Goal: Transaction & Acquisition: Purchase product/service

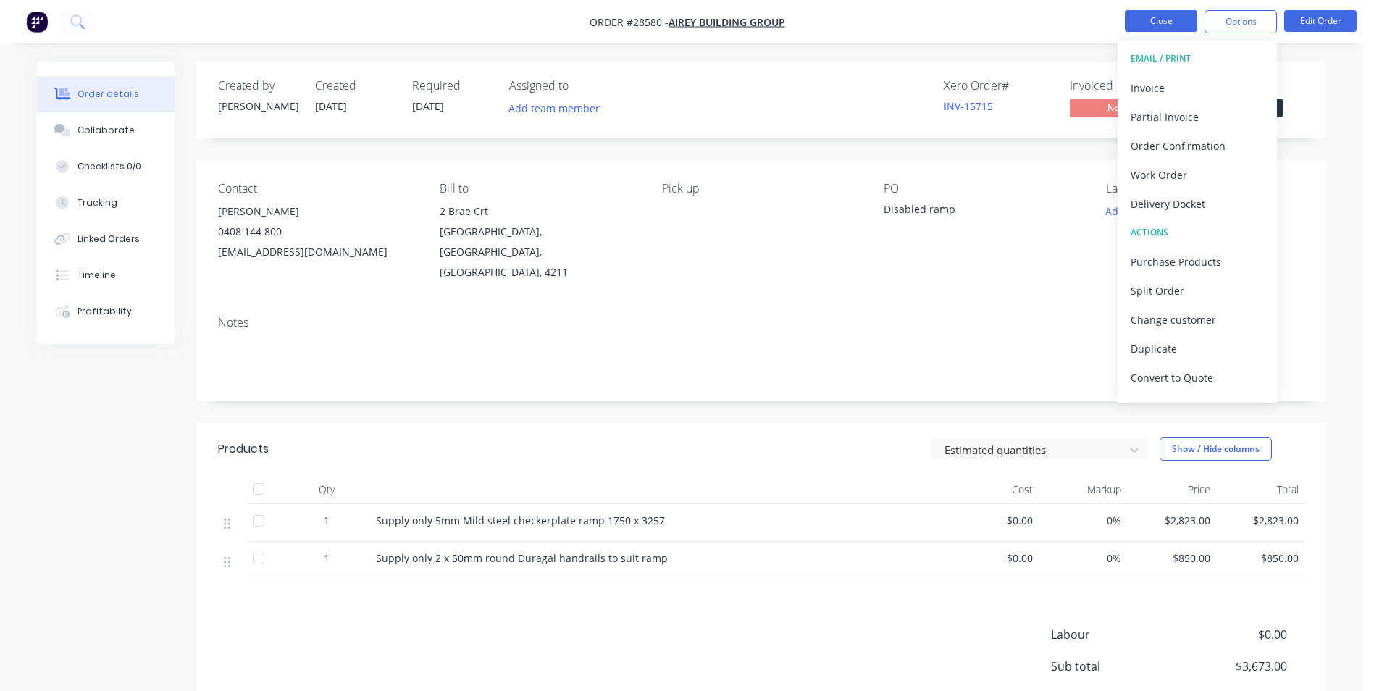
click at [1147, 22] on button "Close" at bounding box center [1161, 21] width 72 height 22
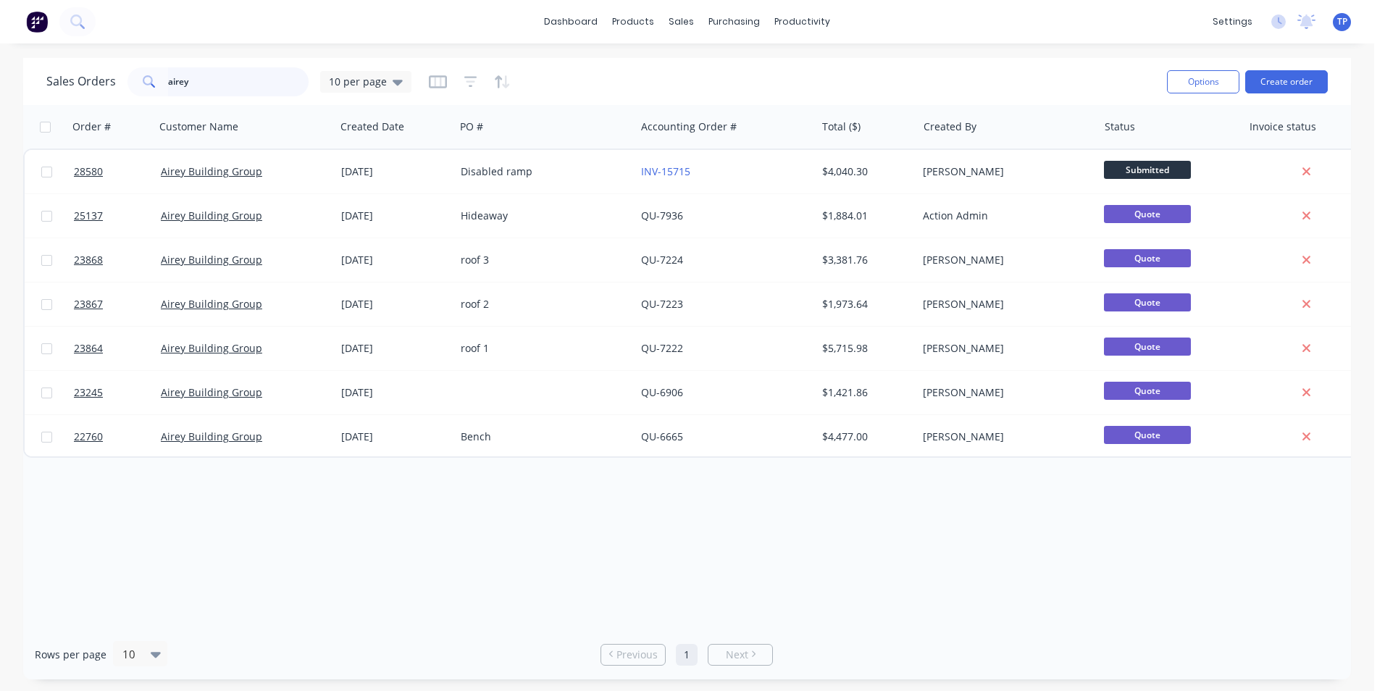
click at [238, 85] on input "airey" at bounding box center [238, 81] width 141 height 29
type input "a"
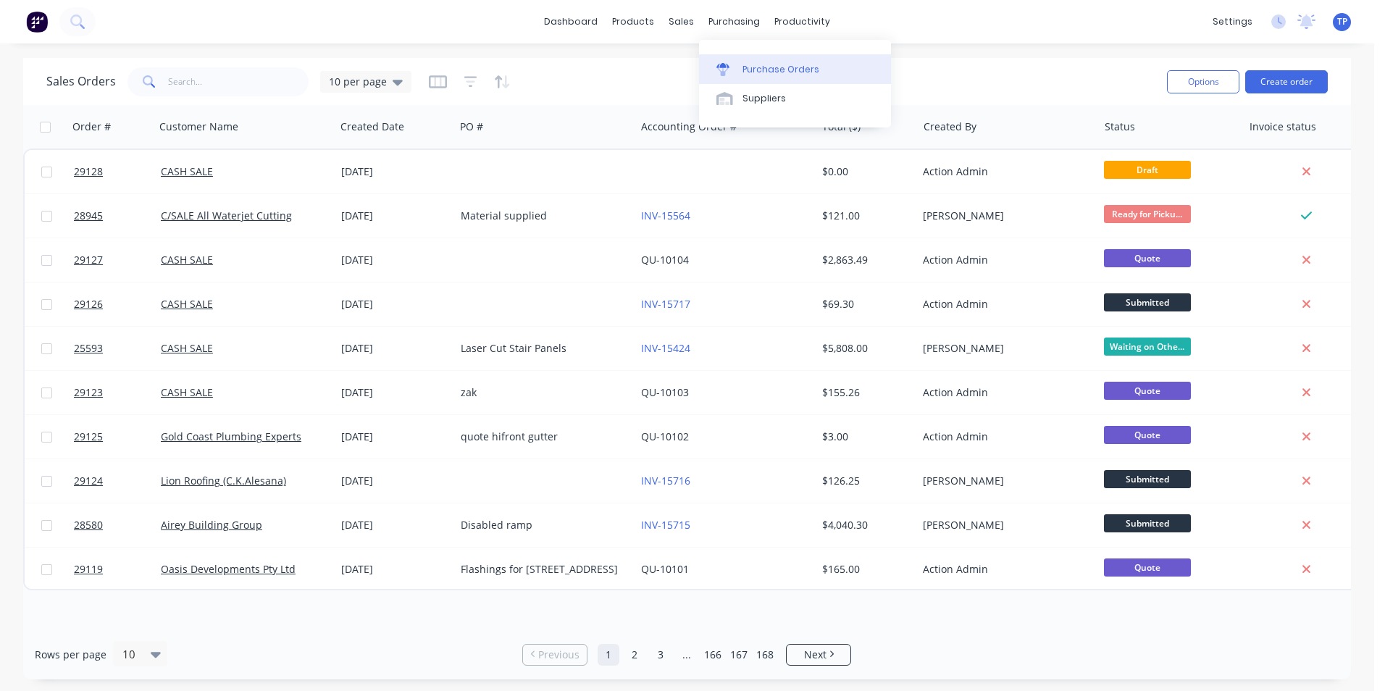
click at [764, 73] on div "Purchase Orders" at bounding box center [780, 69] width 77 height 13
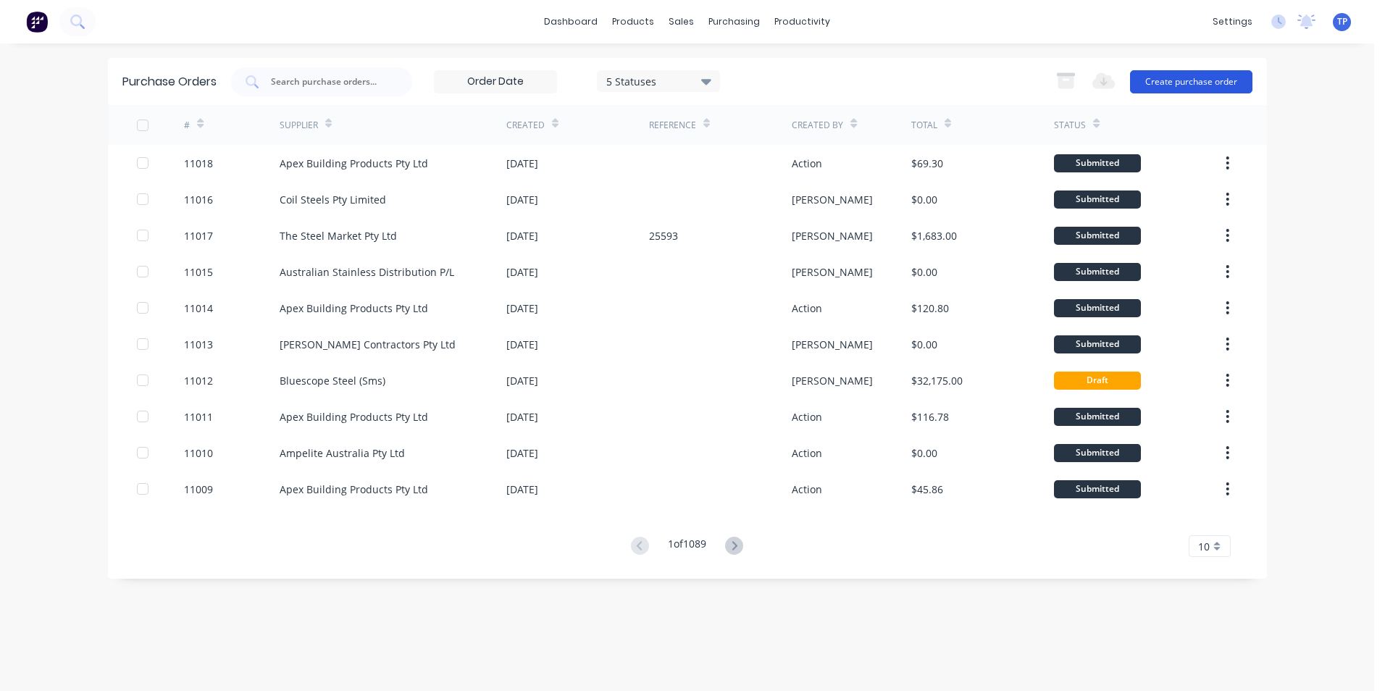
click at [1169, 75] on button "Create purchase order" at bounding box center [1191, 81] width 122 height 23
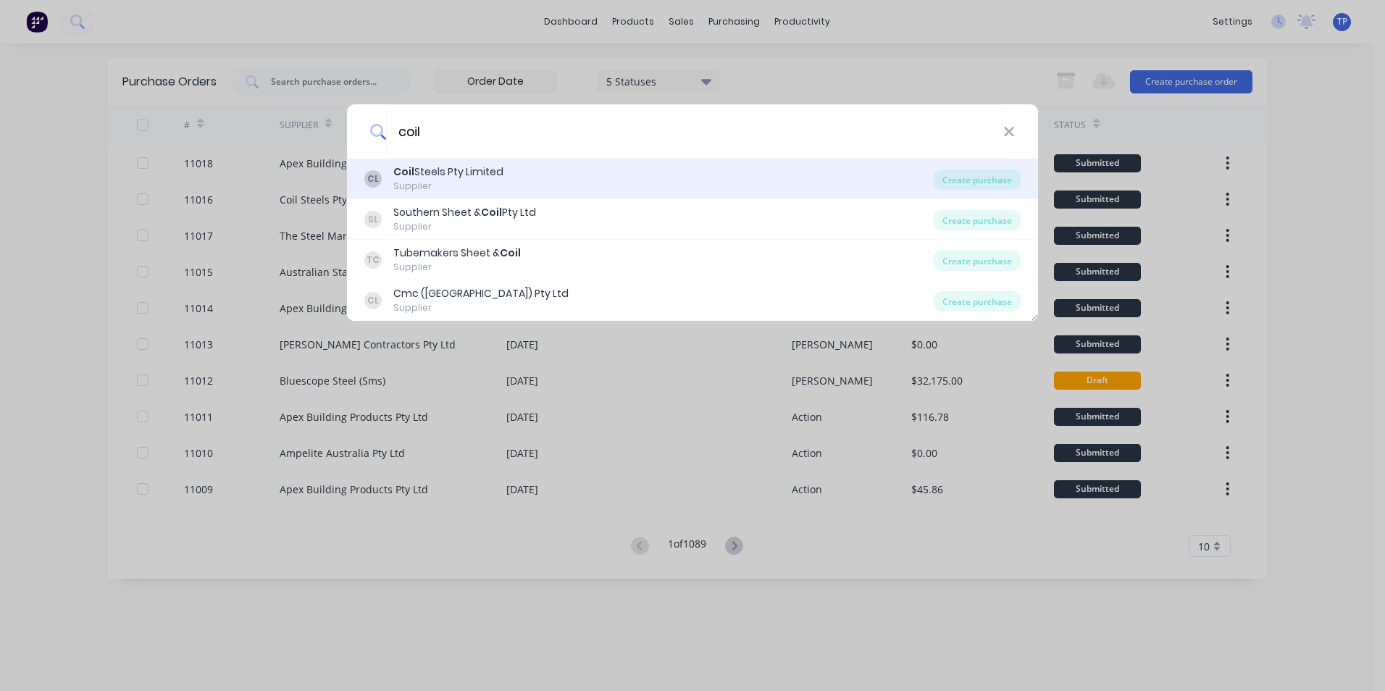
type input "coil"
click at [487, 180] on div "Coil Steels Pty Limited" at bounding box center [448, 171] width 110 height 15
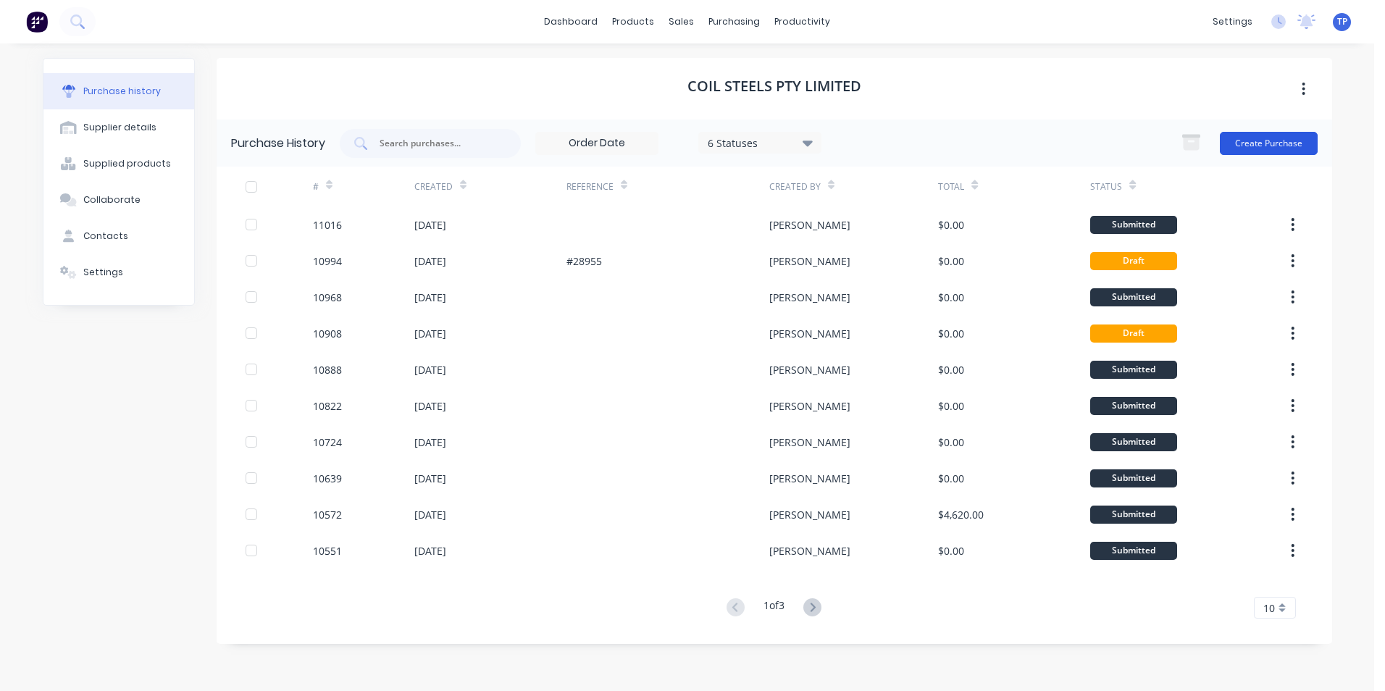
click at [1254, 140] on button "Create Purchase" at bounding box center [1268, 143] width 98 height 23
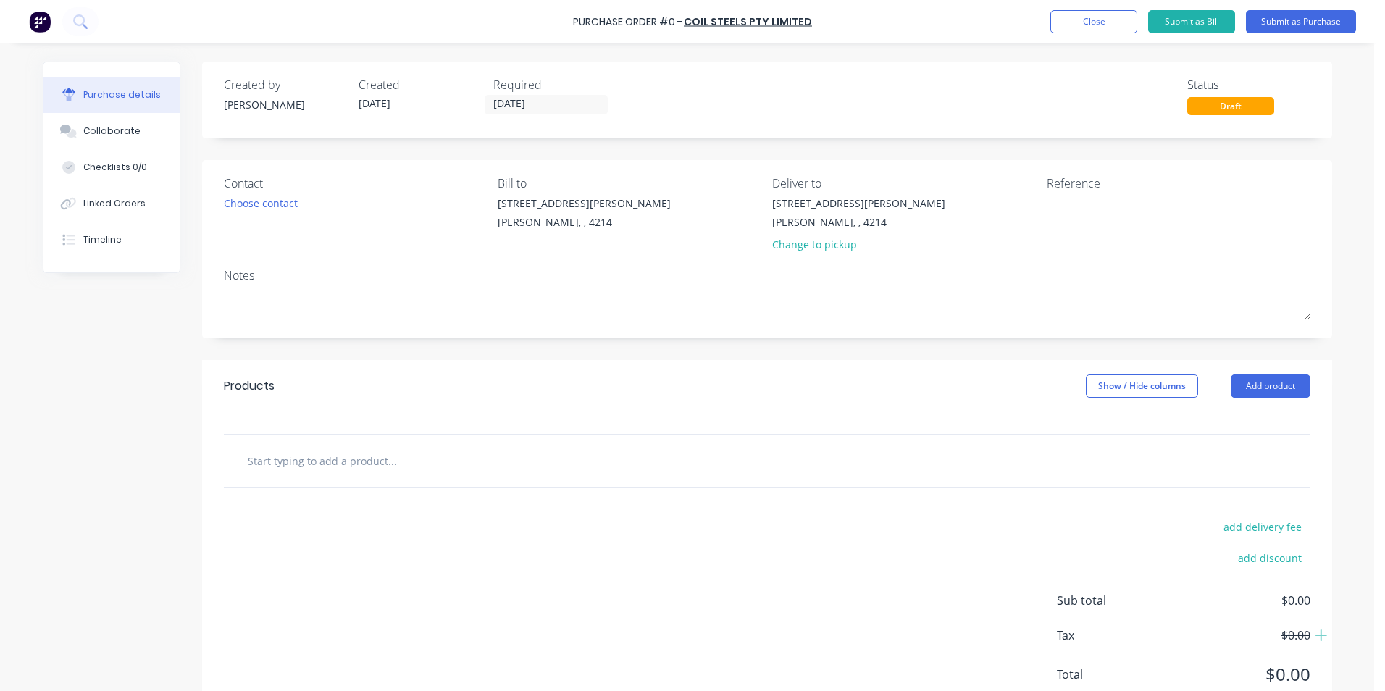
click at [361, 466] on input "text" at bounding box center [392, 460] width 290 height 29
click at [398, 466] on input "8mm Mild steel 1 sheet" at bounding box center [392, 460] width 290 height 29
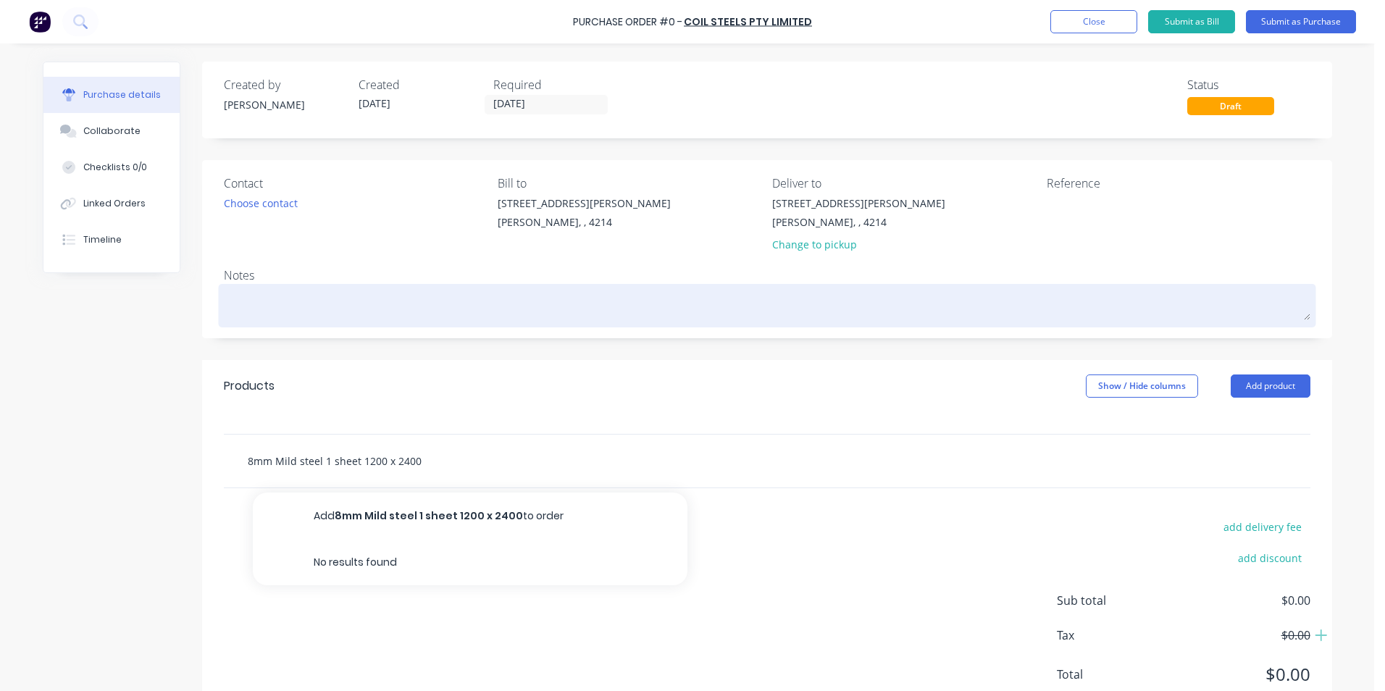
type input "8mm Mild steel 1 sheet 1200 x 2400"
click at [265, 307] on textarea at bounding box center [767, 303] width 1086 height 33
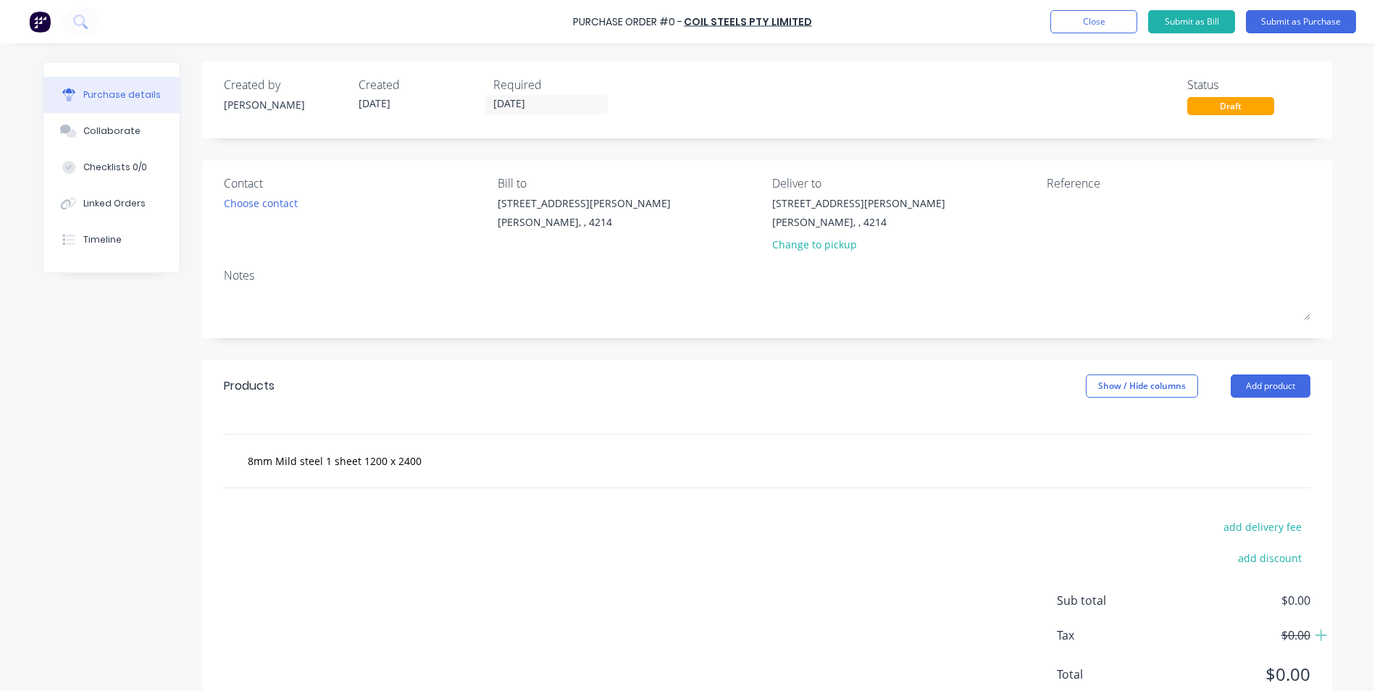
type textarea "x"
type textarea "f"
type textarea "x"
type textarea "fo"
type textarea "x"
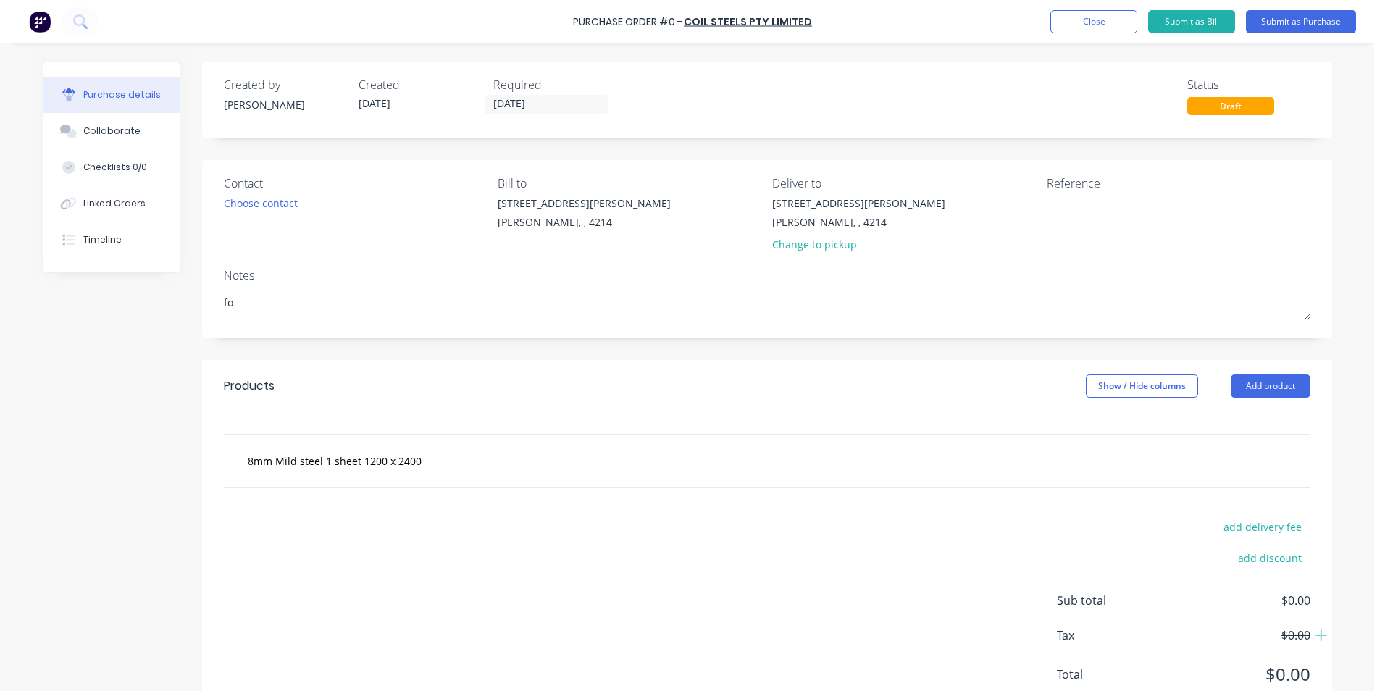
type textarea "for"
type textarea "x"
type textarea "for"
type textarea "x"
type textarea "for T"
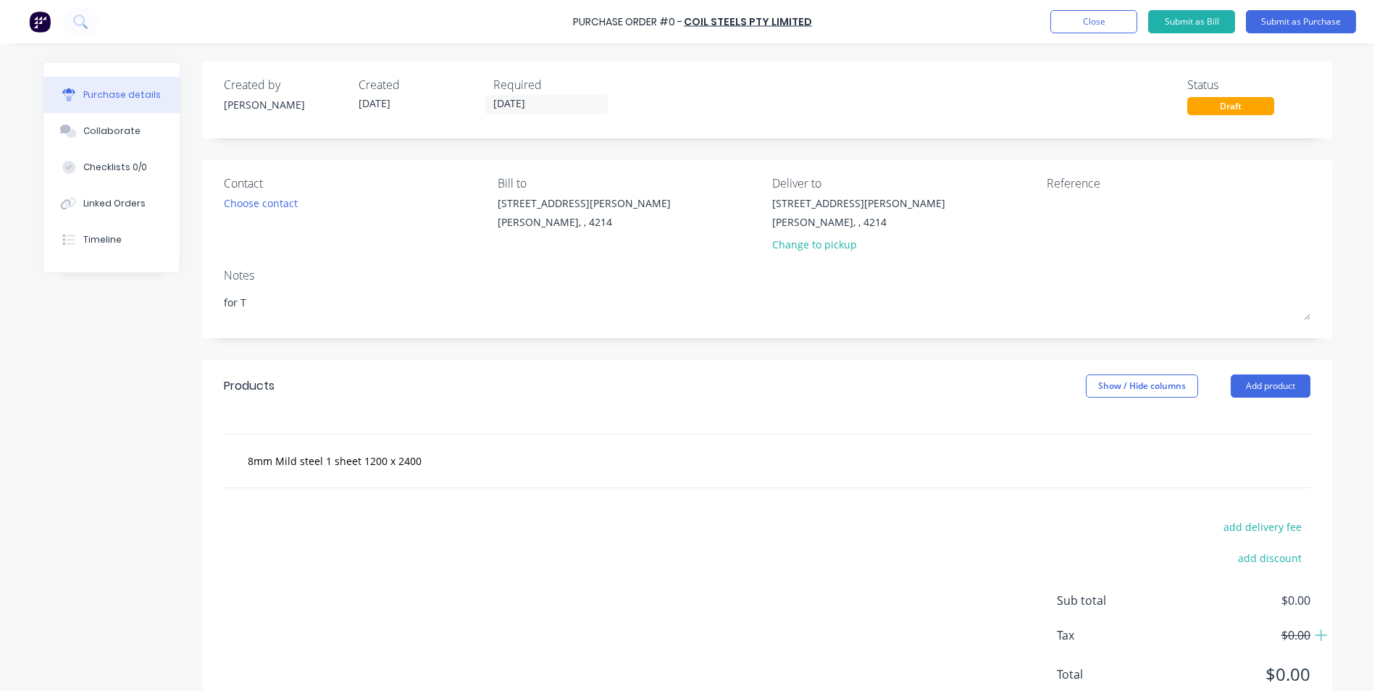
type textarea "x"
type textarea "for T"
type textarea "x"
type textarea "for T B"
type textarea "x"
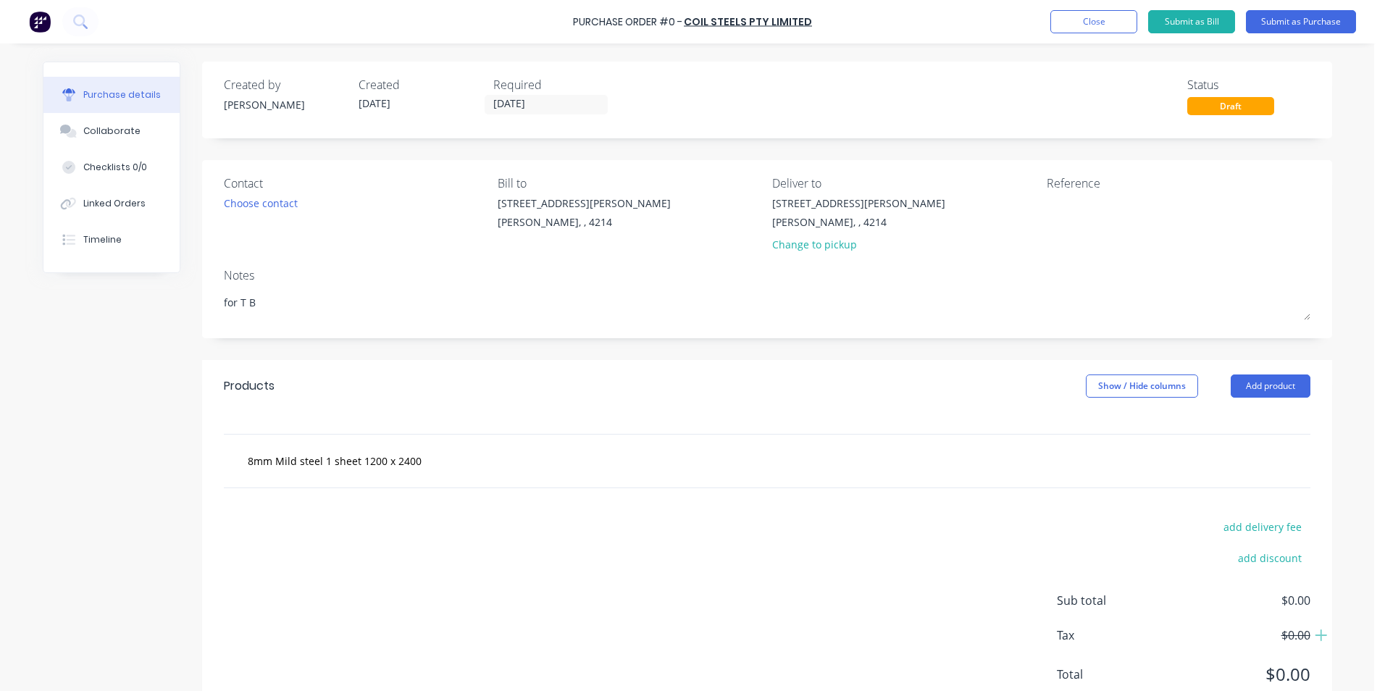
type textarea "for T Bu"
type textarea "x"
type textarea "for T [PERSON_NAME]"
type textarea "x"
type textarea "for T Buil"
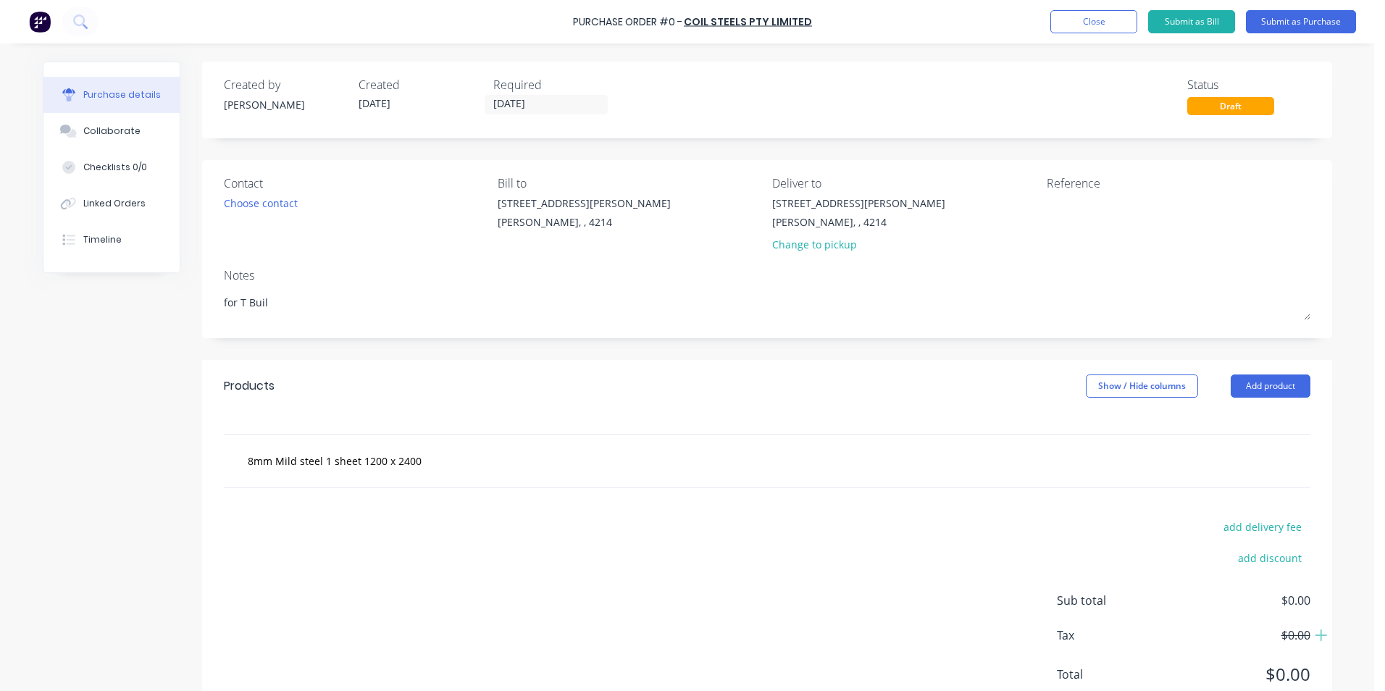
type textarea "x"
type textarea "for T Build"
type textarea "x"
type textarea "for T Build"
type textarea "x"
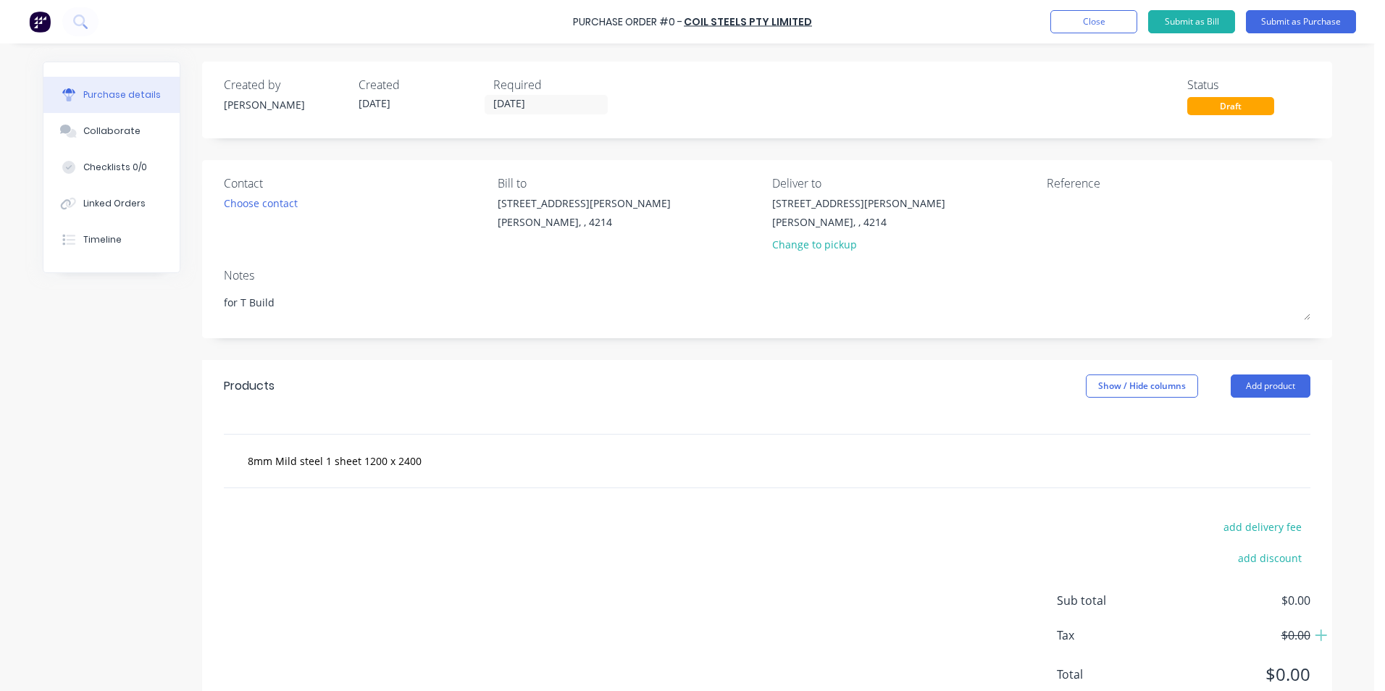
type textarea "for T Build -"
type textarea "x"
type textarea "for T Build -"
type textarea "x"
type textarea "for T Build - T"
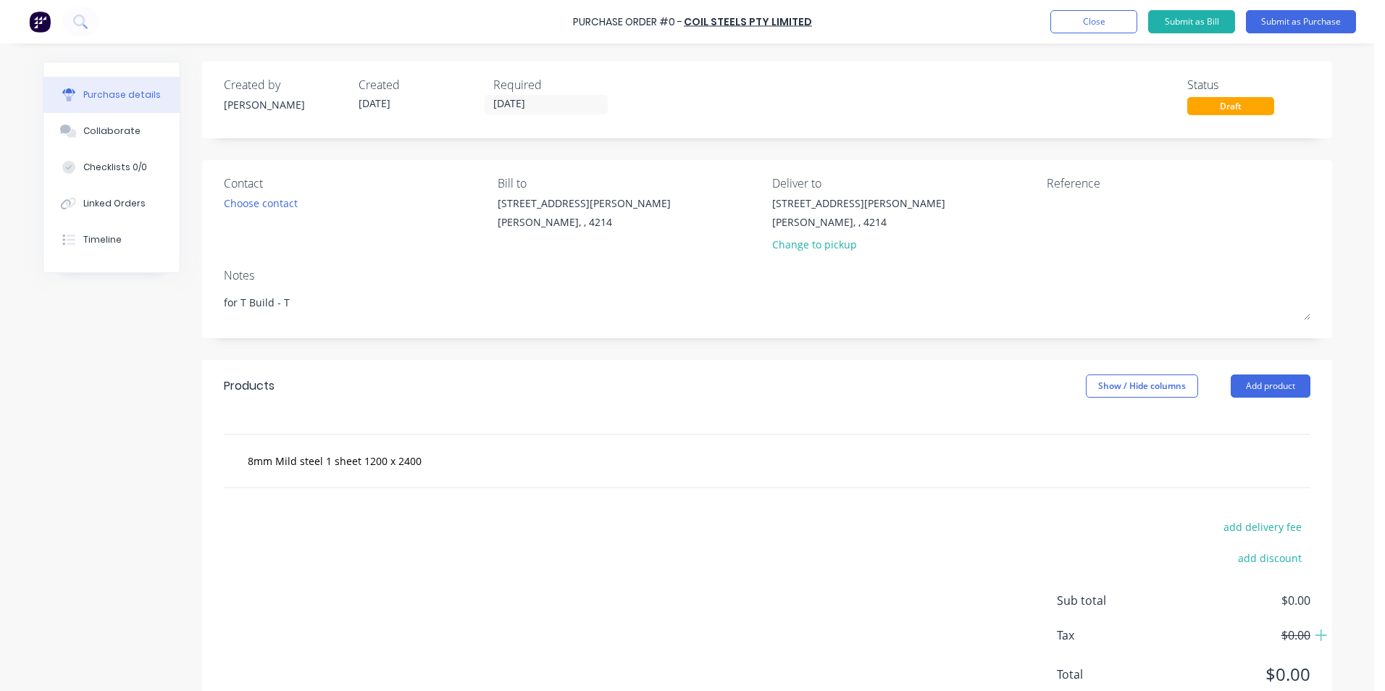
type textarea "x"
type textarea "for T Build - Tr"
type textarea "x"
type textarea "for T Build - Tre"
type textarea "x"
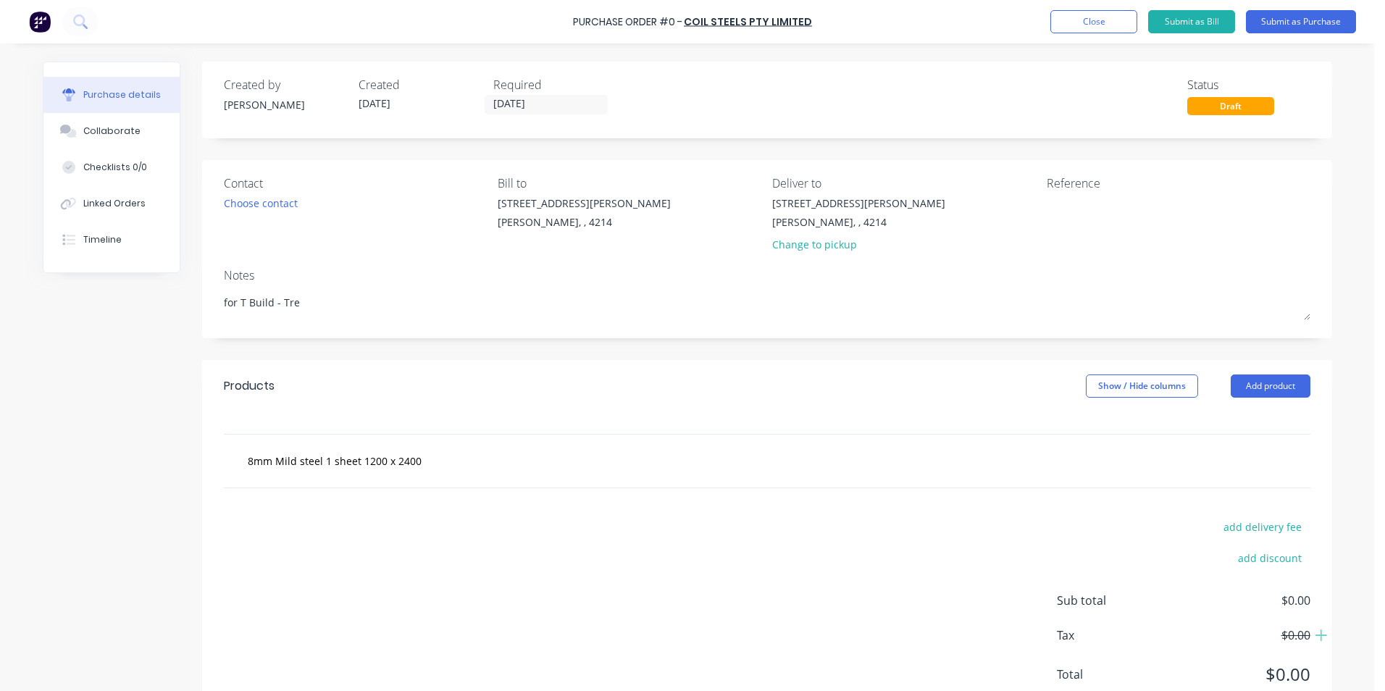
type textarea "for T Build - Tren"
type textarea "x"
type textarea "for T Build - [PERSON_NAME]"
type textarea "x"
type textarea "for T Build - Trents"
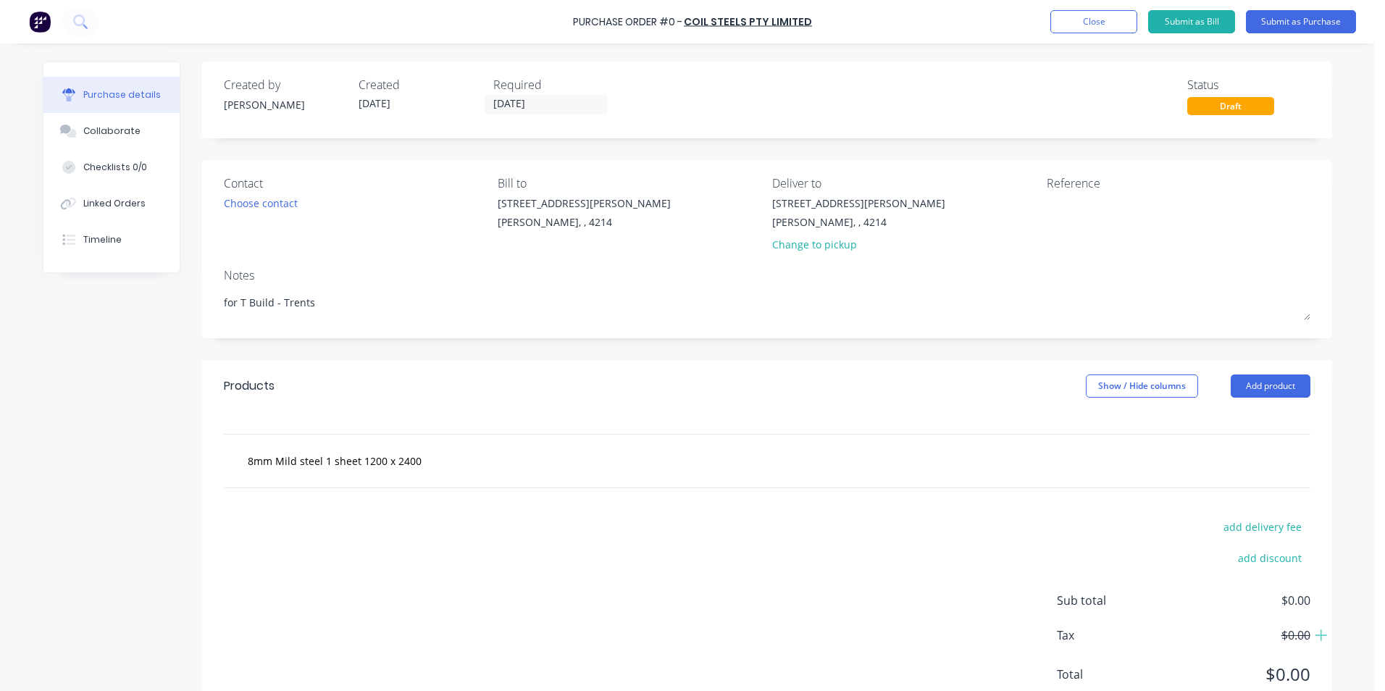
type textarea "x"
type textarea "for T Build - Trents"
type textarea "x"
type textarea "for T Build - Trents H"
type textarea "x"
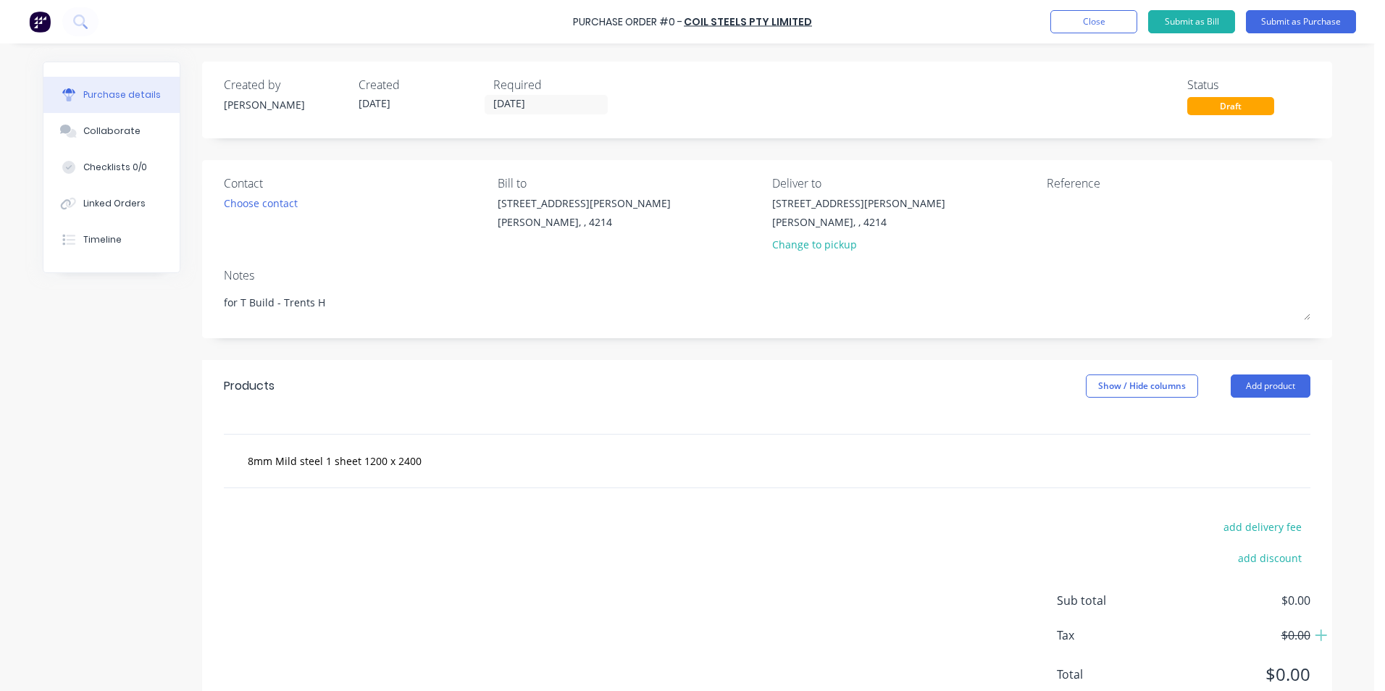
type textarea "for T Build - Trents Ho"
type textarea "x"
type textarea "for T Build - Trents Hou"
type textarea "x"
type textarea "for T Build - Trents Hous"
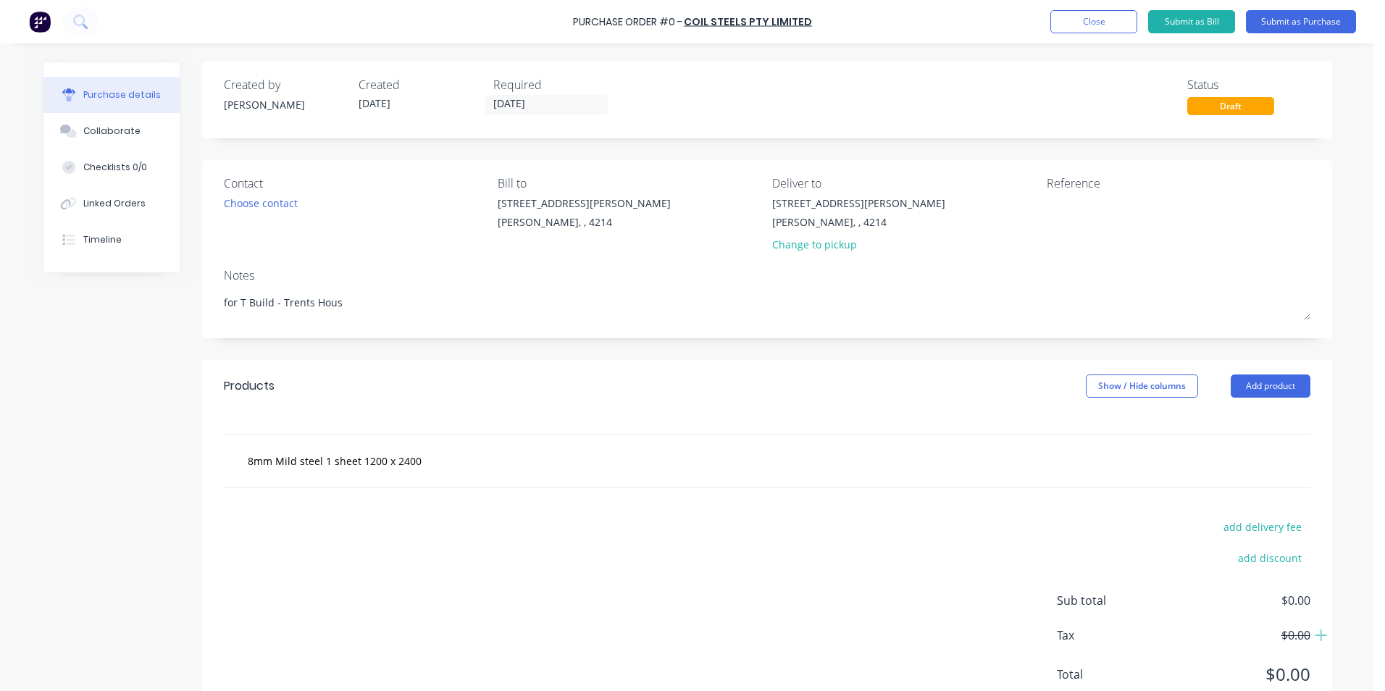
type textarea "x"
type textarea "for T Build - [GEOGRAPHIC_DATA]"
type textarea "x"
type textarea "for T Build - [GEOGRAPHIC_DATA]"
type textarea "x"
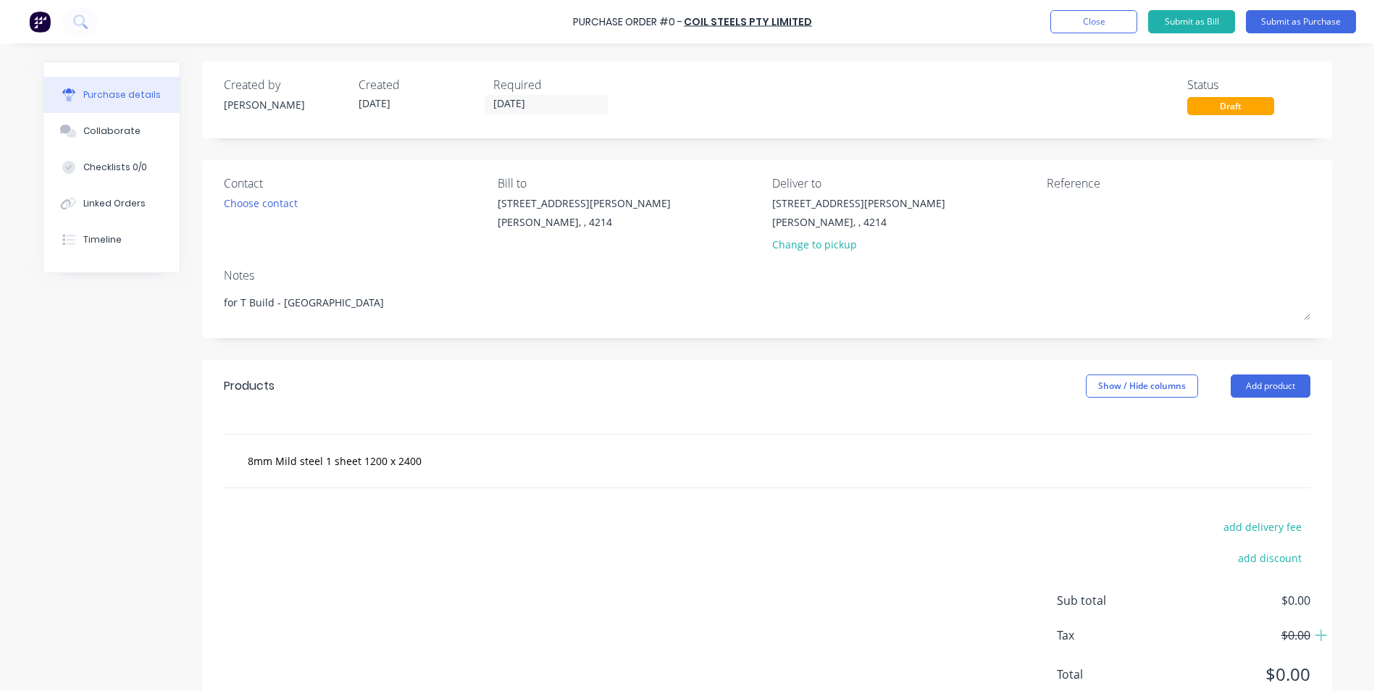
type textarea "for T Build - [GEOGRAPHIC_DATA] n"
type textarea "x"
type textarea "for T Build - Trents House no"
type textarea "x"
type textarea "for T Build - Trents House no"
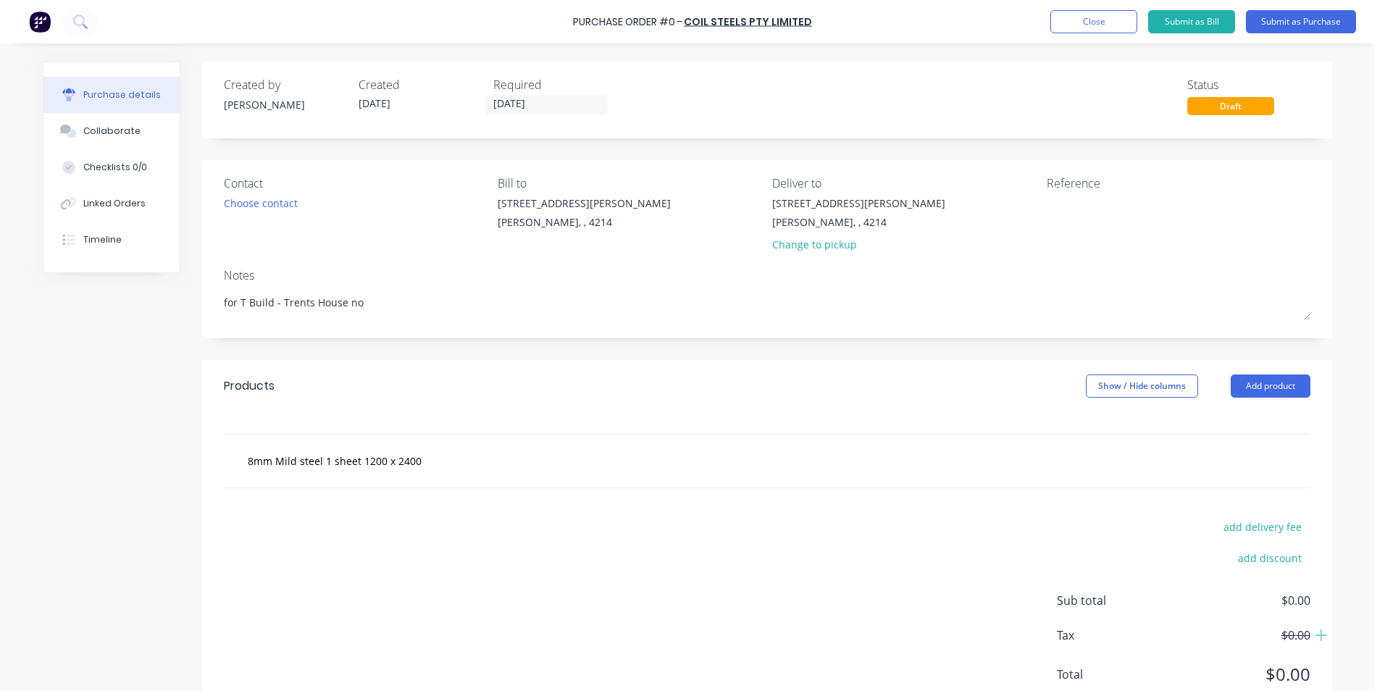
type textarea "x"
type textarea "for T Build - Trents House no o"
type textarea "x"
type textarea "for T Build - Trents House no or"
type textarea "x"
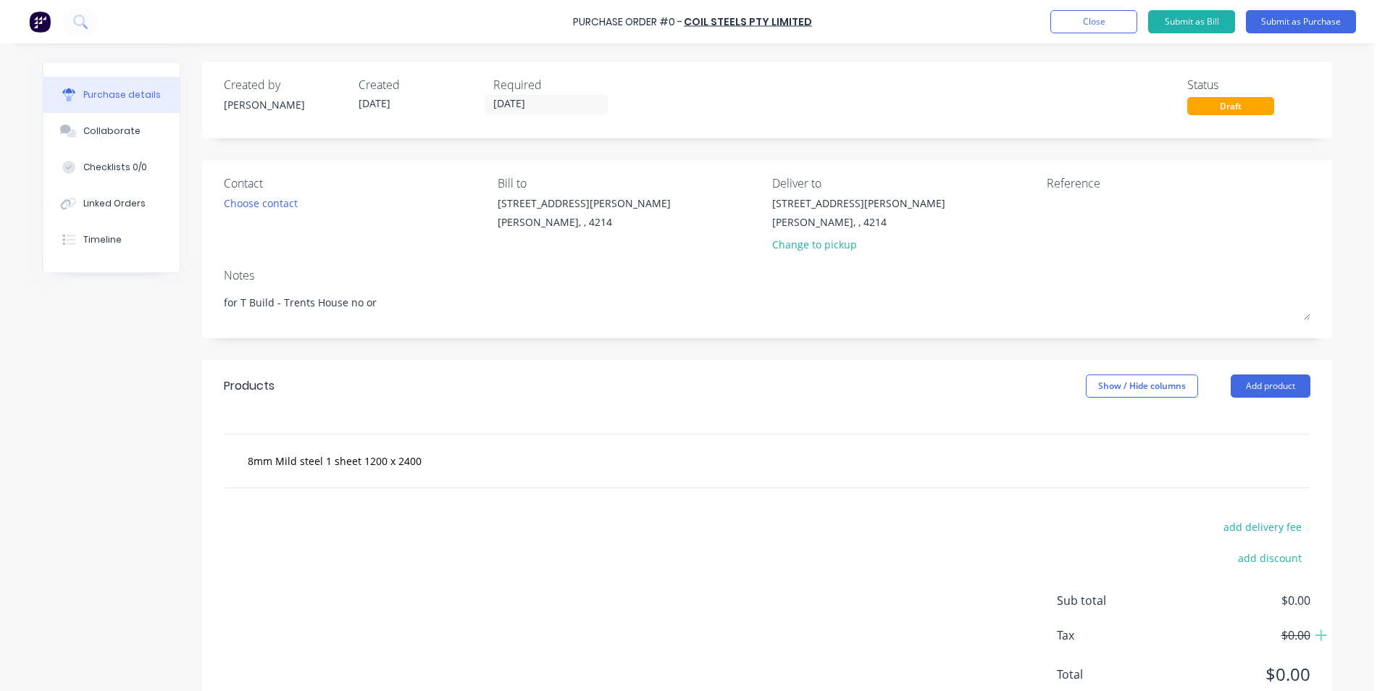
type textarea "for T Build - Trents House no ord"
type textarea "x"
type textarea "for T Build - Trents House no orde"
type textarea "x"
type textarea "for T Build - Trents House no order"
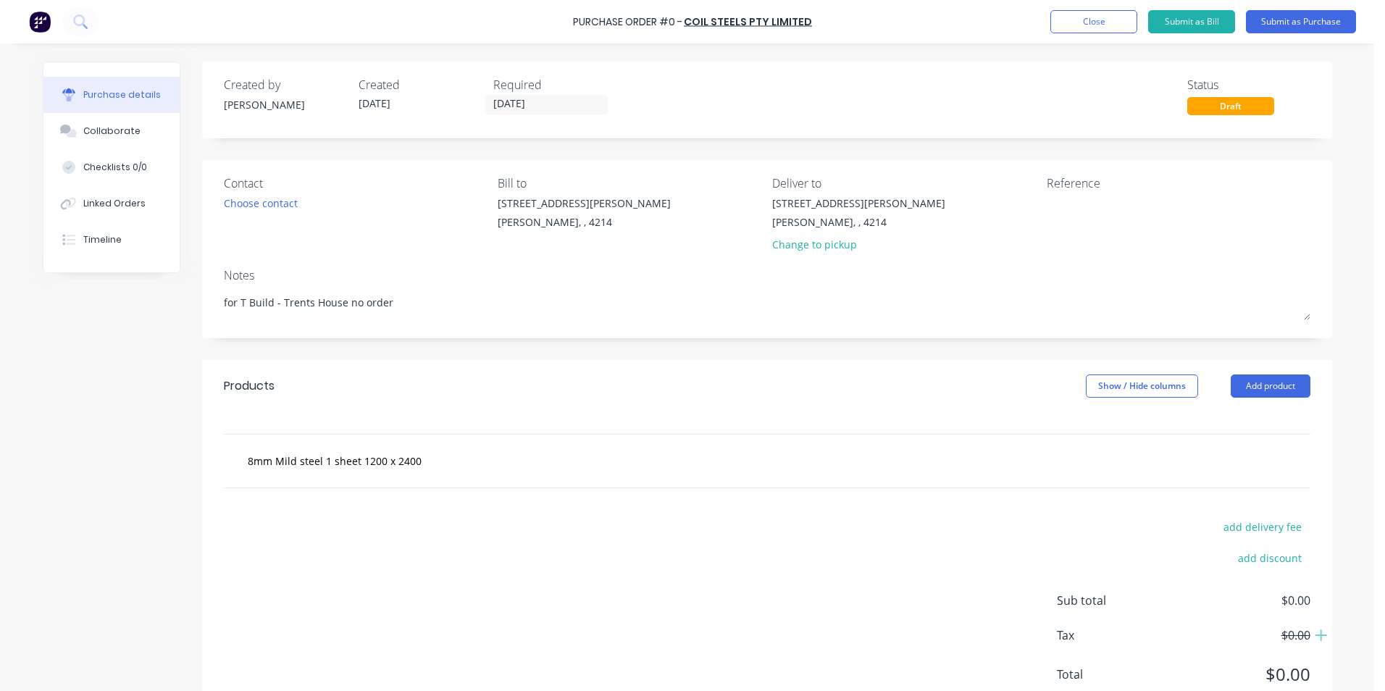
type textarea "x"
type textarea "for T Build - Trents House no order"
type textarea "x"
type textarea "for T Build - Trents House no order h"
type textarea "x"
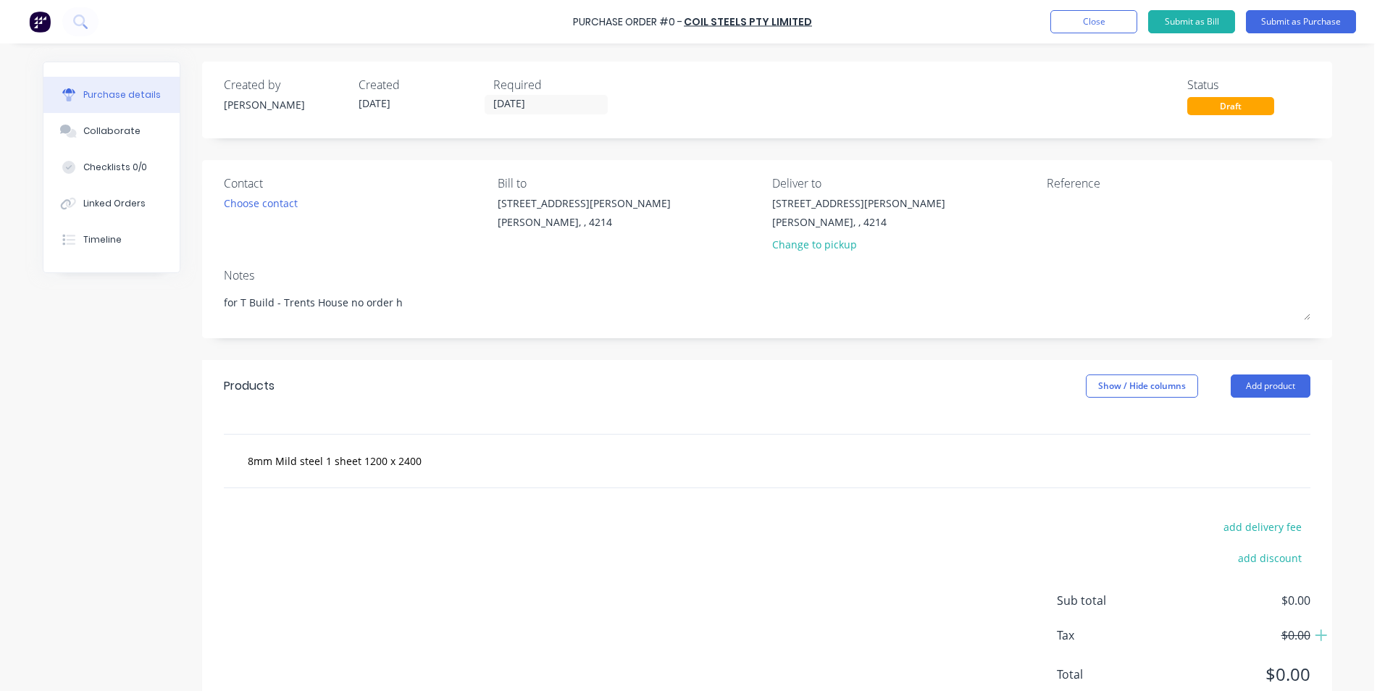
type textarea "for T Build - Trents House no order ha"
type textarea "x"
type textarea "for T Build - Trents House no order has"
type textarea "x"
type textarea "for T Build - Trents House no order hase"
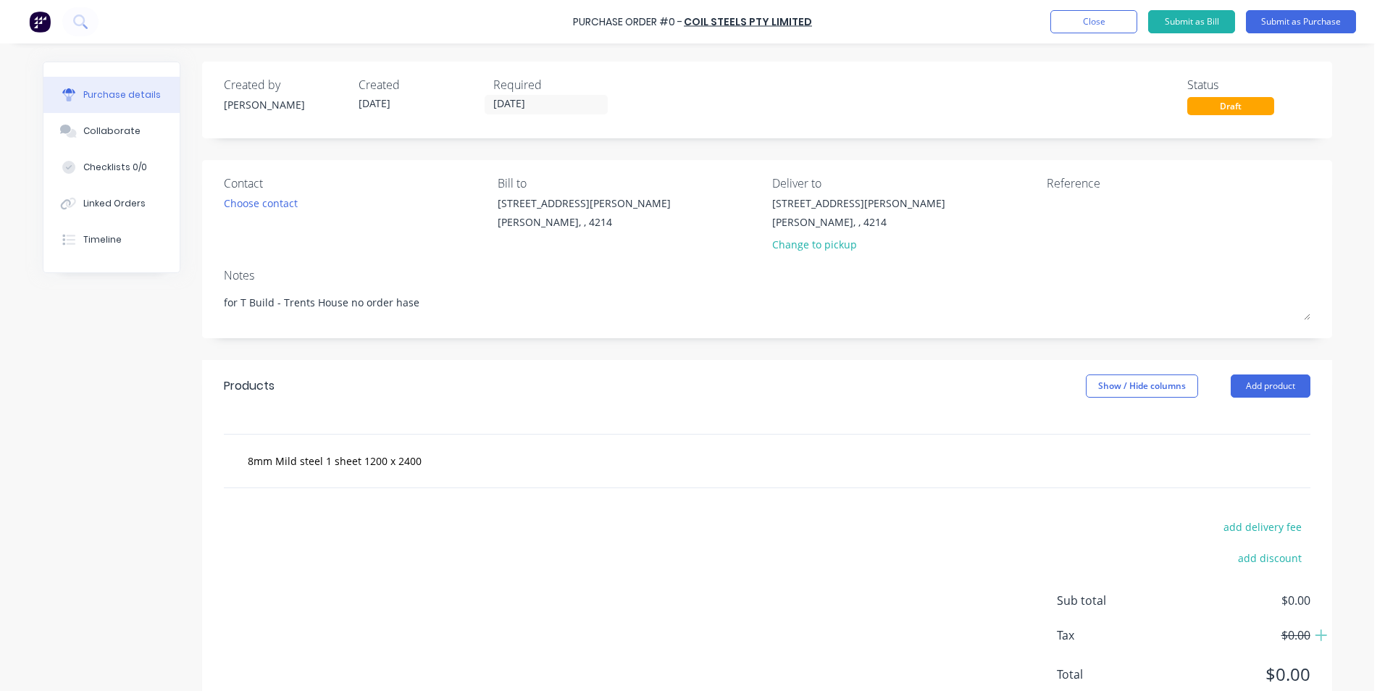
type textarea "x"
type textarea "for T Build - Trents House no order hase"
type textarea "x"
type textarea "for T Build - Trents House no order hase"
type textarea "x"
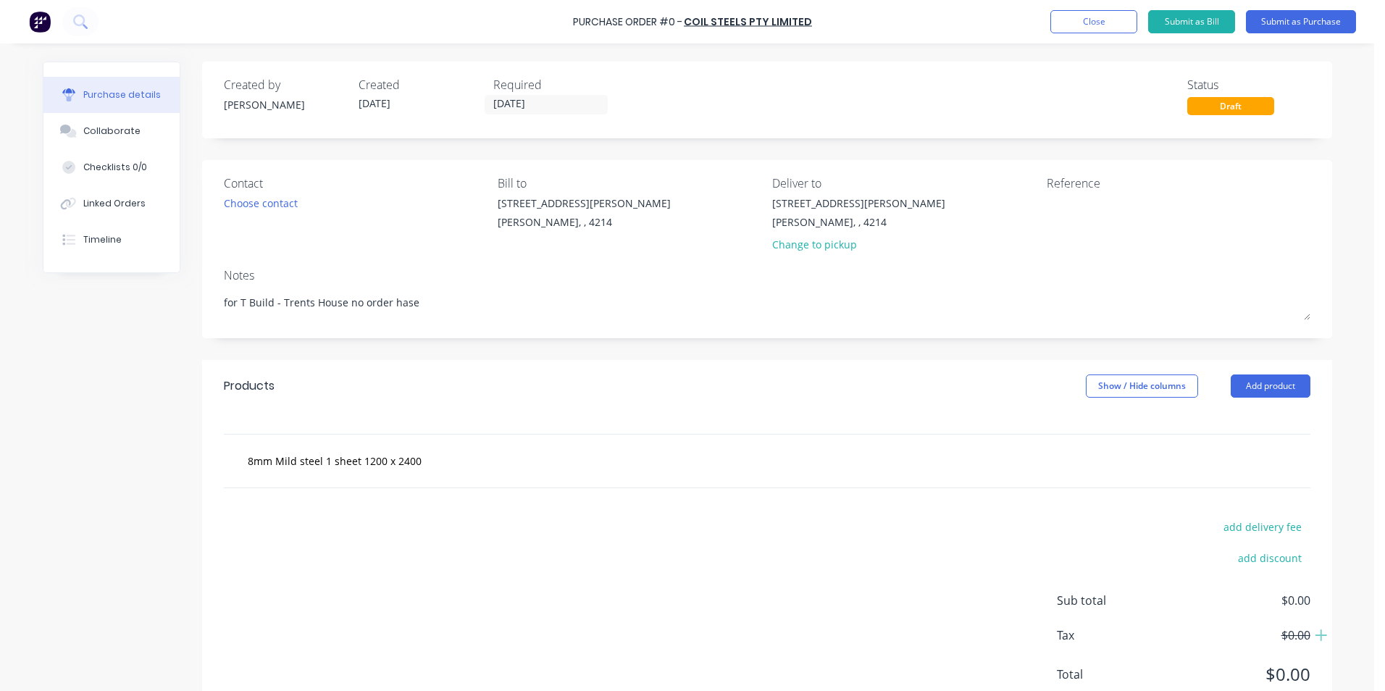
type textarea "for T Build - Trents House no order has"
type textarea "x"
type textarea "for T Build - Trents House no order has"
type textarea "x"
type textarea "for T Build - Trents House no order has b"
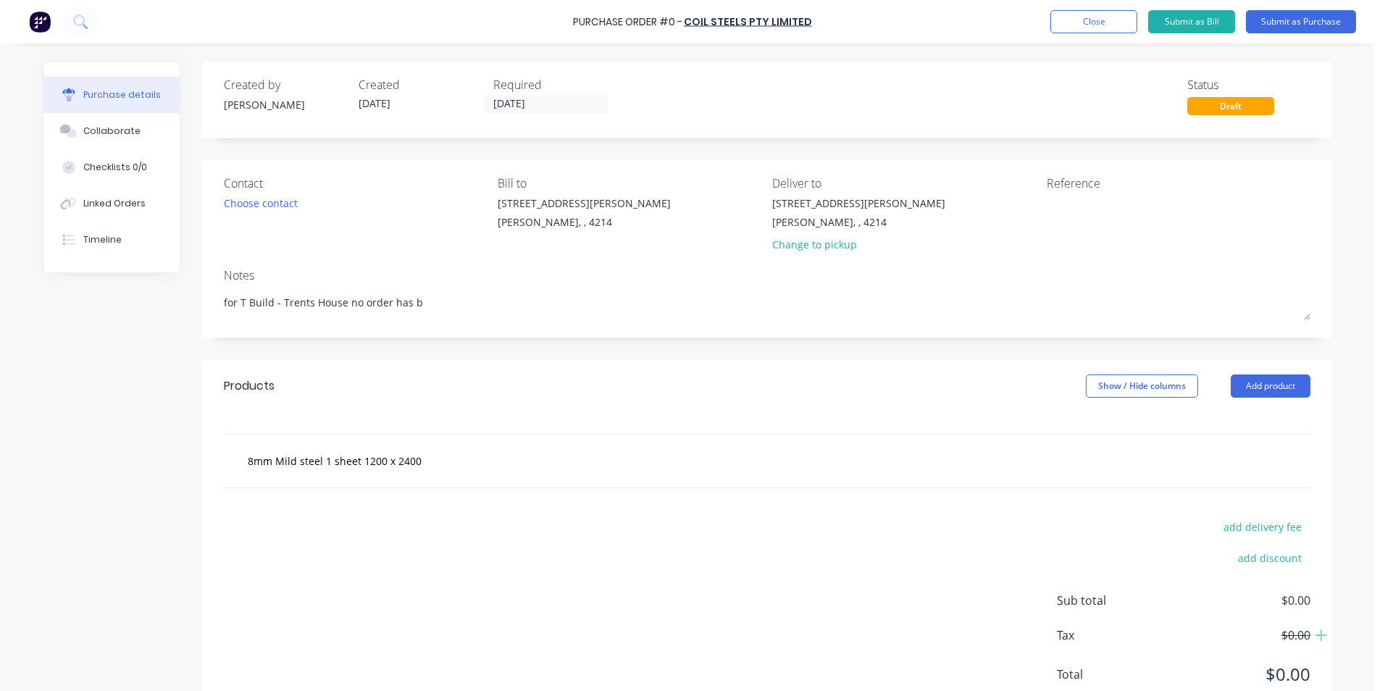
type textarea "x"
type textarea "for T Build - Trents House no order has be"
type textarea "x"
type textarea "for T Build - Trents House no order has bee"
type textarea "x"
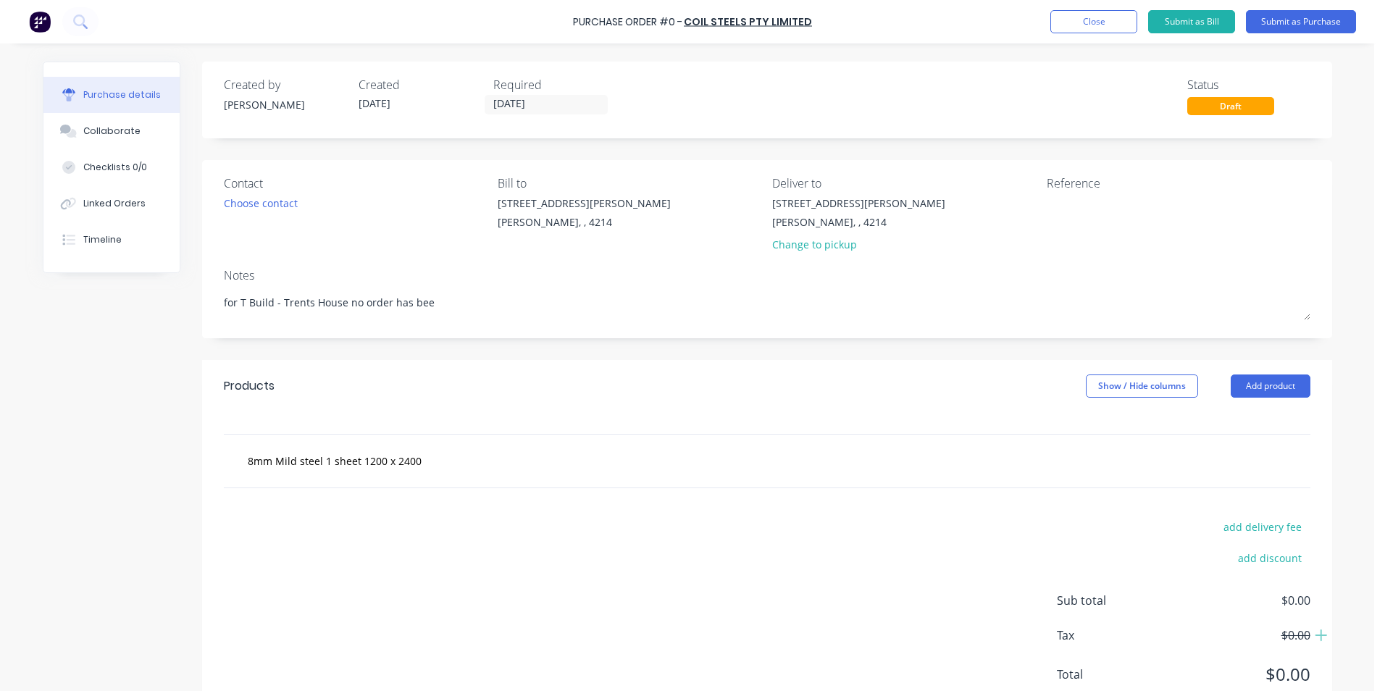
type textarea "for T Build - Trents House no order has been"
type textarea "x"
type textarea "for T Build - Trents House no order has been"
type textarea "x"
type textarea "for T Build - Trents House no order has been wr"
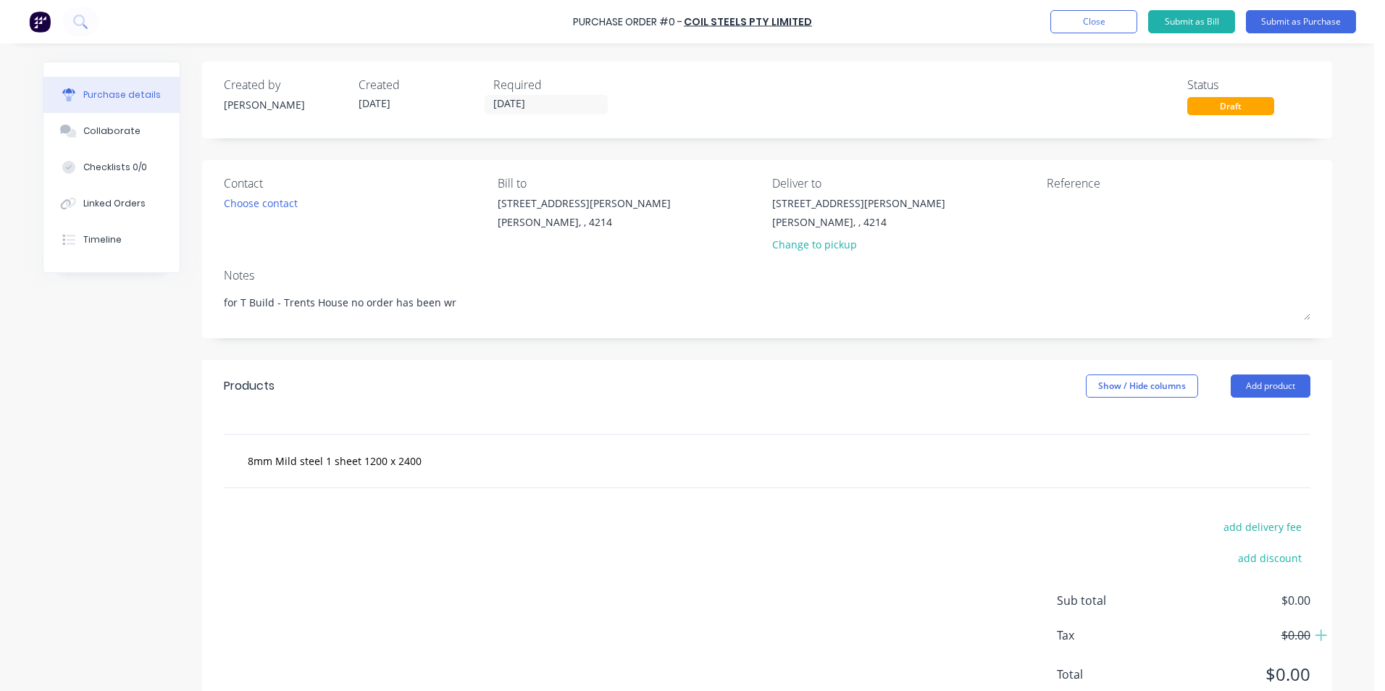
type textarea "x"
type textarea "for T Build - Trents House no order has been wri"
type textarea "x"
type textarea "for T Build - Trents House no order has been writ"
type textarea "x"
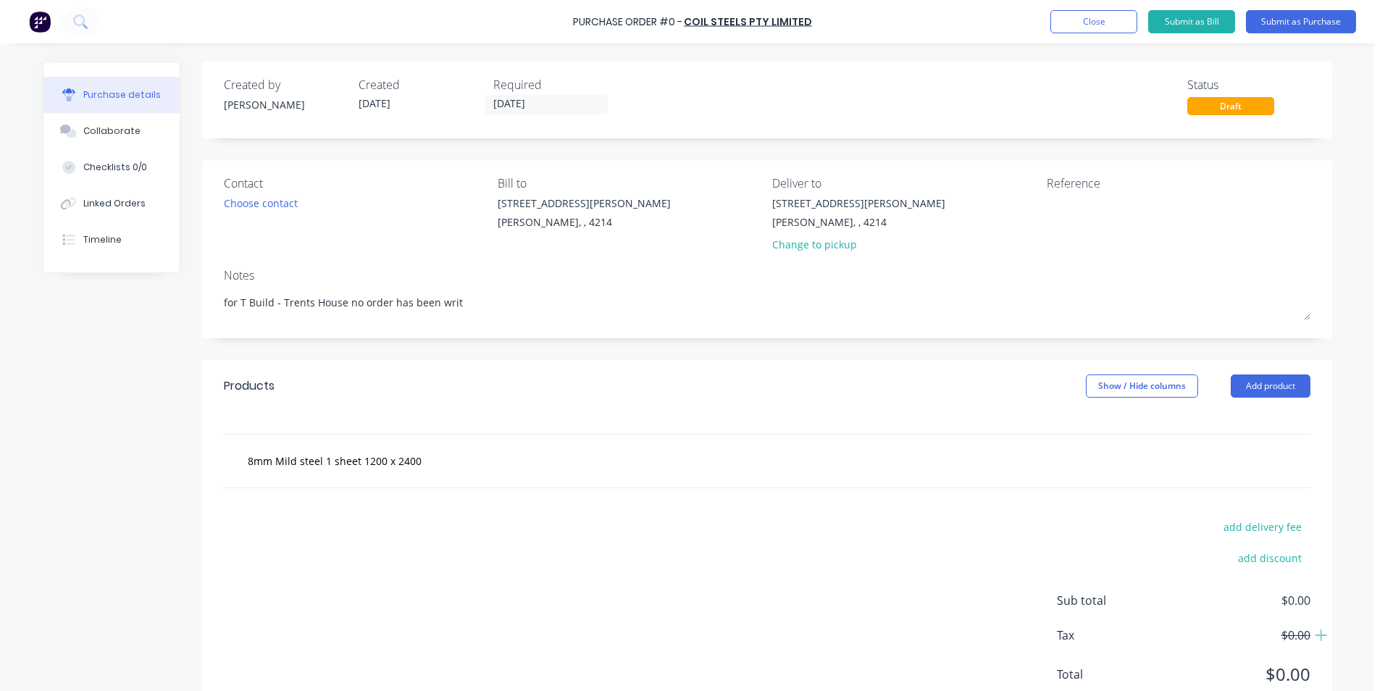
type textarea "for T Build - Trents House no order has been writt"
type textarea "x"
type textarea "for T Build - Trents House no order has been writte"
type textarea "x"
type textarea "for T Build - Trents House no order has been written"
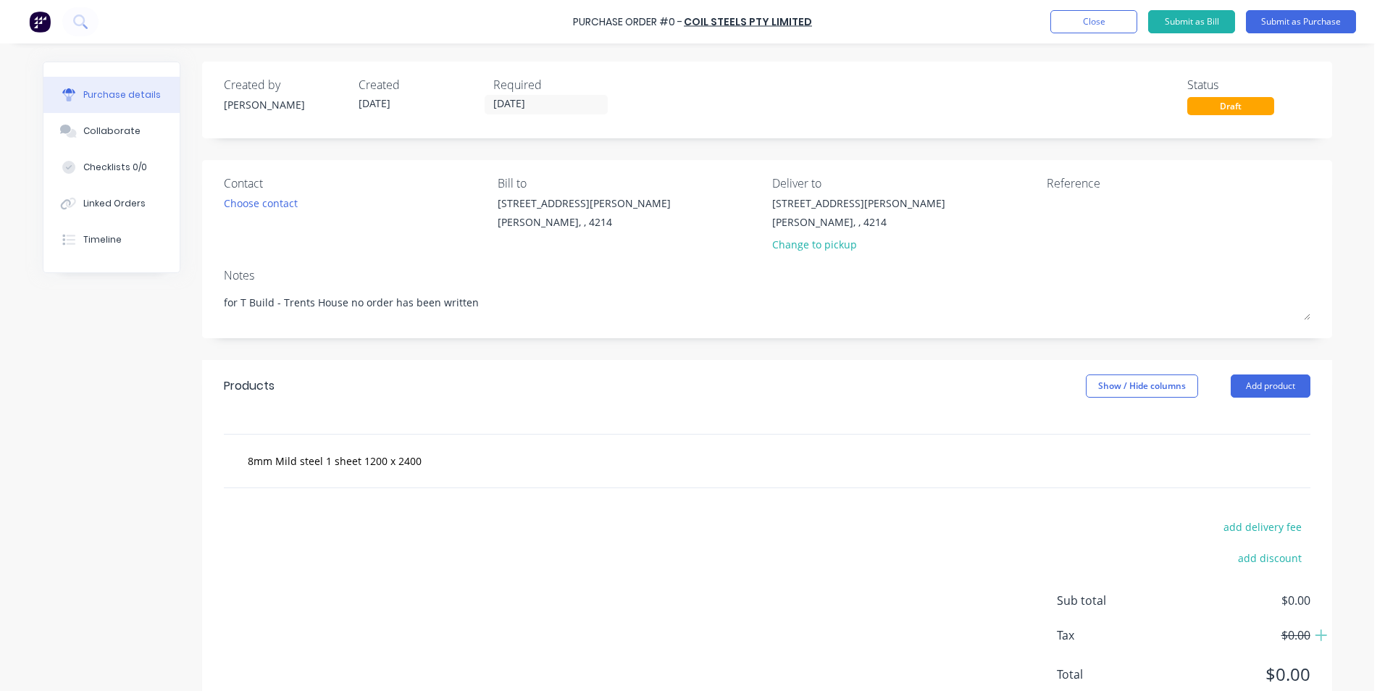
type textarea "x"
type textarea "for T Build - Trents House no order has been written"
type textarea "x"
type textarea "for T Build - Trents House no order has been written u"
type textarea "x"
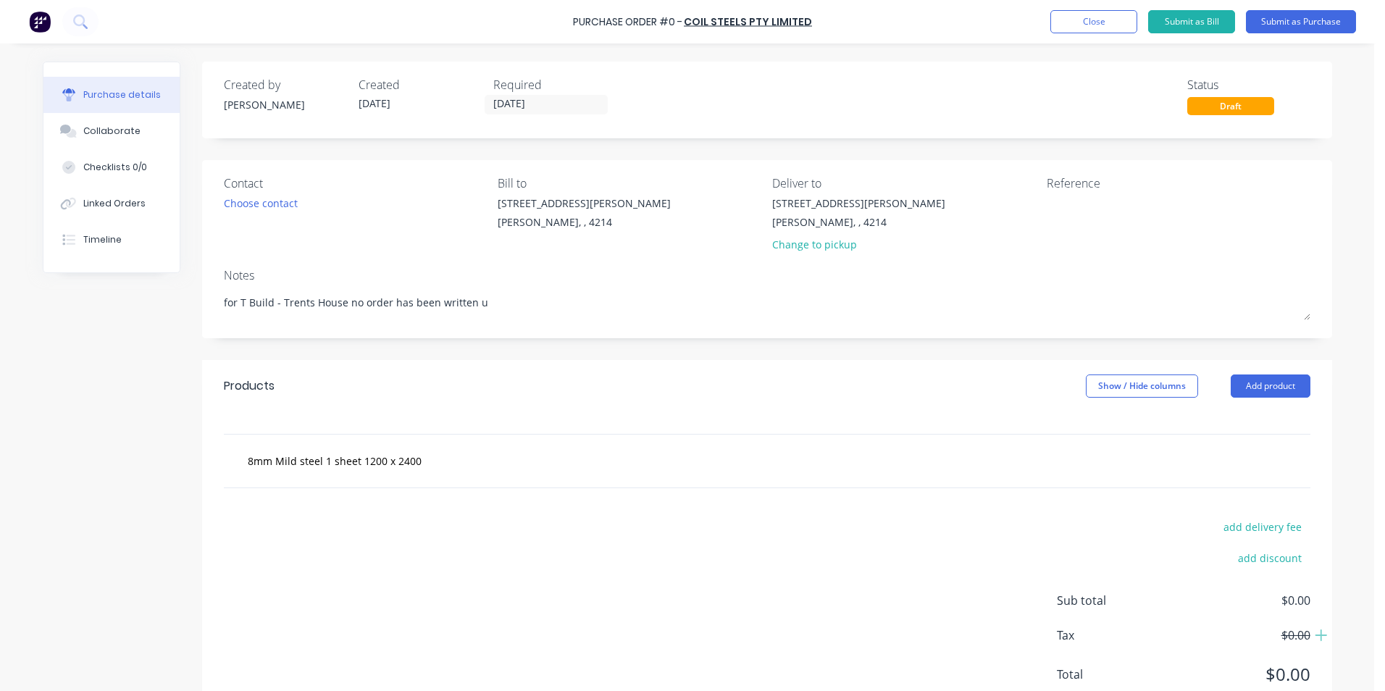
type textarea "for T Build - Trents House no order has been written up"
type textarea "x"
type textarea "for T Build - Trents House no order has been written up"
type textarea "x"
type textarea "for T Build - Trents House no order has been written up y"
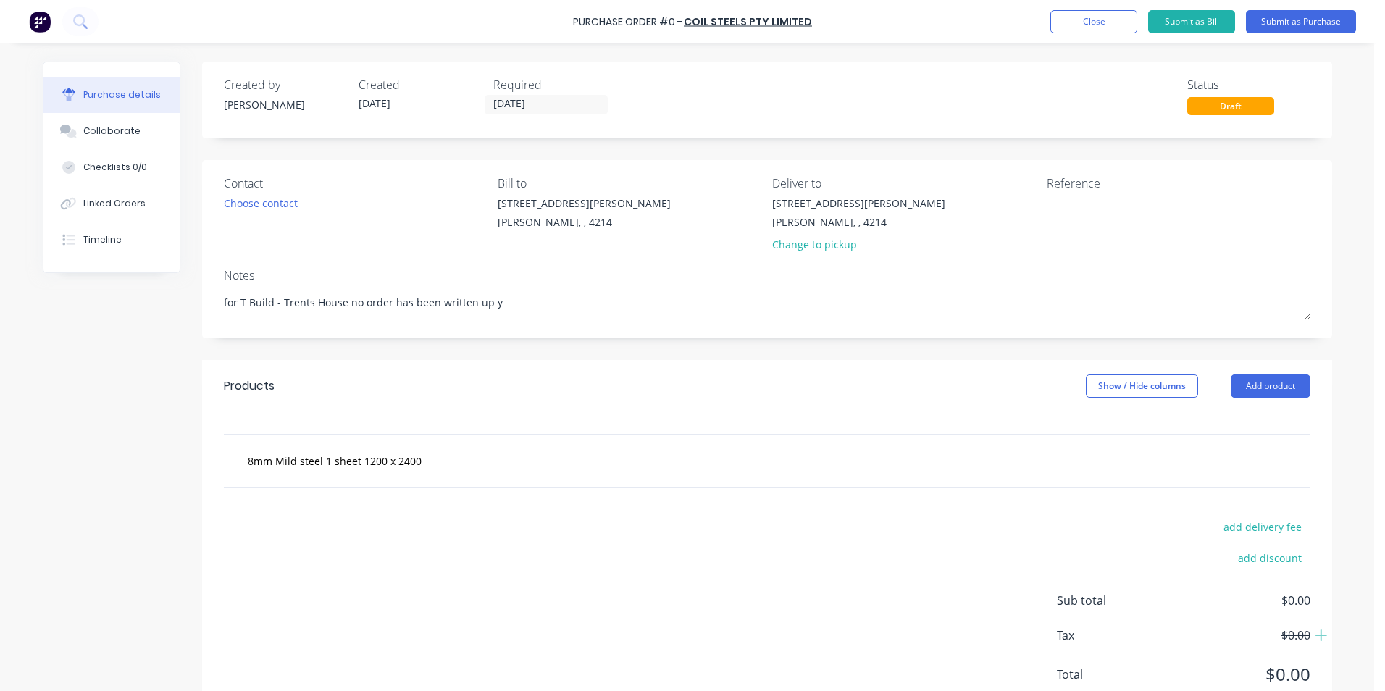
type textarea "x"
type textarea "for T Build - Trents House no order has been written up ye"
type textarea "x"
type textarea "for T Build - Trents House no order has been written up yet"
type textarea "x"
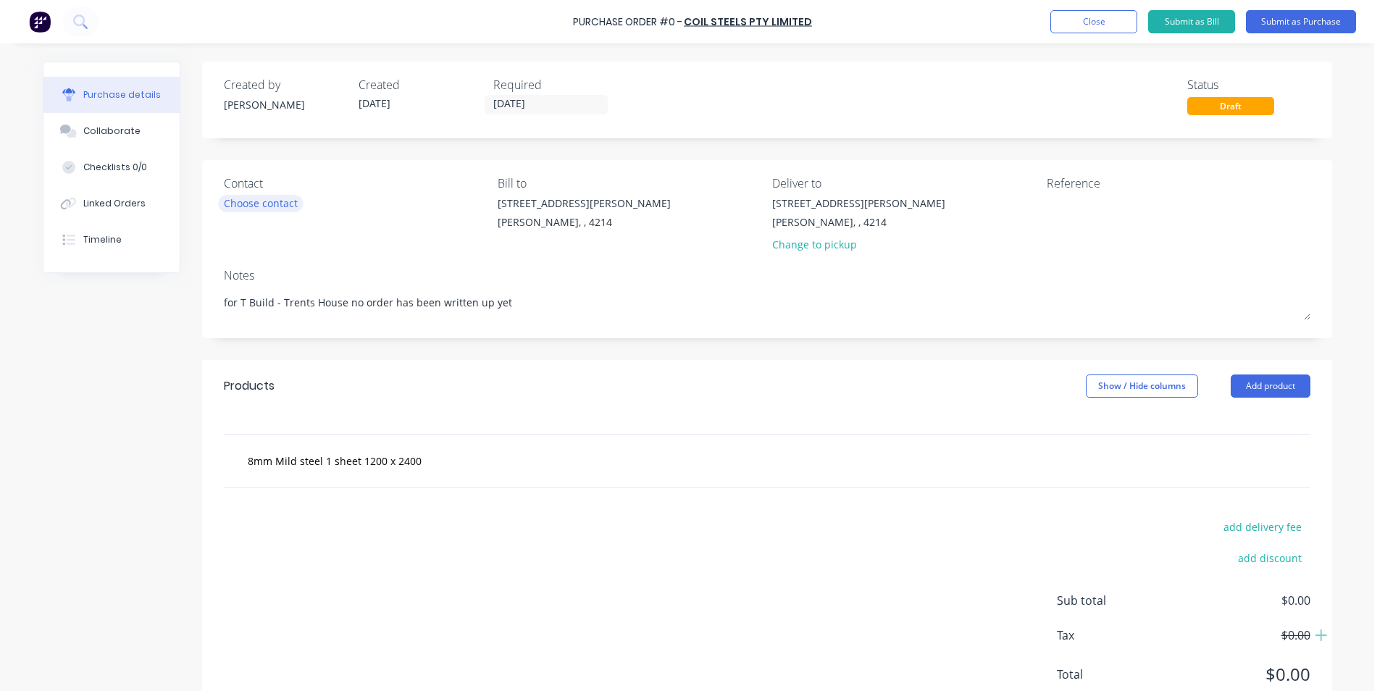
type textarea "for T Build - Trents House no order has been written up yet"
click at [243, 208] on div "Choose contact" at bounding box center [261, 203] width 74 height 15
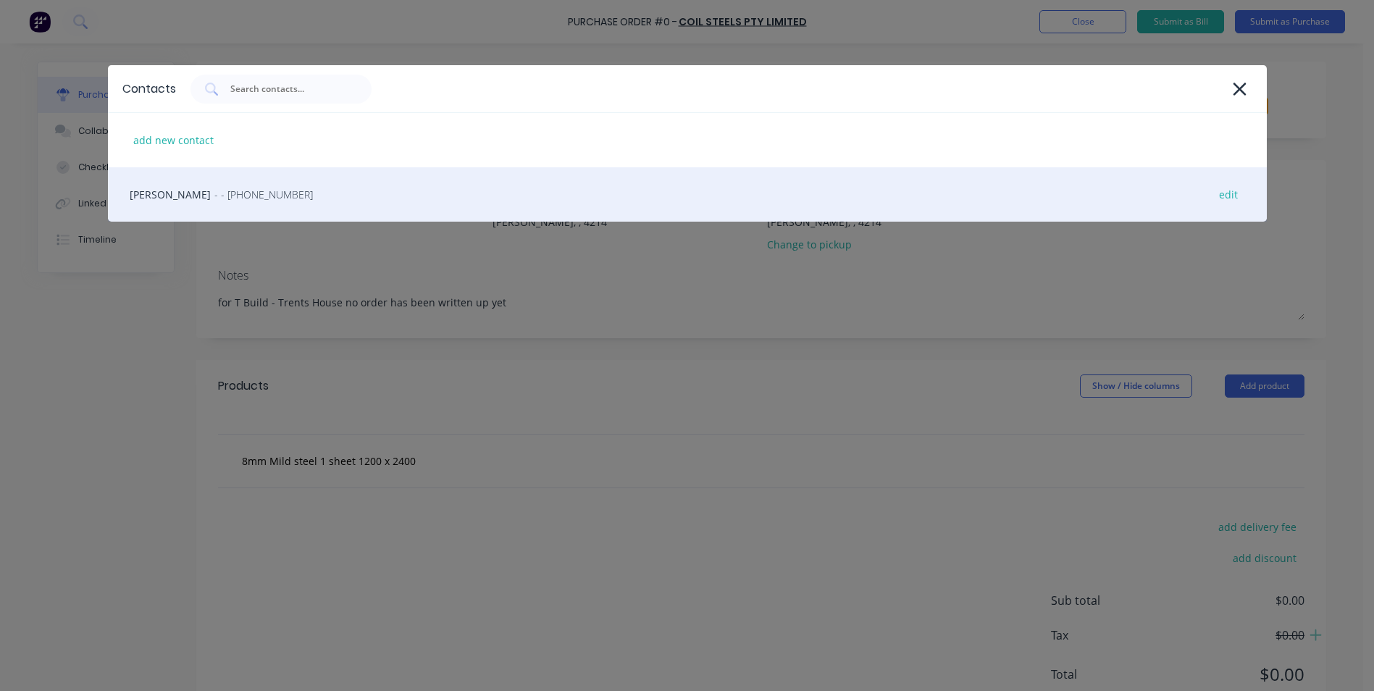
click at [128, 188] on div "[PERSON_NAME] - - [PHONE_NUMBER] edit" at bounding box center [687, 194] width 1159 height 54
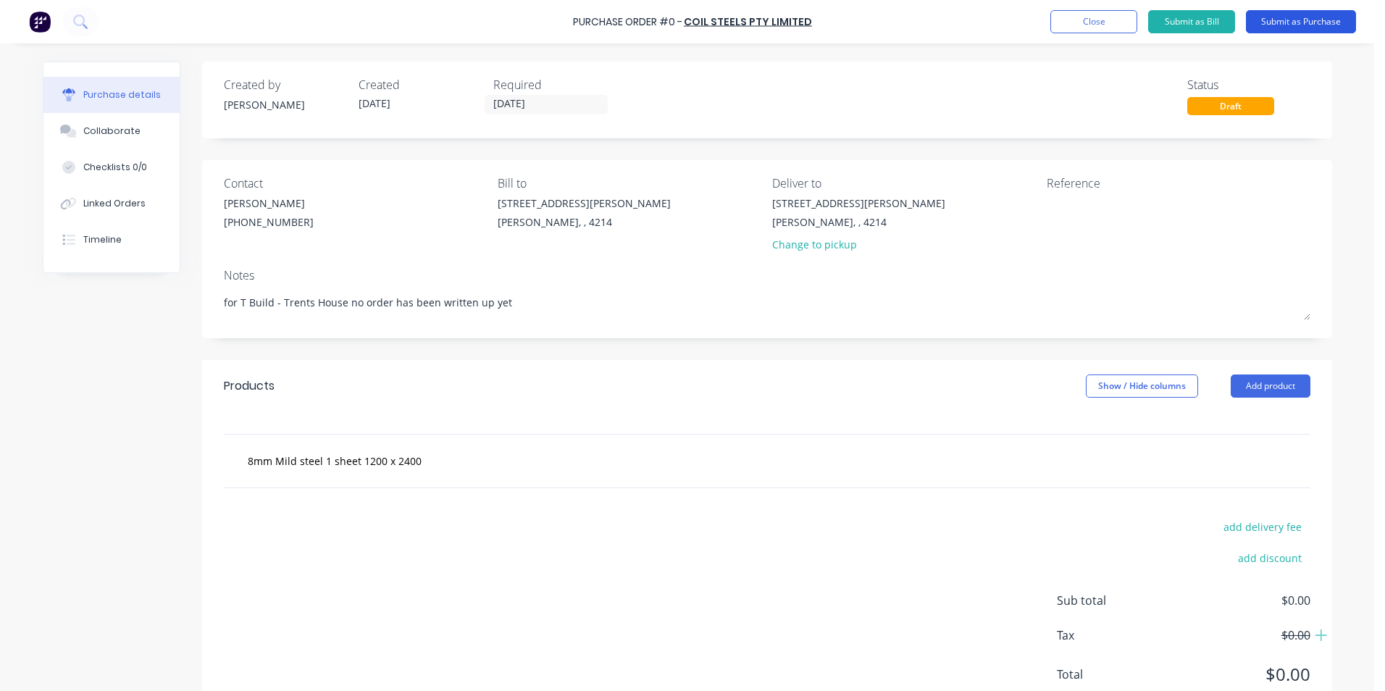
click at [1291, 24] on button "Submit as Purchase" at bounding box center [1300, 21] width 110 height 23
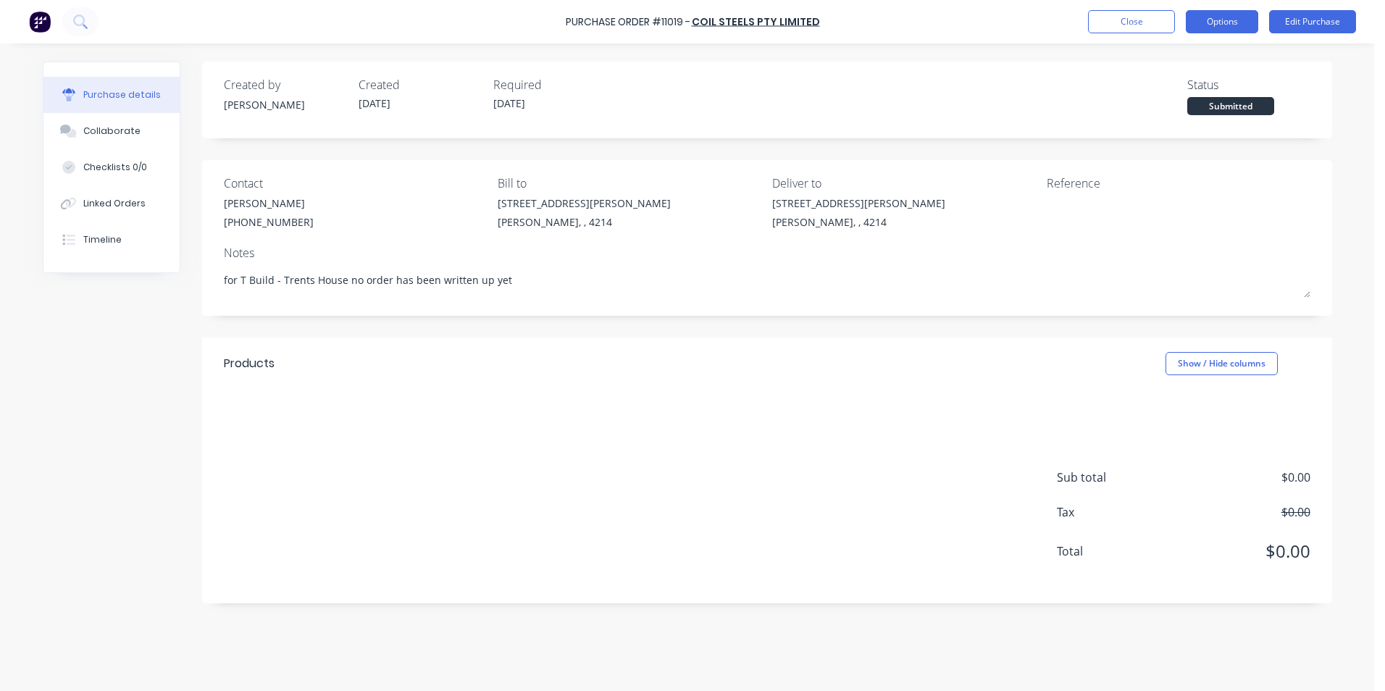
click at [1222, 24] on button "Options" at bounding box center [1221, 21] width 72 height 23
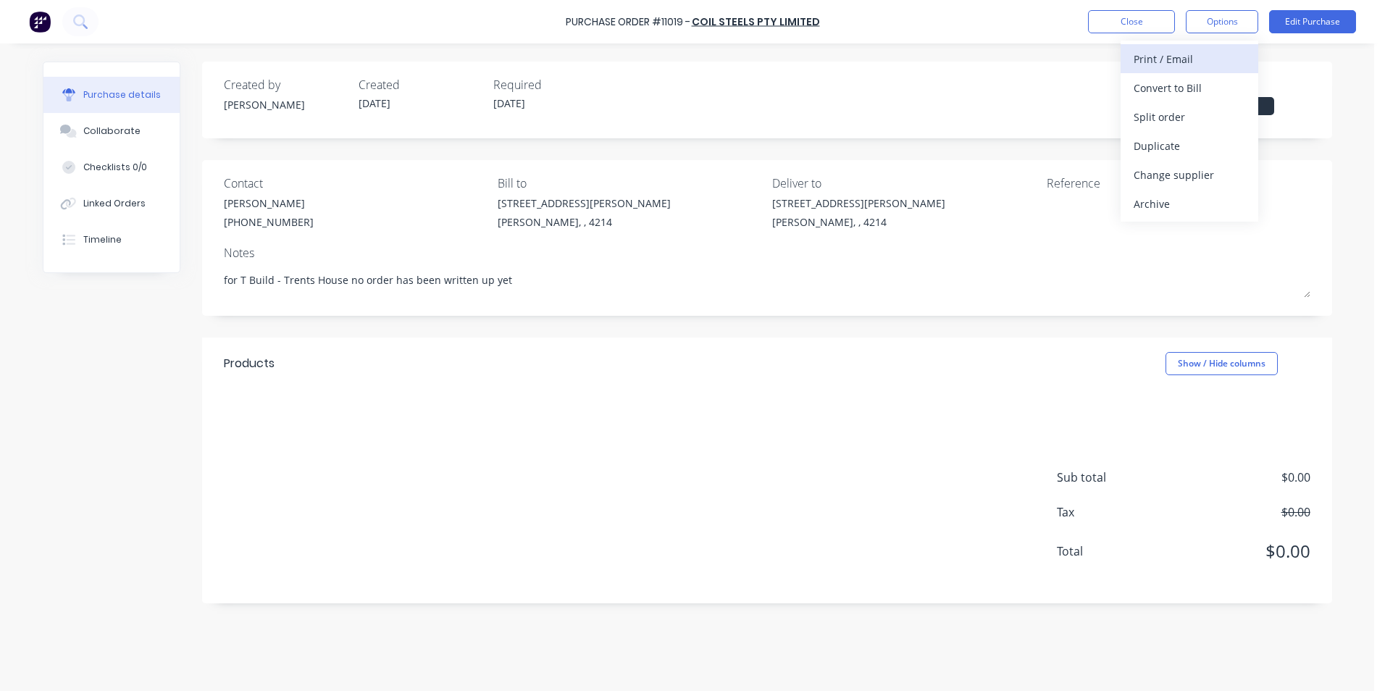
click at [1165, 61] on div "Print / Email" at bounding box center [1189, 59] width 112 height 21
click at [1172, 117] on div "Without pricing" at bounding box center [1189, 116] width 112 height 21
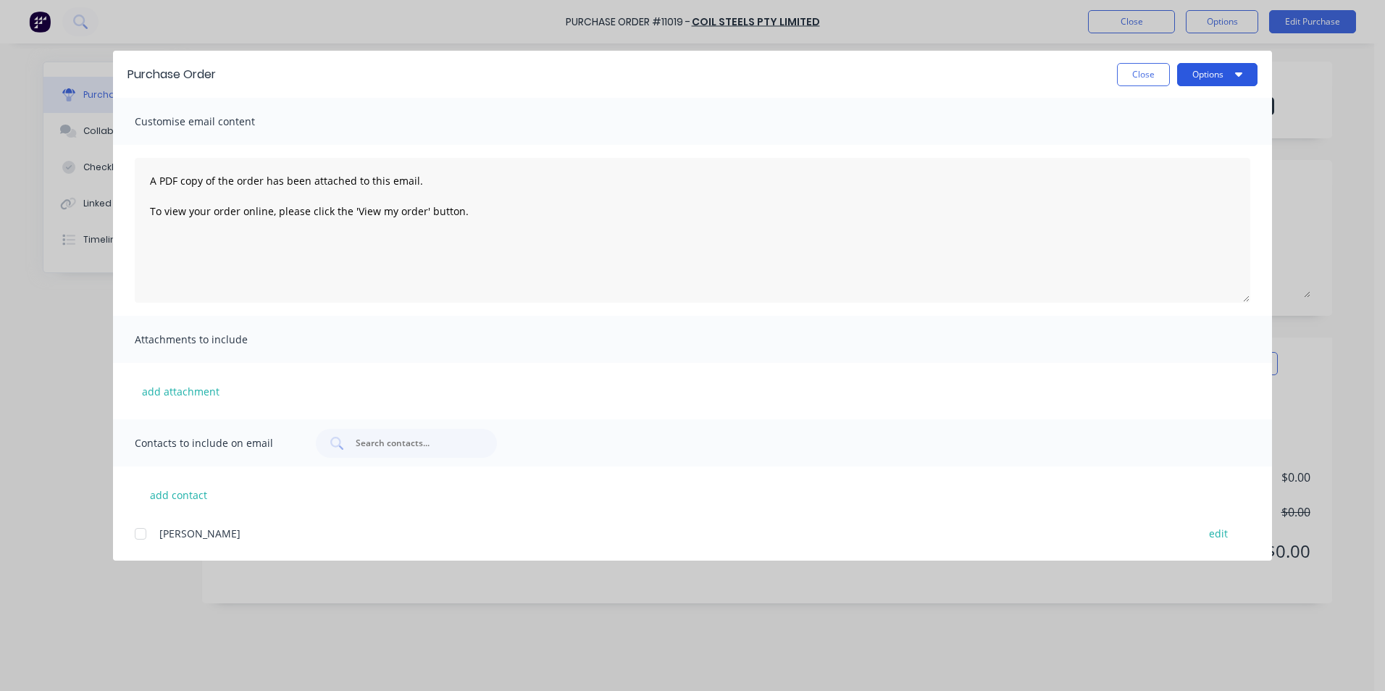
click at [1201, 78] on button "Options" at bounding box center [1217, 74] width 80 height 23
click at [1164, 138] on div "Print" at bounding box center [1189, 140] width 112 height 21
click at [1152, 64] on button "Close" at bounding box center [1143, 74] width 53 height 23
type textarea "x"
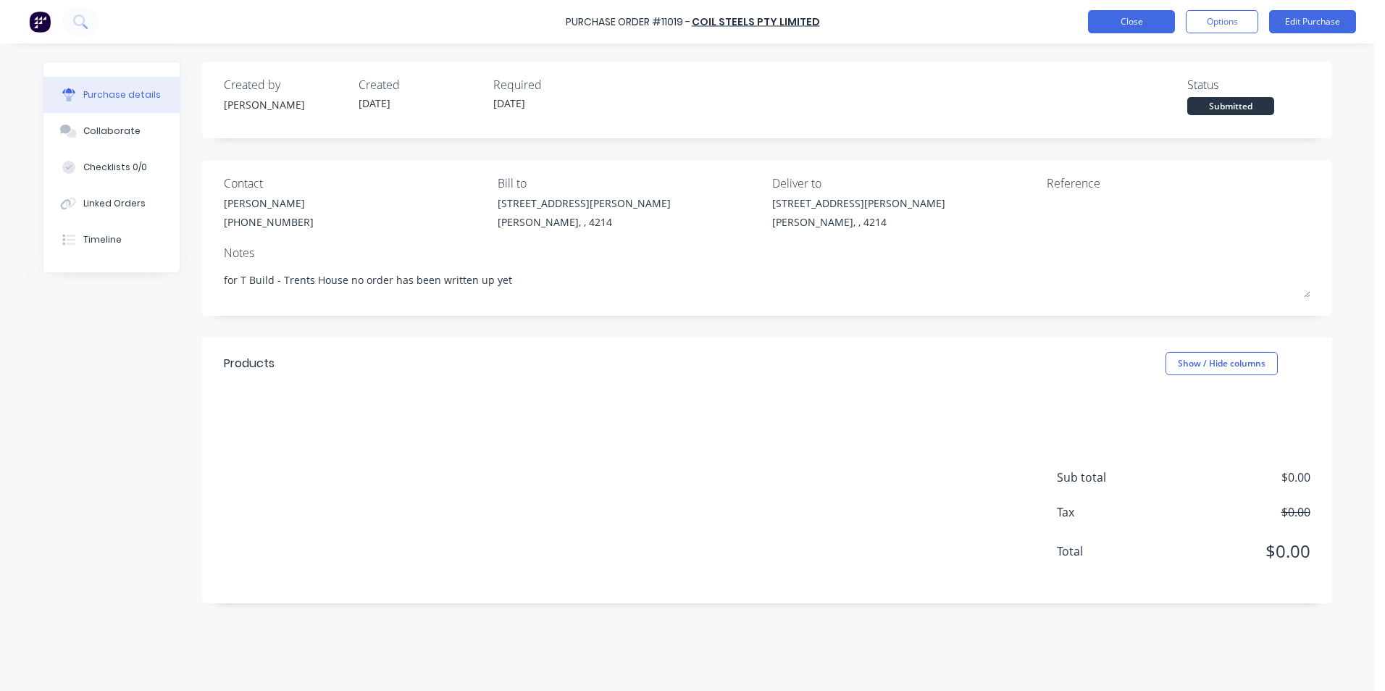
click at [1130, 20] on button "Close" at bounding box center [1131, 21] width 87 height 23
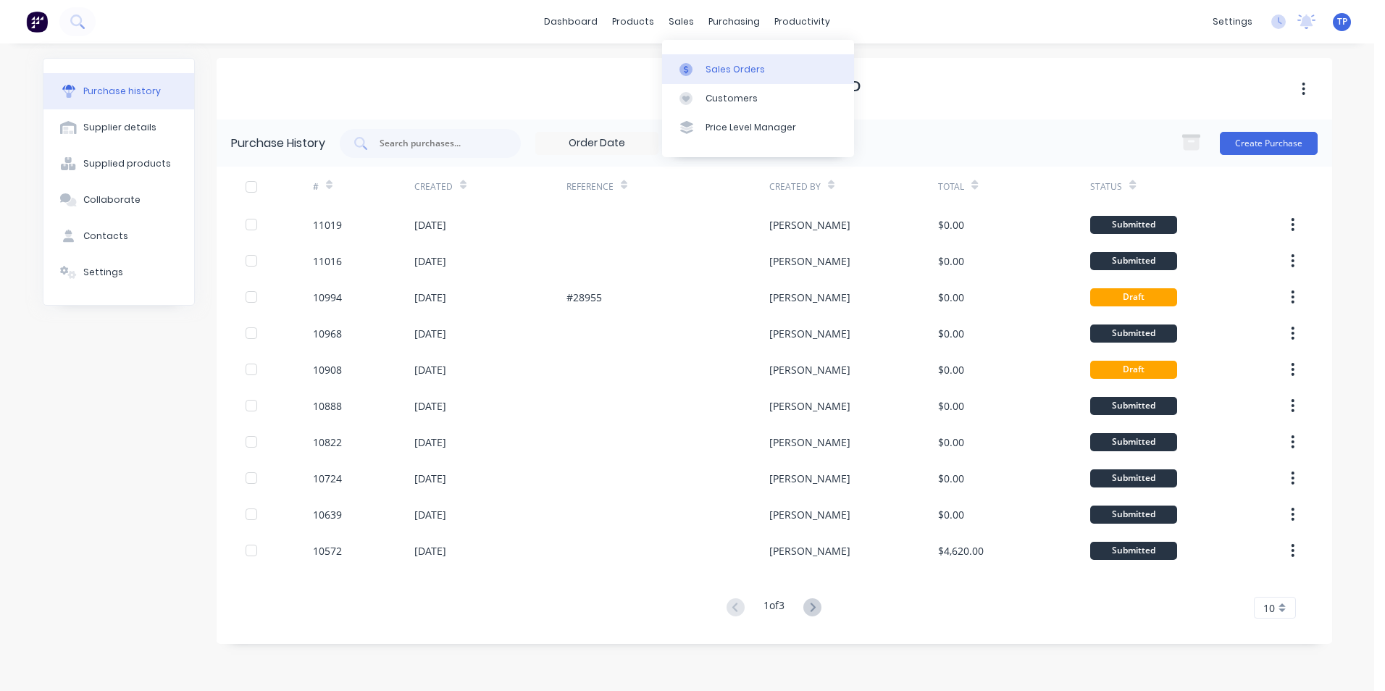
click at [721, 70] on div "Sales Orders" at bounding box center [734, 69] width 59 height 13
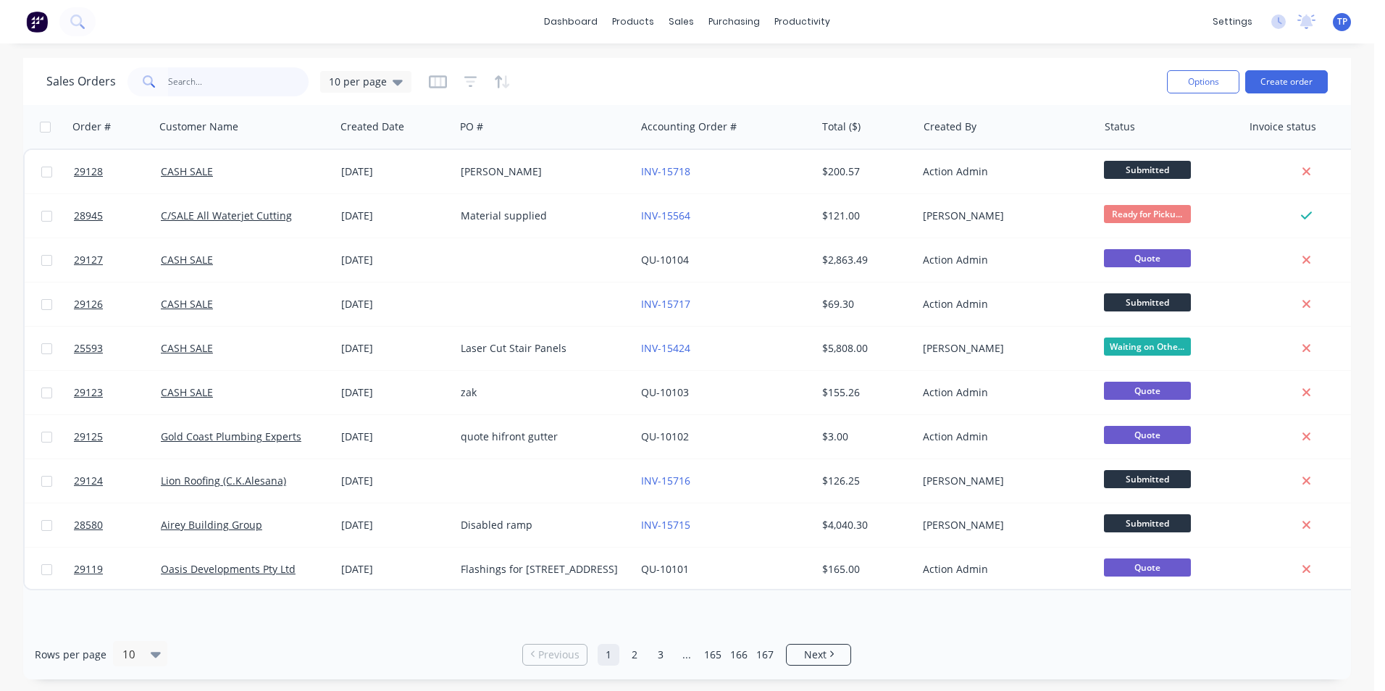
click at [193, 83] on input "text" at bounding box center [238, 81] width 141 height 29
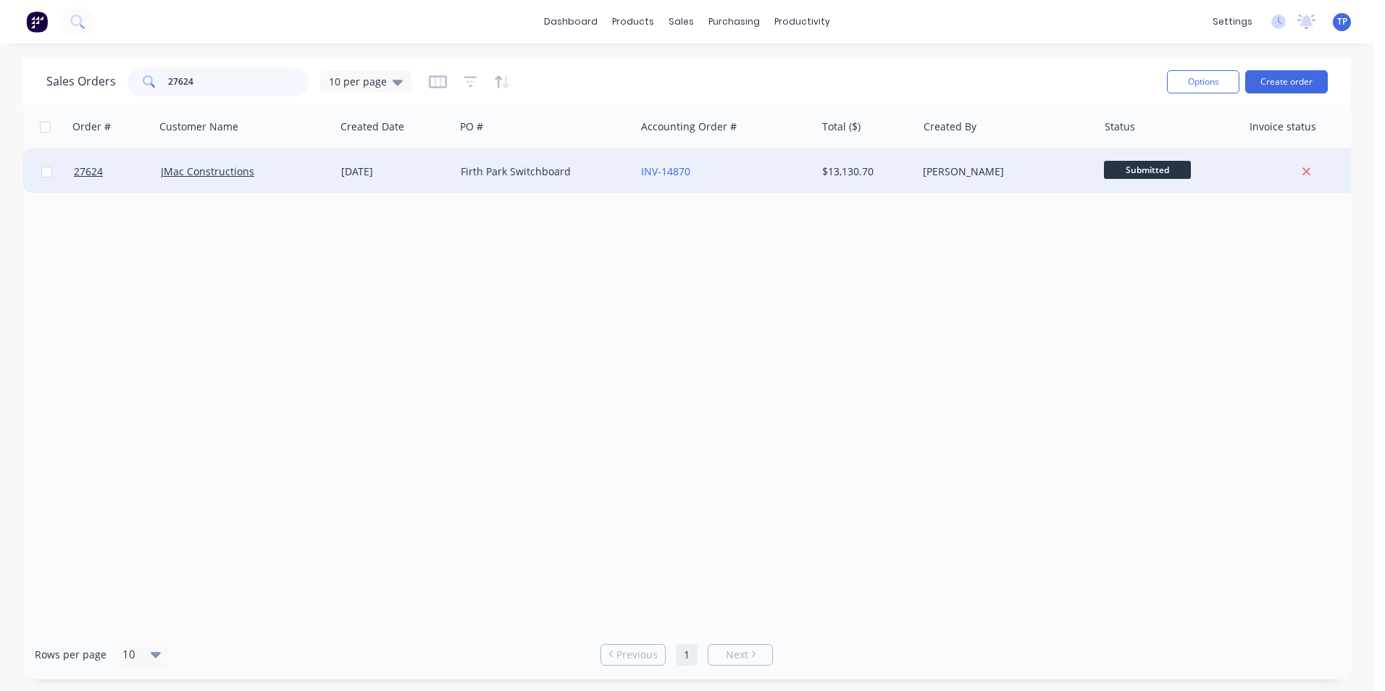
type input "27624"
click at [294, 176] on div "JMac Constructions" at bounding box center [241, 171] width 161 height 14
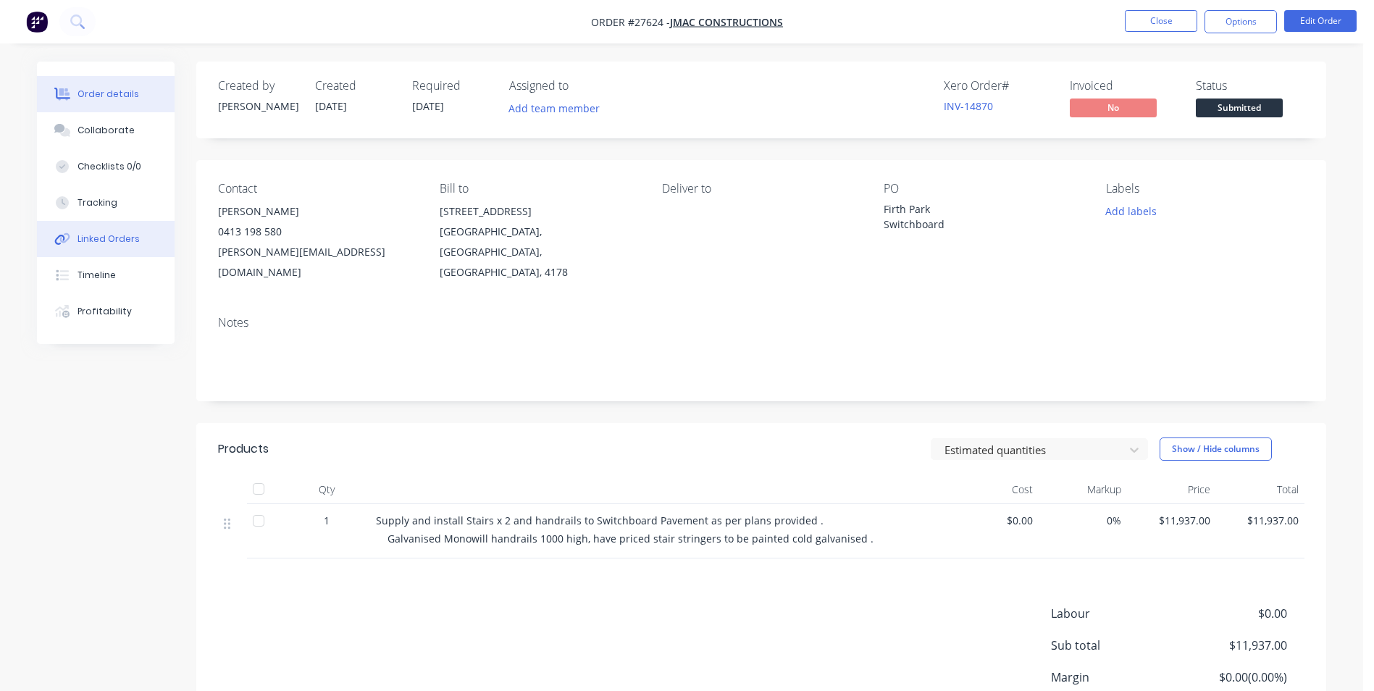
click at [116, 241] on div "Linked Orders" at bounding box center [108, 238] width 62 height 13
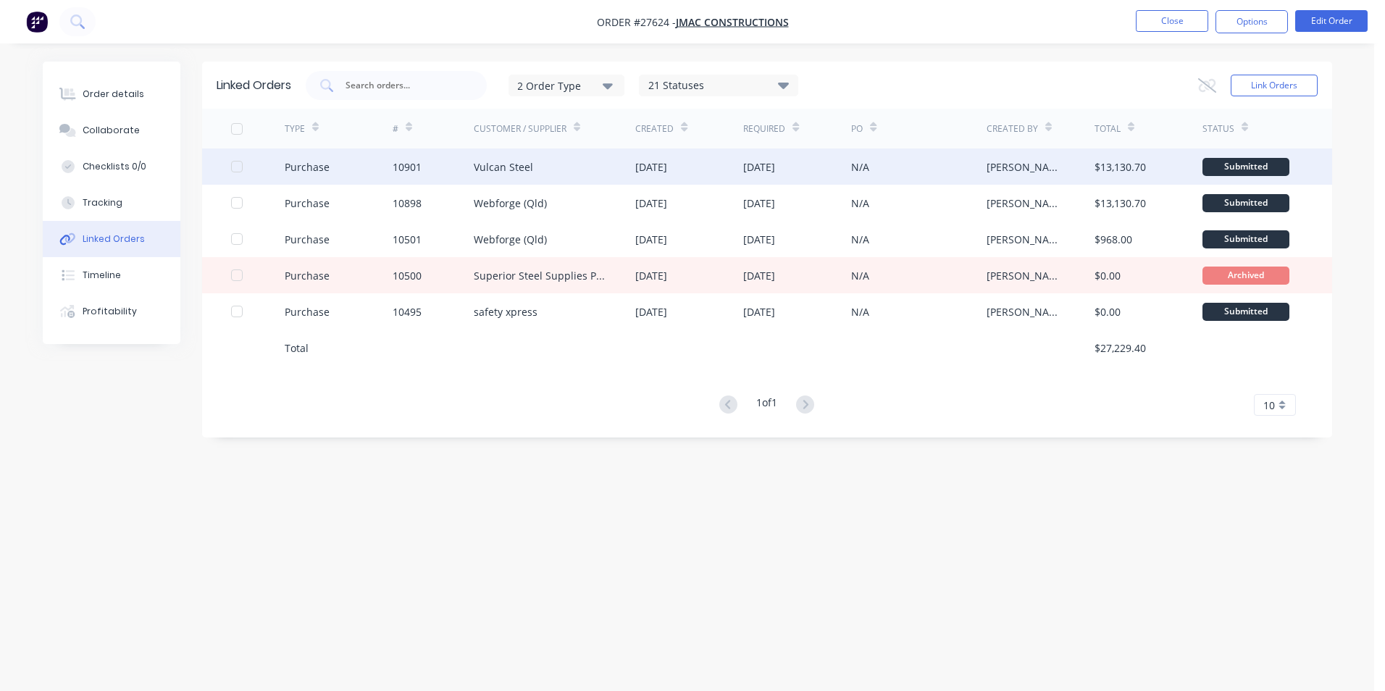
click at [578, 176] on div "Vulcan Steel" at bounding box center [555, 166] width 162 height 36
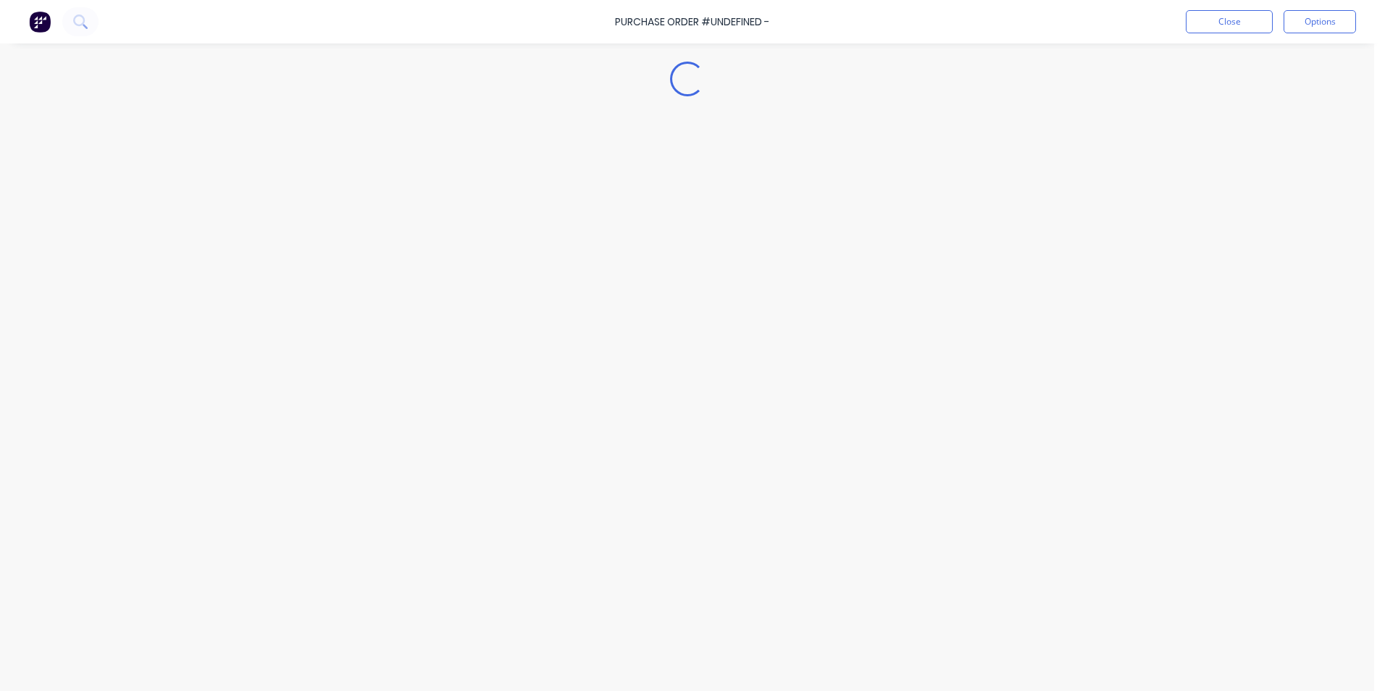
type textarea "x"
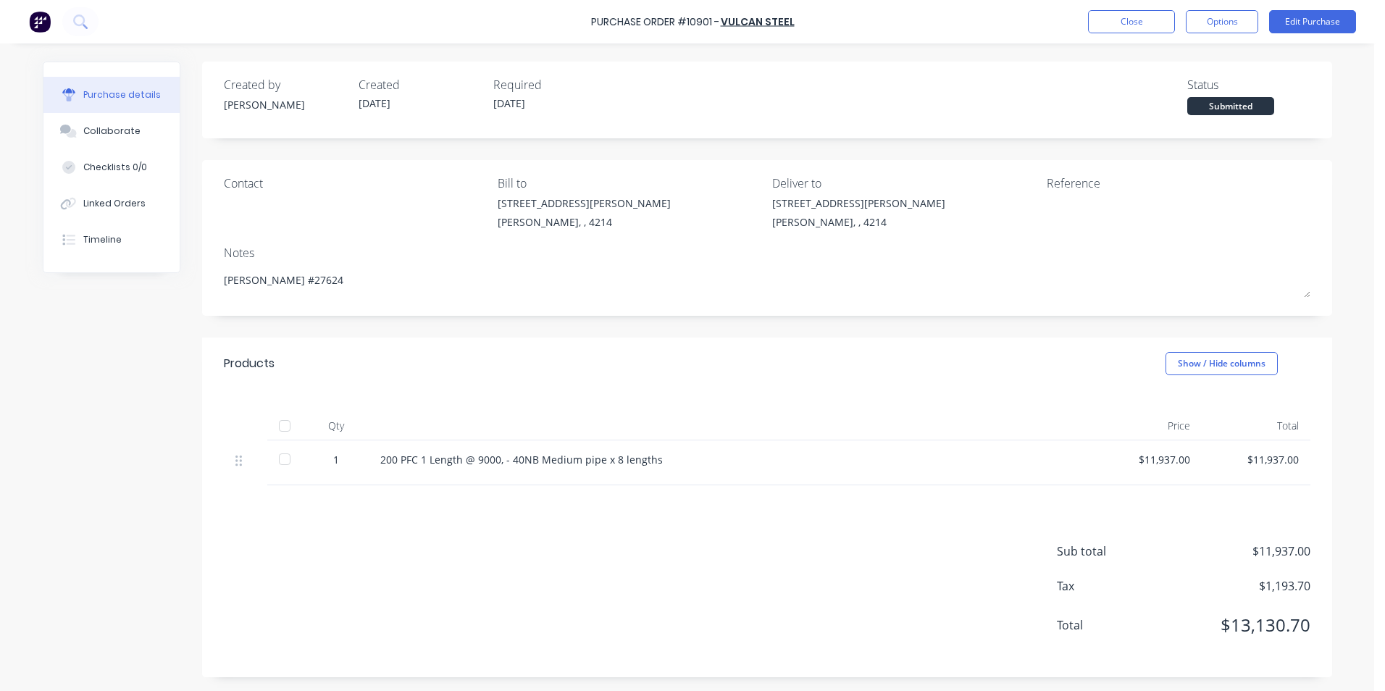
click at [182, 280] on div "Created by [PERSON_NAME] Created [DATE] Required [DATE] Status Submitted Contac…" at bounding box center [687, 369] width 1289 height 615
click at [1100, 22] on button "Close" at bounding box center [1131, 21] width 87 height 23
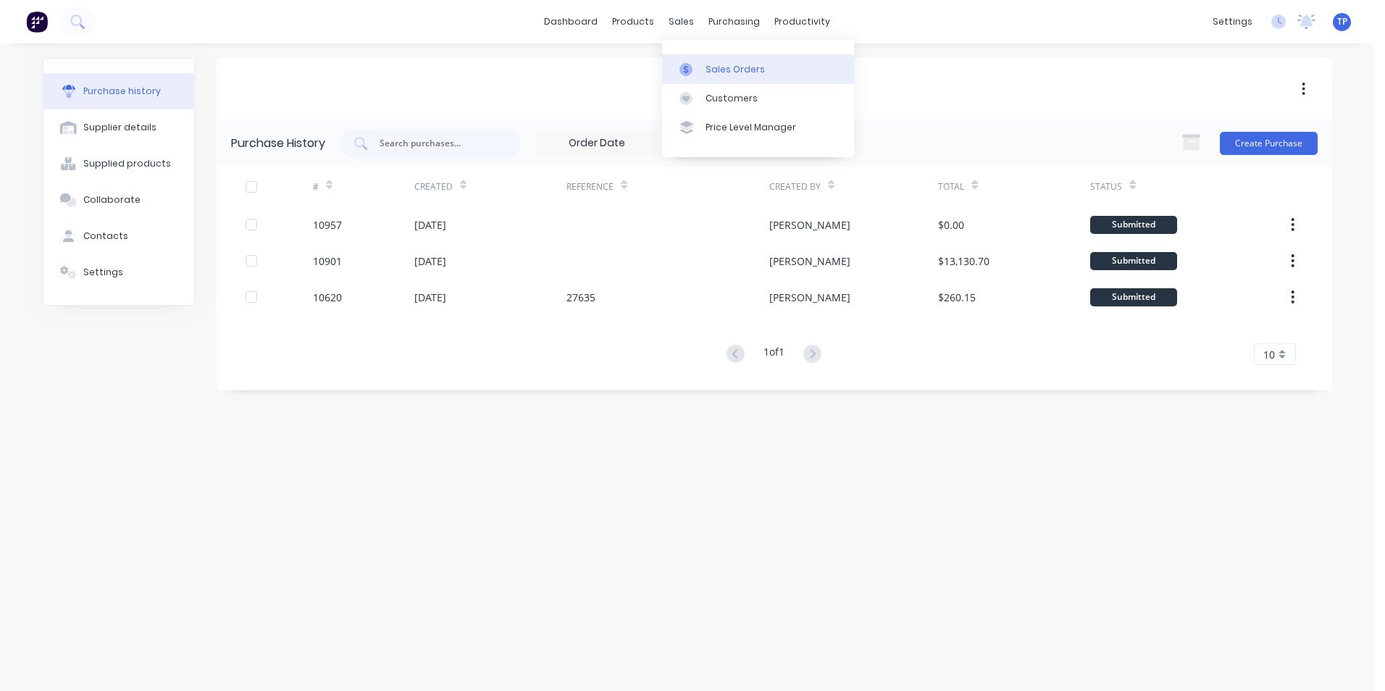
click at [724, 70] on div "Sales Orders" at bounding box center [734, 69] width 59 height 13
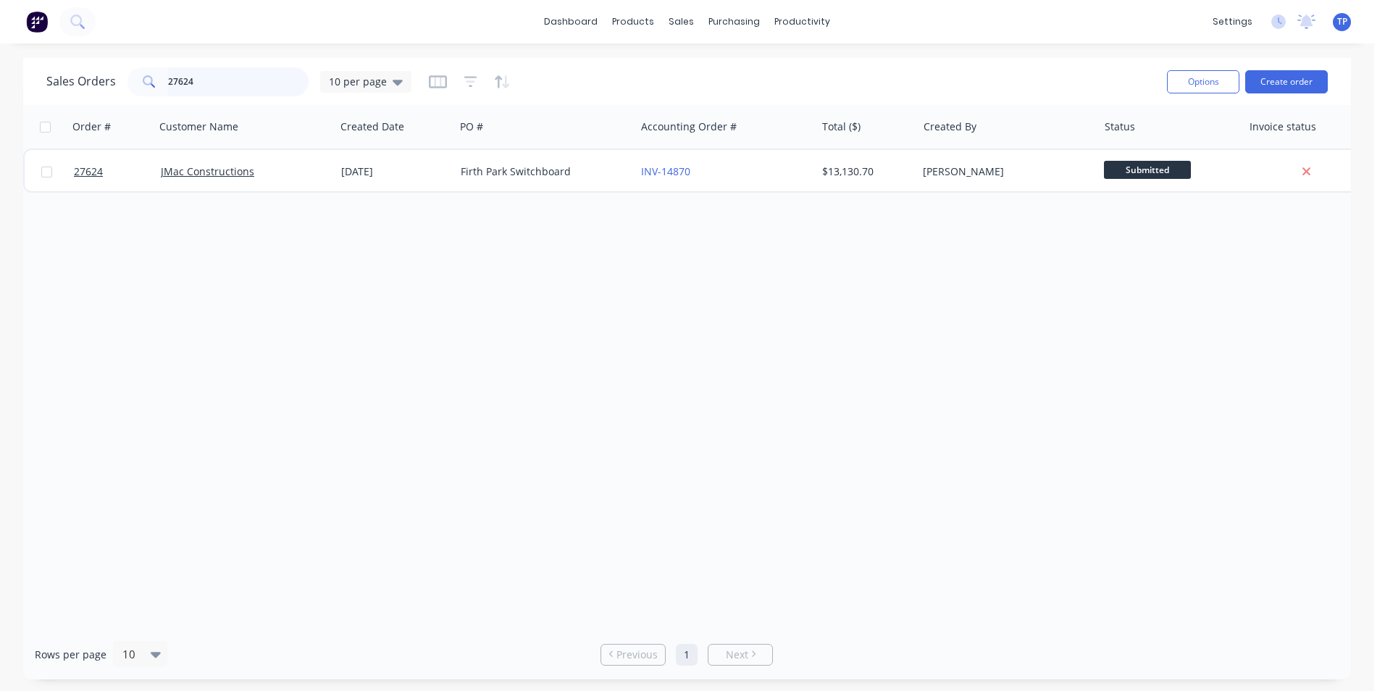
click at [242, 78] on input "27624" at bounding box center [238, 81] width 141 height 29
type input "2"
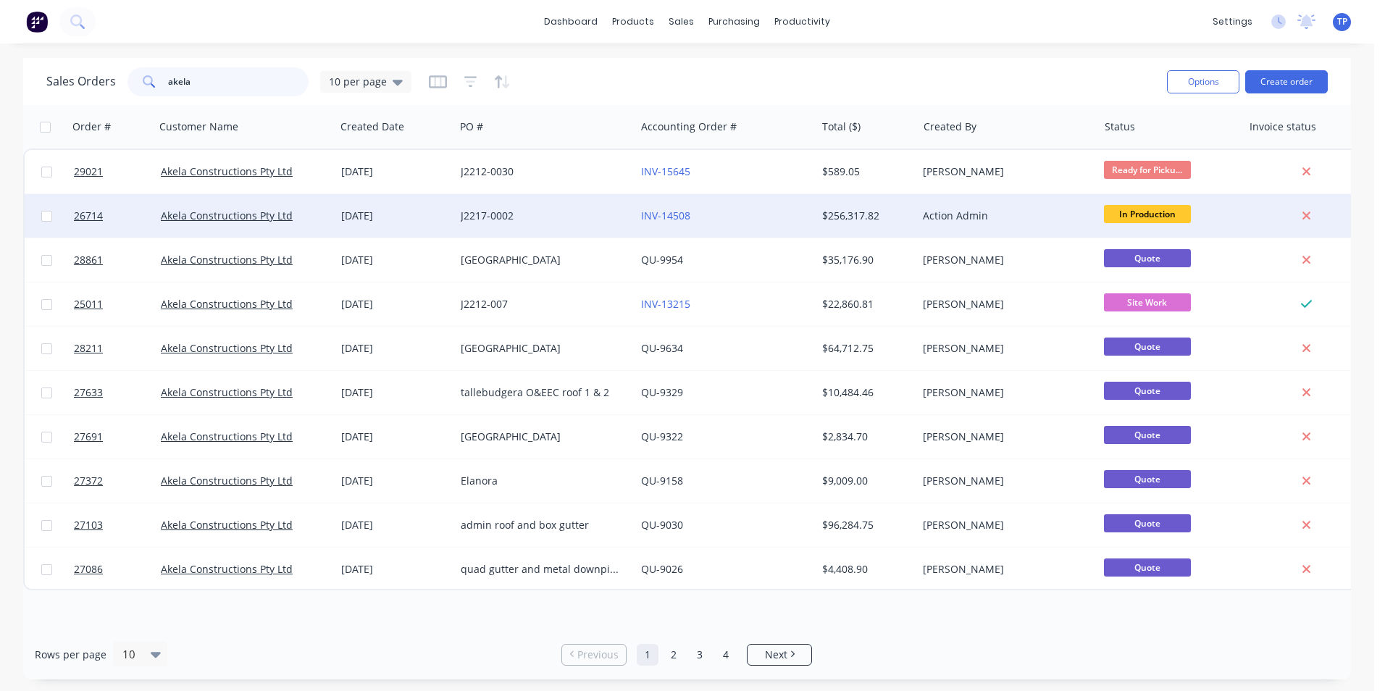
type input "akela"
click at [741, 221] on div "INV-14508" at bounding box center [721, 216] width 161 height 14
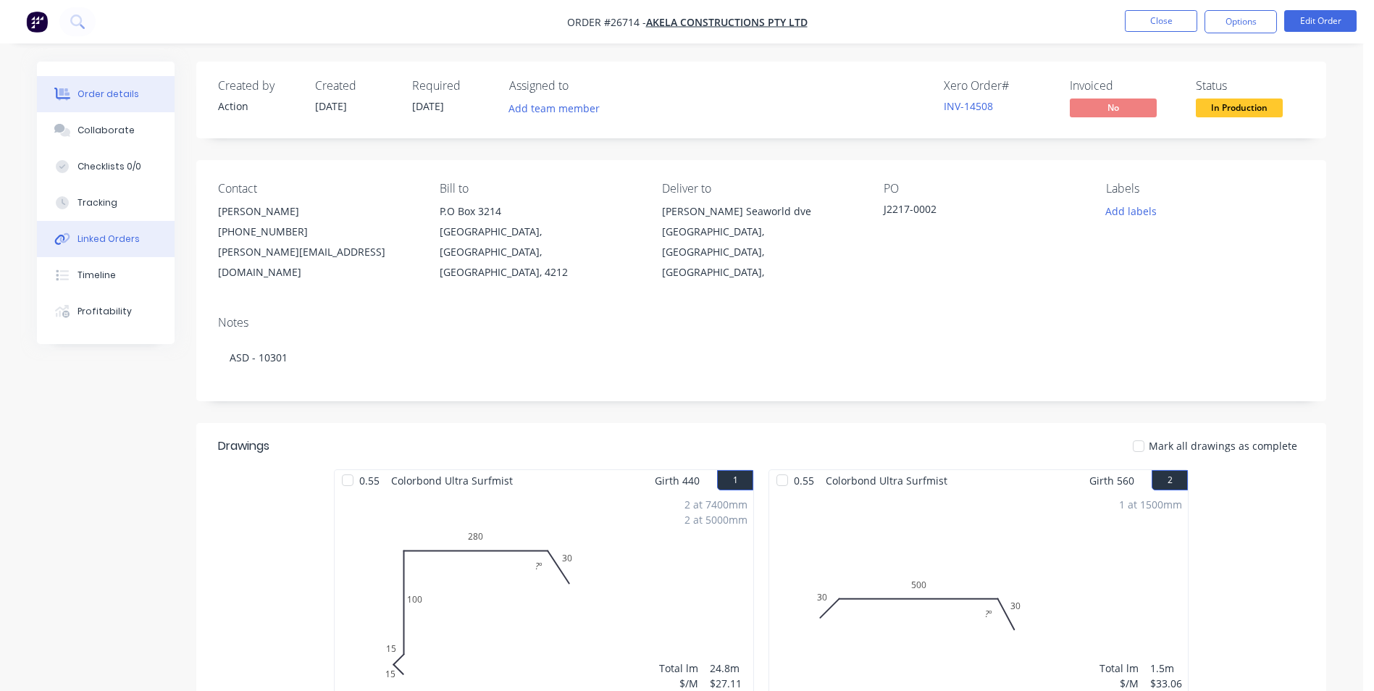
click at [119, 240] on div "Linked Orders" at bounding box center [108, 238] width 62 height 13
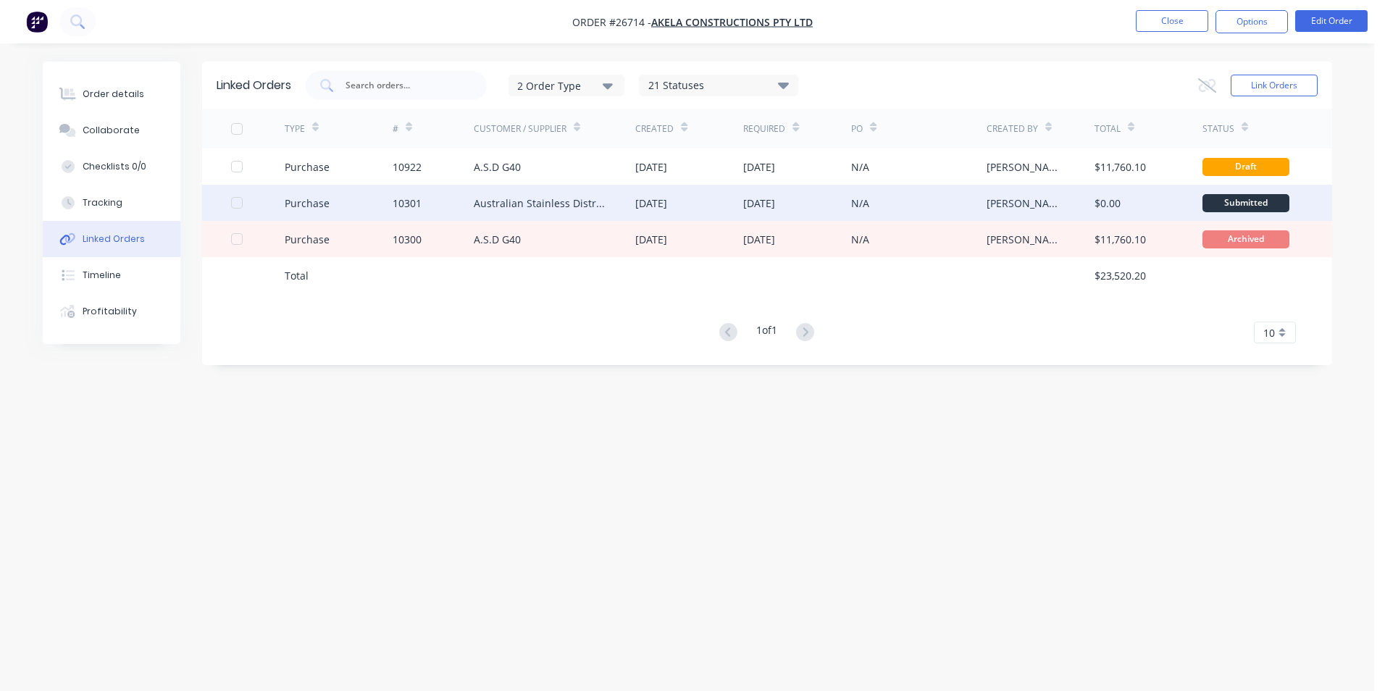
click at [452, 201] on div "10301" at bounding box center [432, 203] width 81 height 36
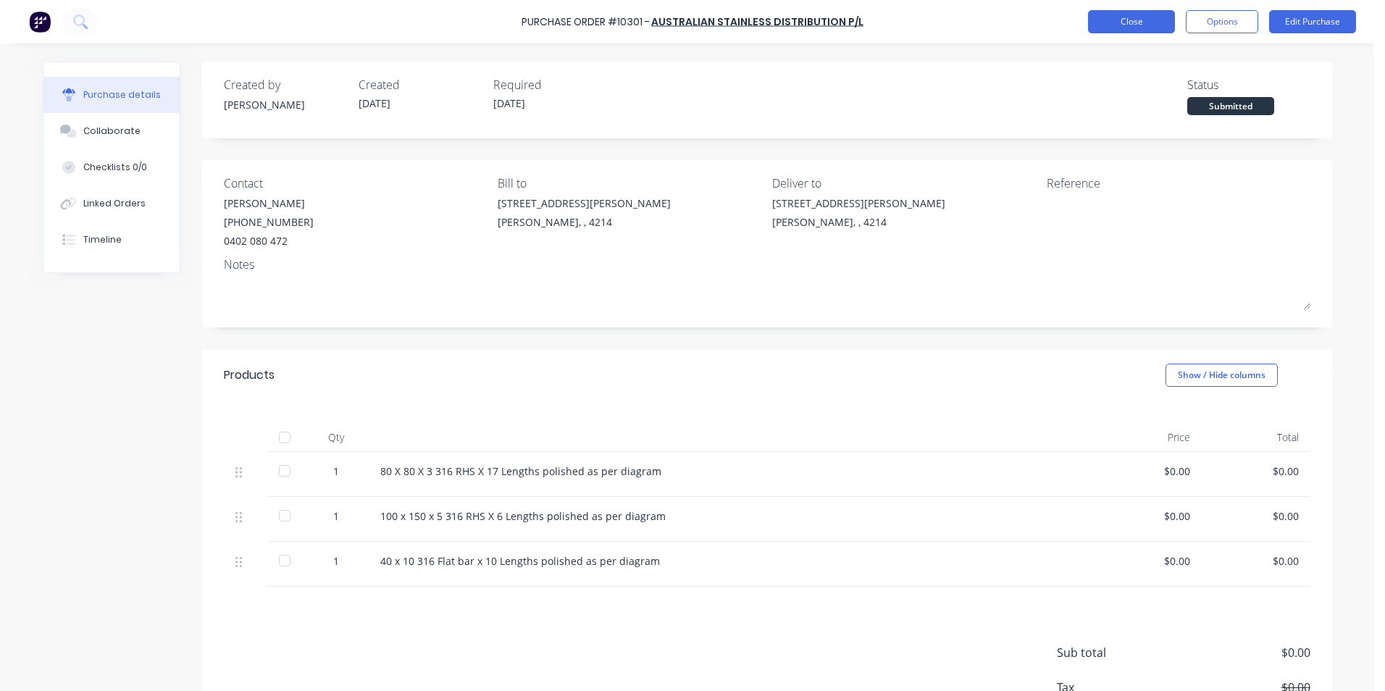
click at [1116, 17] on button "Close" at bounding box center [1131, 21] width 87 height 23
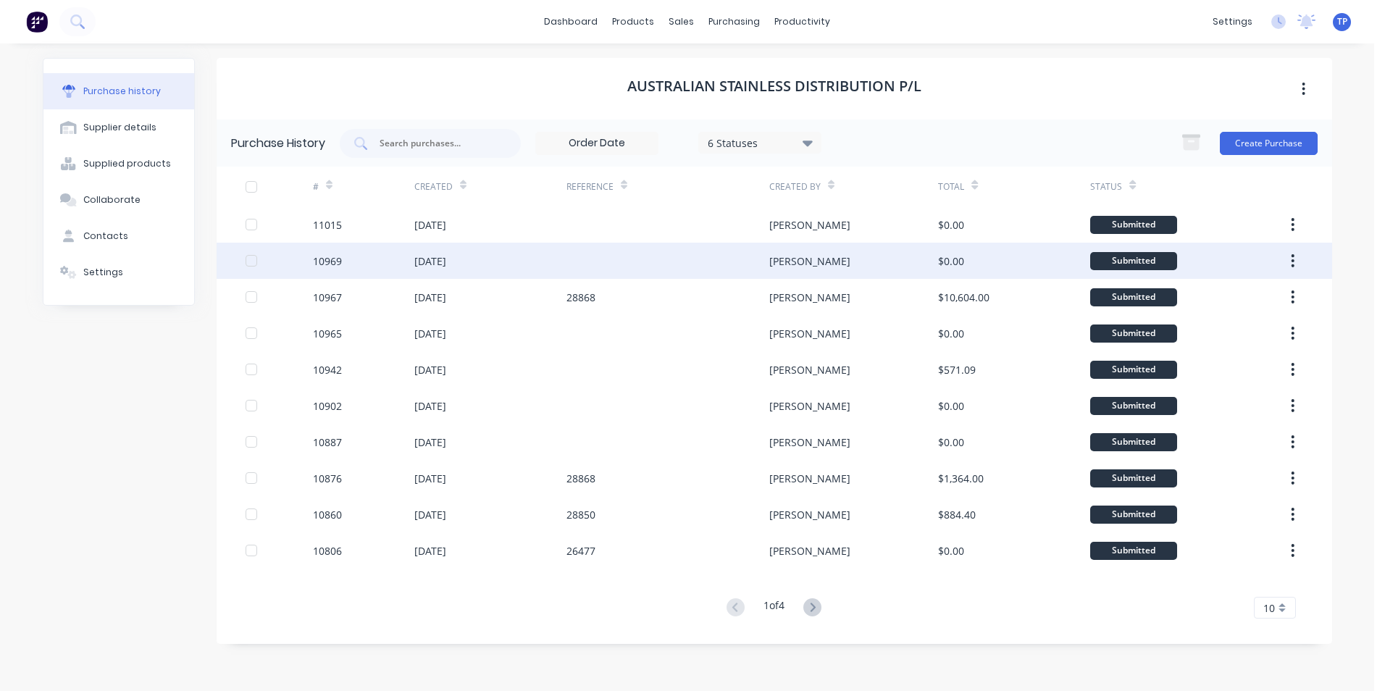
click at [740, 256] on div at bounding box center [667, 261] width 203 height 36
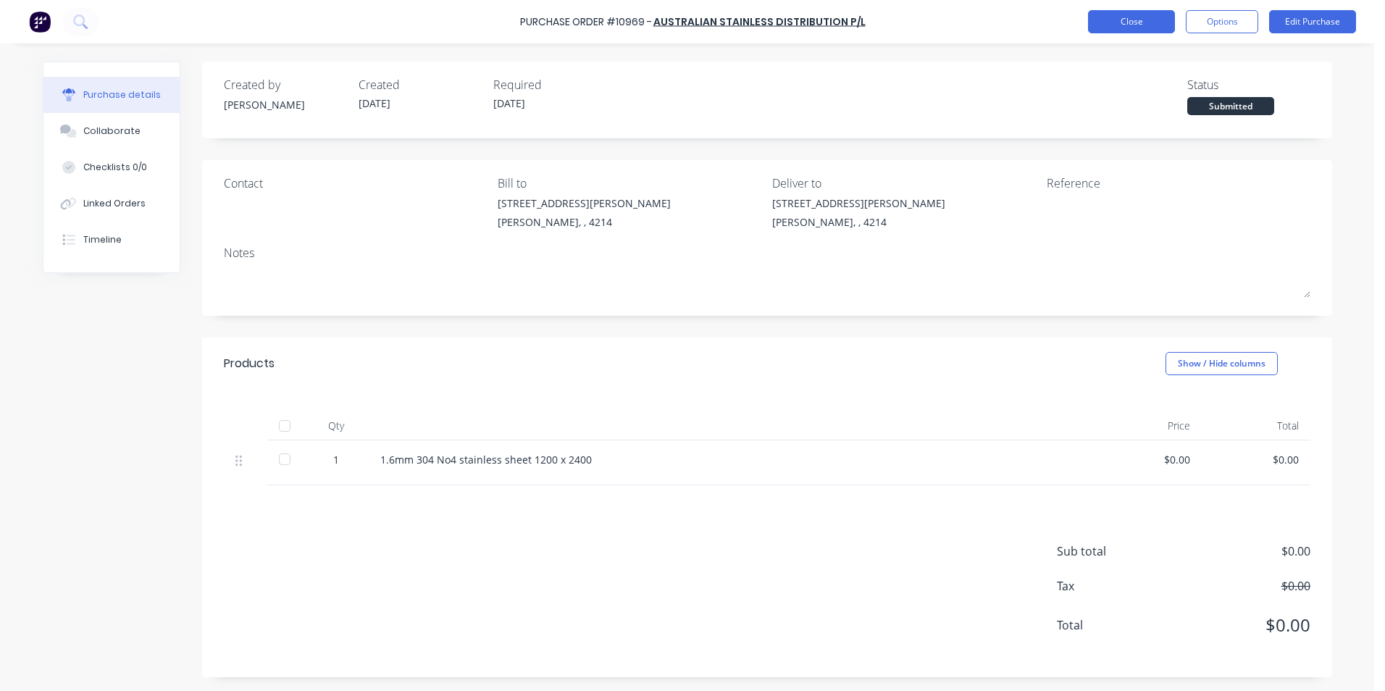
click at [1117, 20] on button "Close" at bounding box center [1131, 21] width 87 height 23
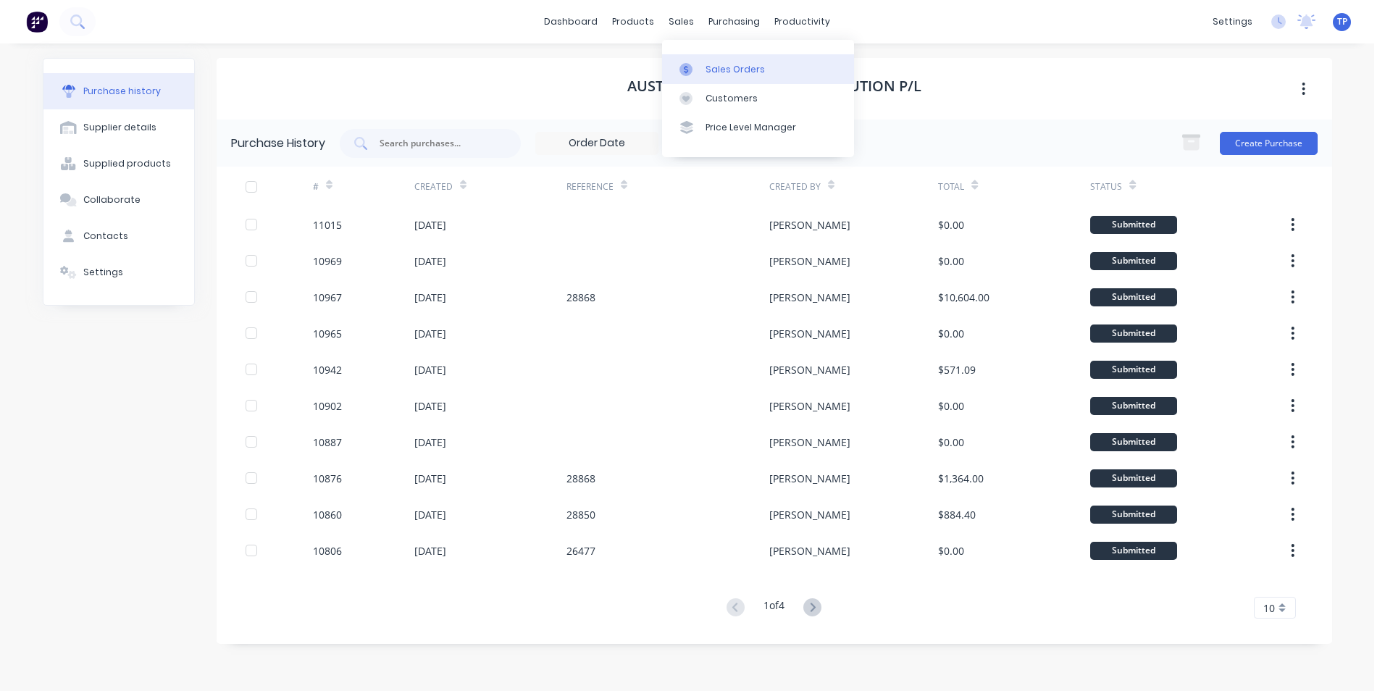
click at [720, 70] on div "Sales Orders" at bounding box center [734, 69] width 59 height 13
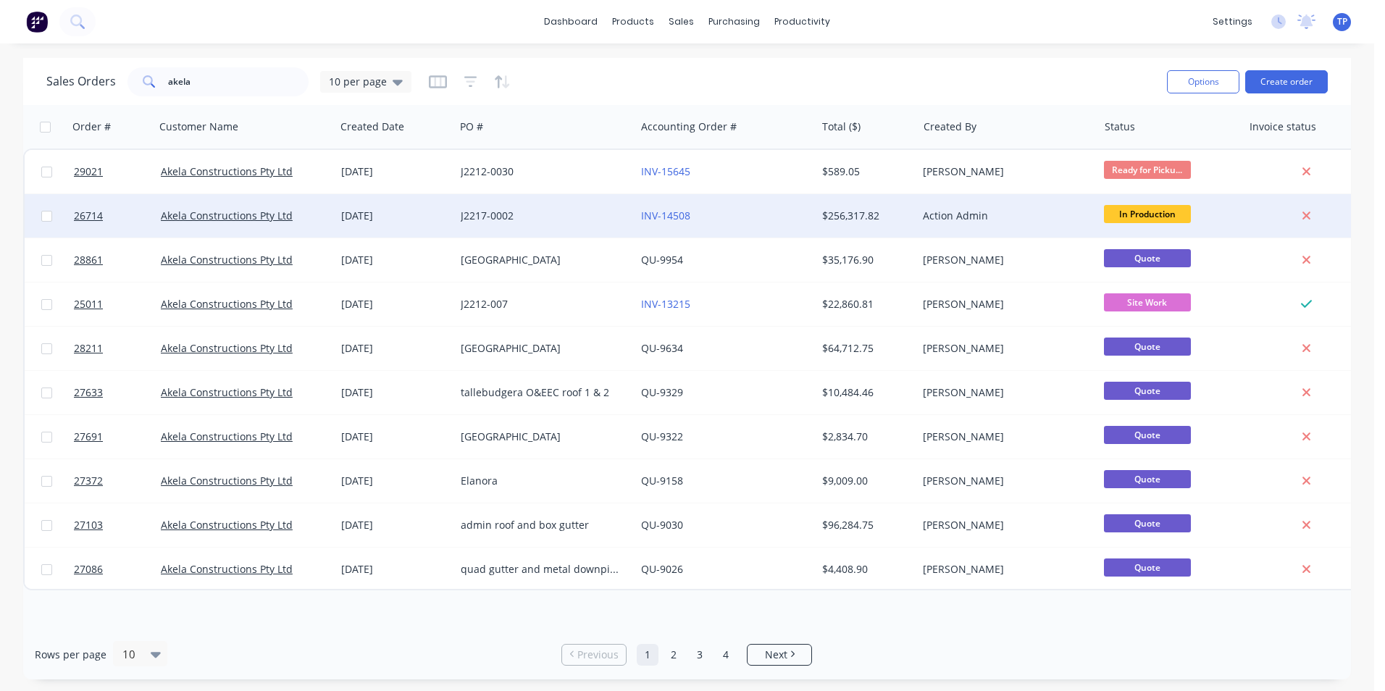
click at [763, 218] on div "INV-14508" at bounding box center [721, 216] width 161 height 14
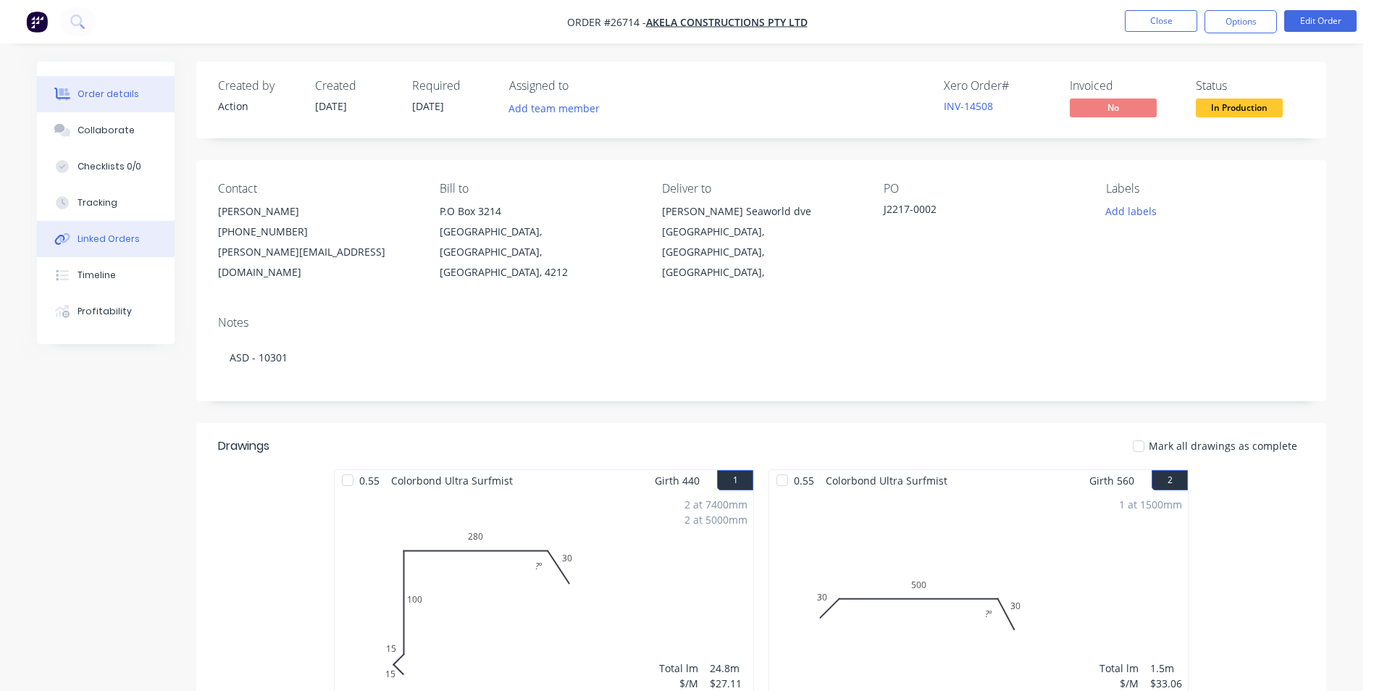
click at [99, 239] on div "Linked Orders" at bounding box center [108, 238] width 62 height 13
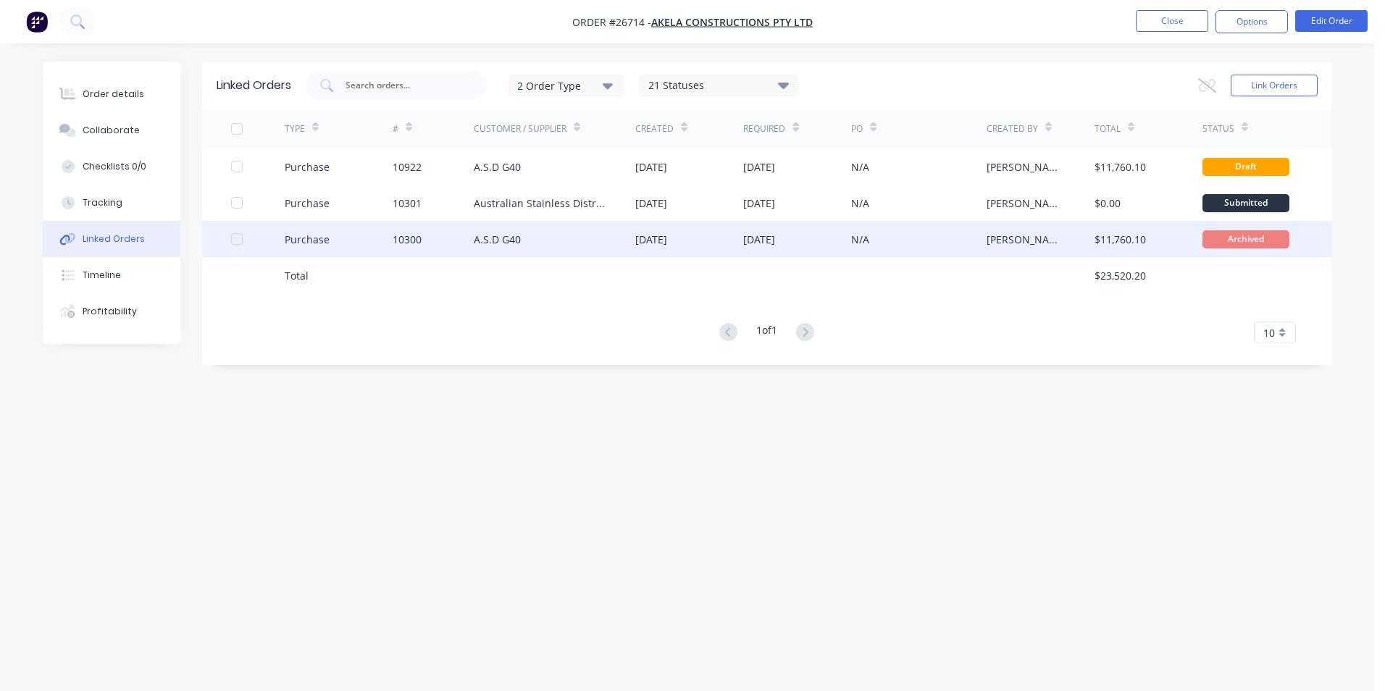
click at [557, 238] on div "A.S.D G40" at bounding box center [555, 239] width 162 height 36
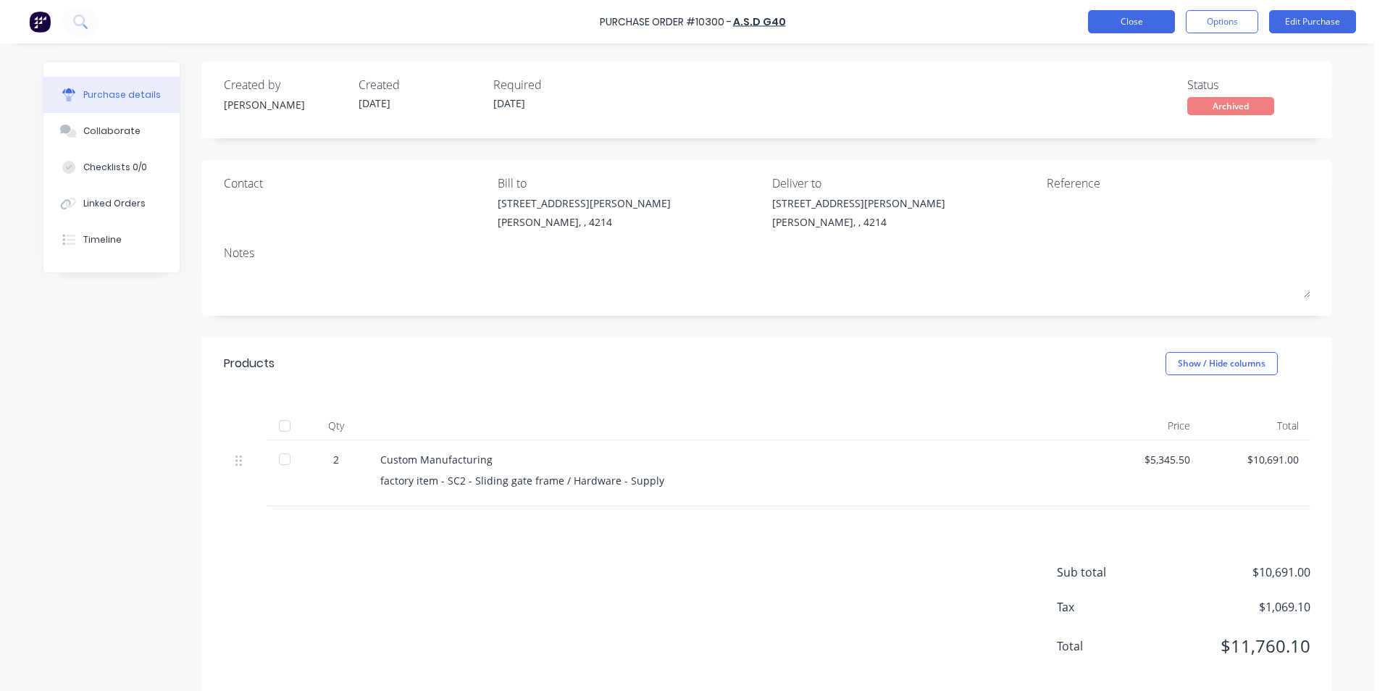
click at [1109, 27] on button "Close" at bounding box center [1131, 21] width 87 height 23
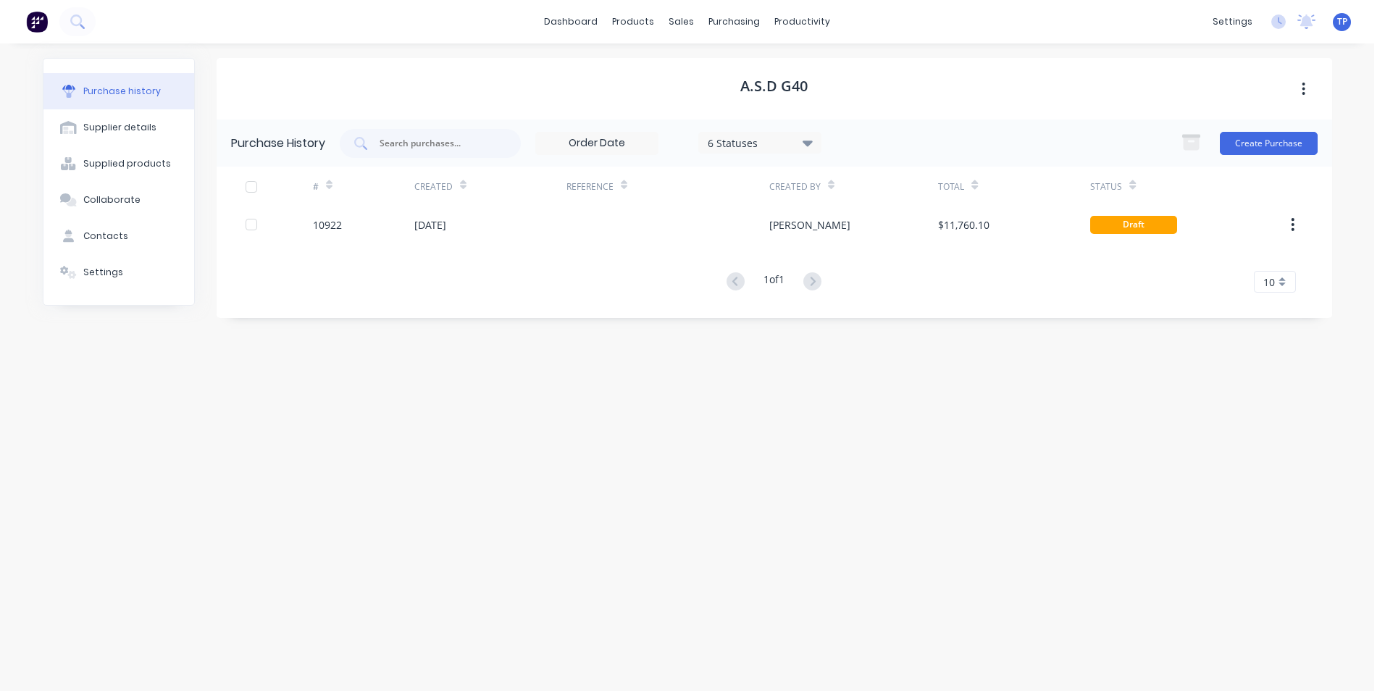
click at [115, 92] on div "Purchase history" at bounding box center [121, 91] width 77 height 13
click at [707, 68] on div "Sales Orders" at bounding box center [734, 69] width 59 height 13
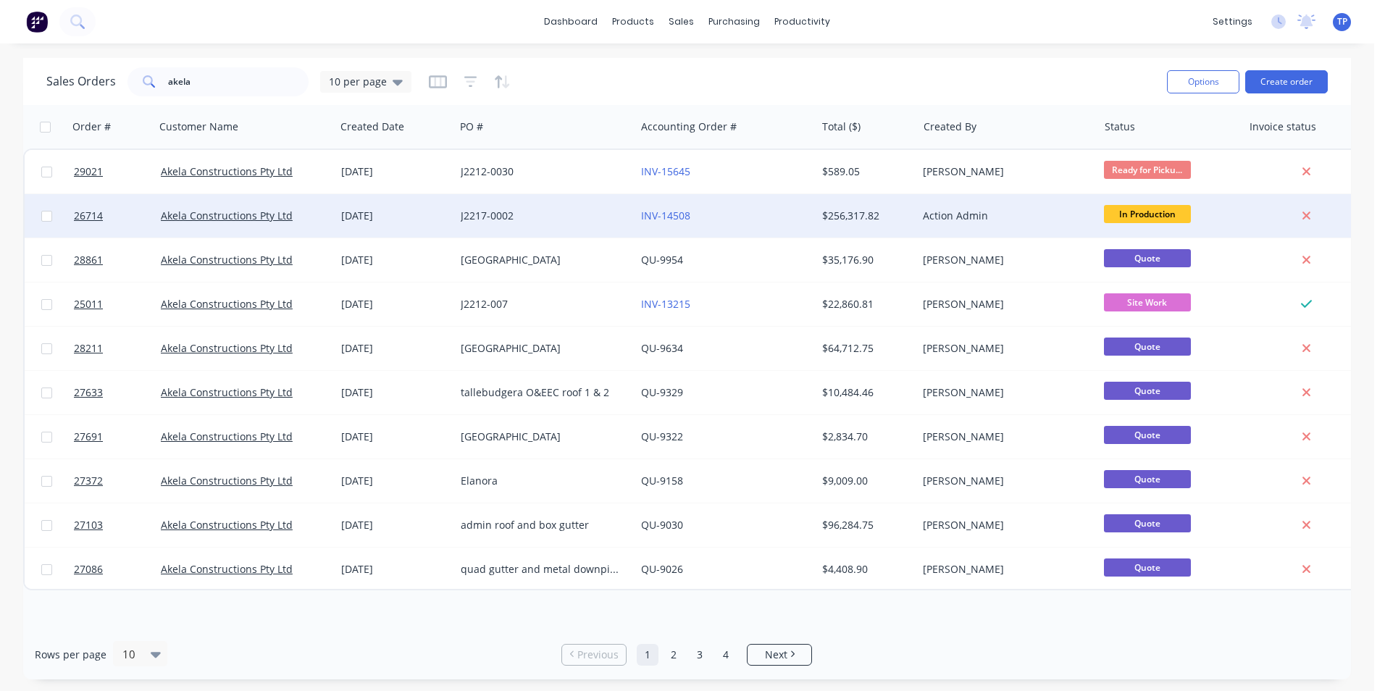
click at [762, 222] on div "INV-14508" at bounding box center [721, 216] width 161 height 14
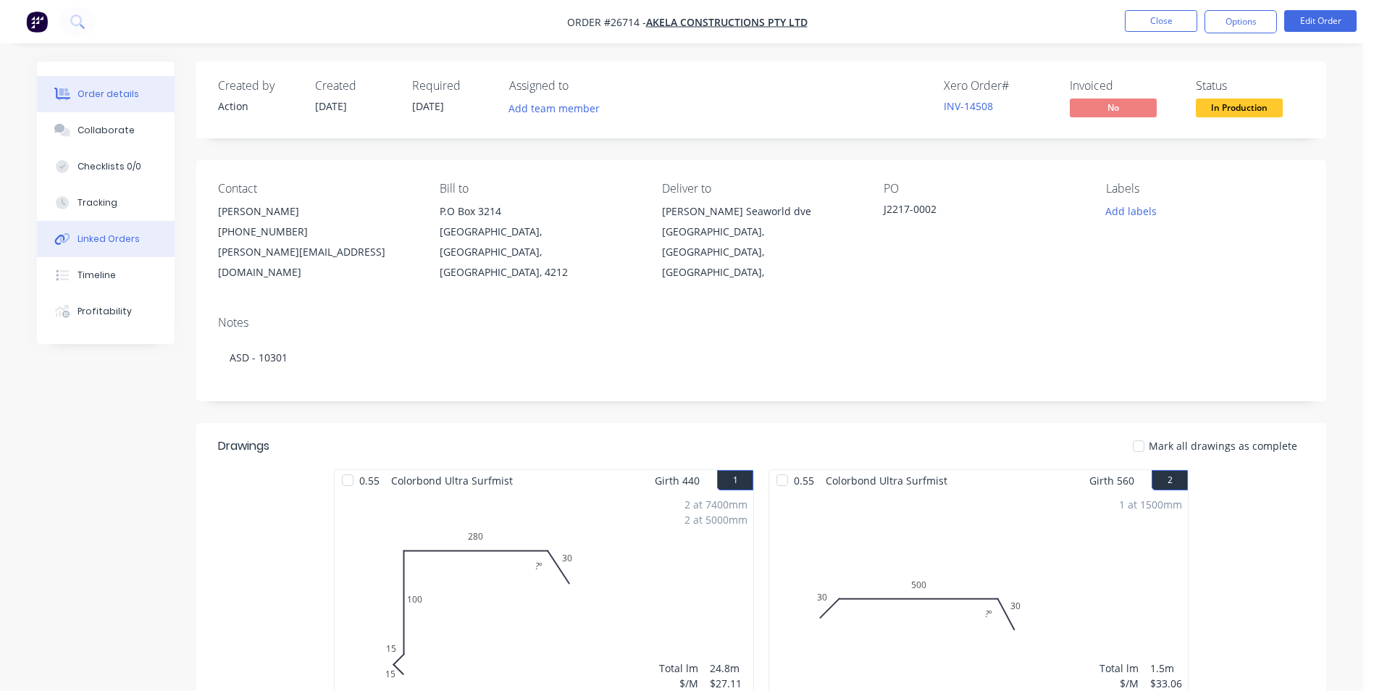
click at [96, 238] on div "Linked Orders" at bounding box center [108, 238] width 62 height 13
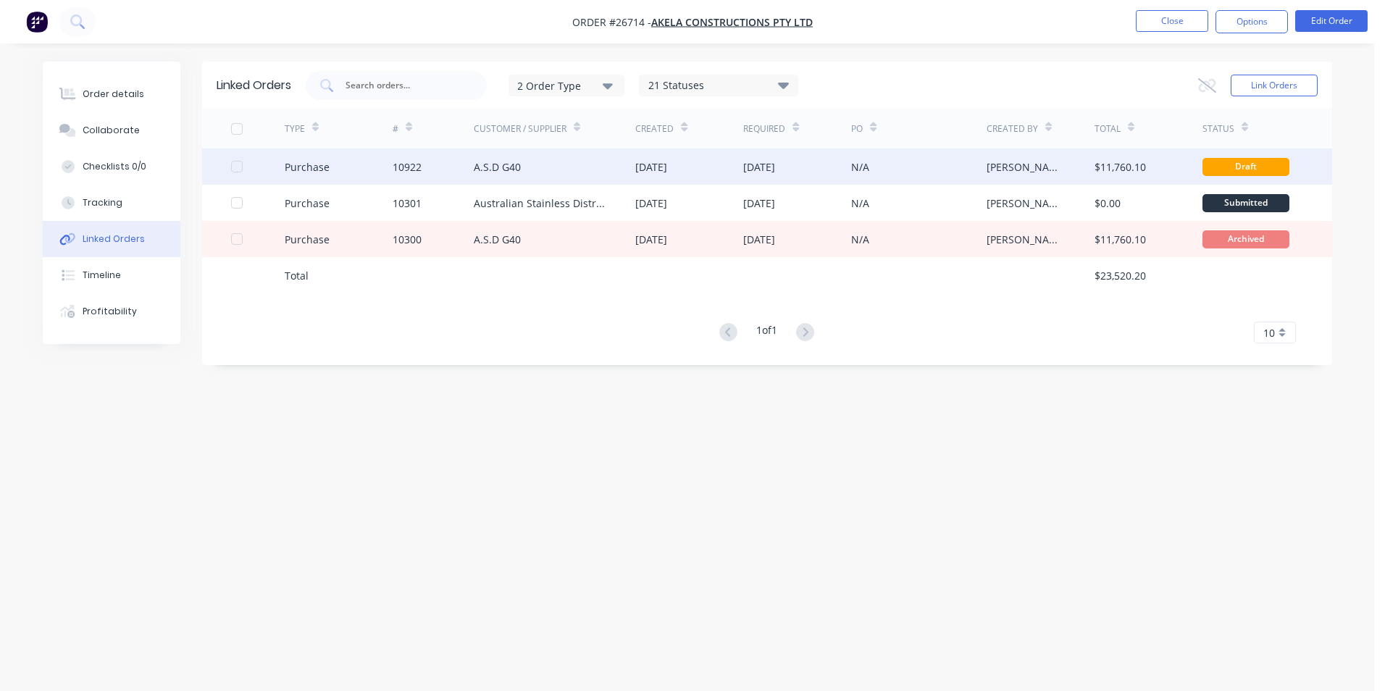
click at [584, 170] on div "A.S.D G40" at bounding box center [555, 166] width 162 height 36
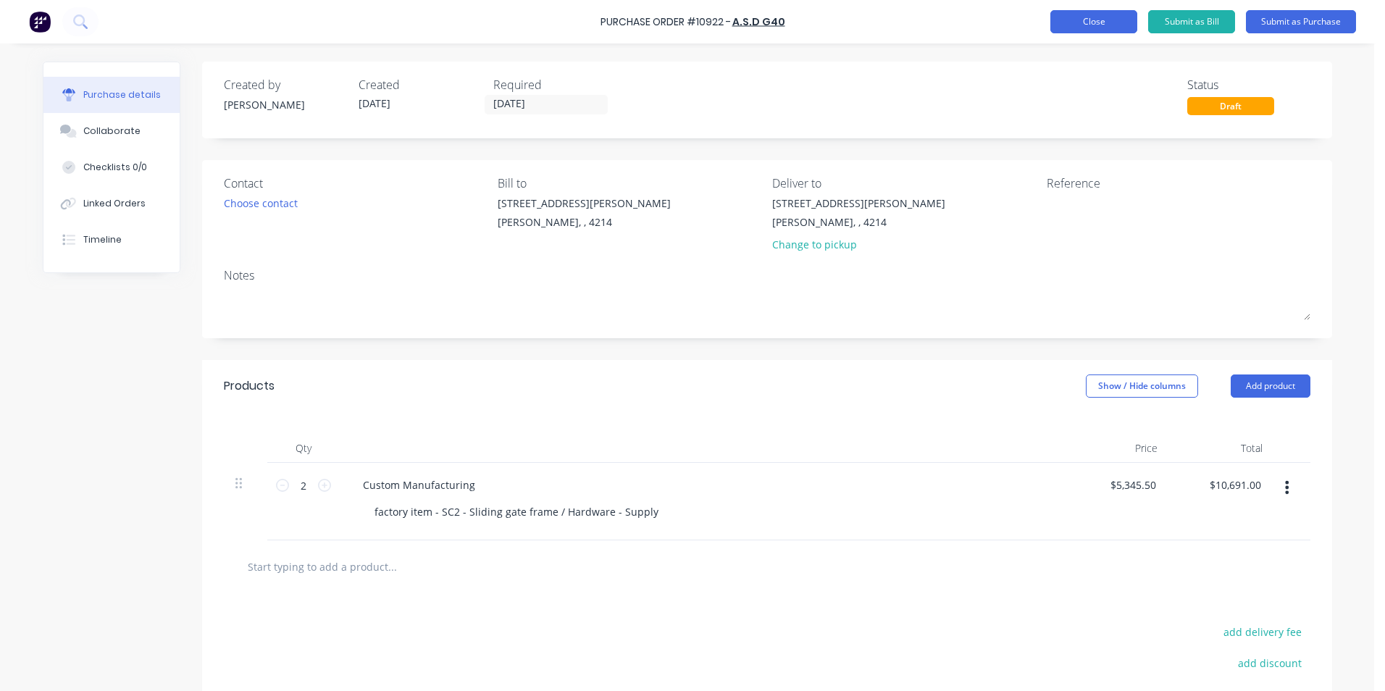
click at [1077, 17] on button "Close" at bounding box center [1093, 21] width 87 height 23
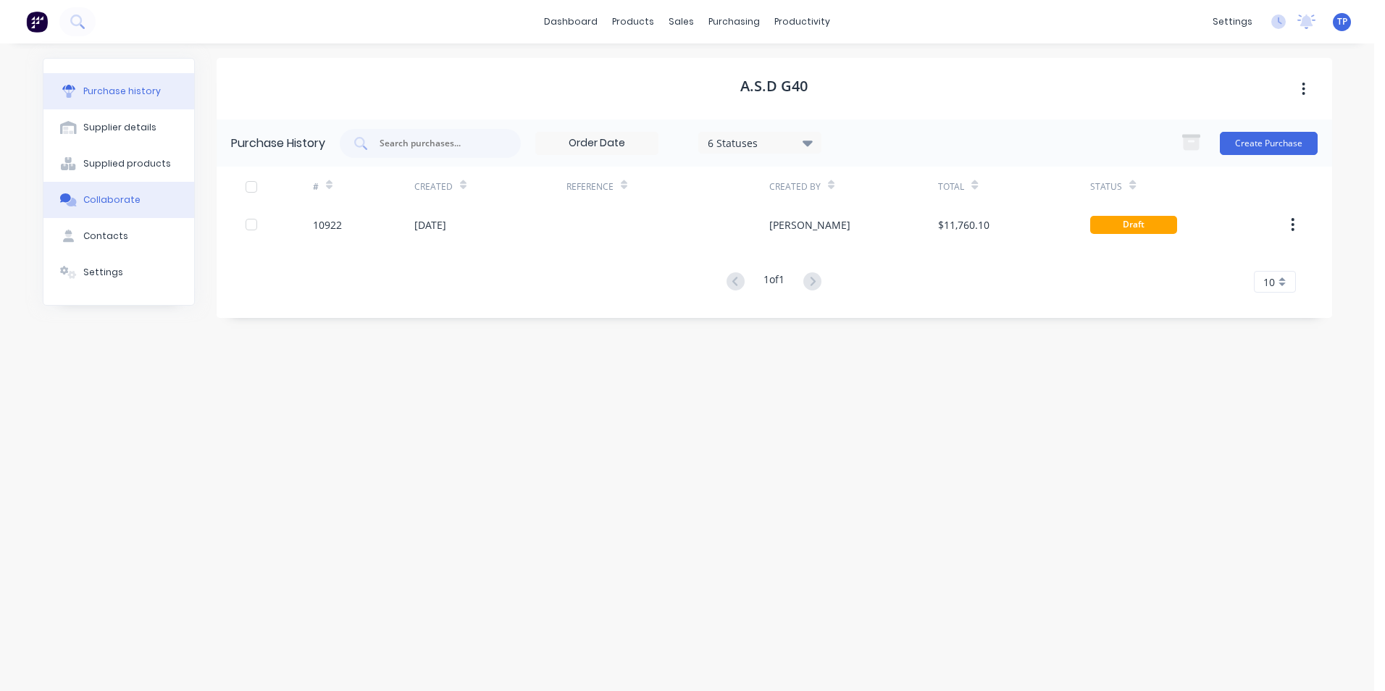
click at [118, 198] on div "Collaborate" at bounding box center [111, 199] width 57 height 13
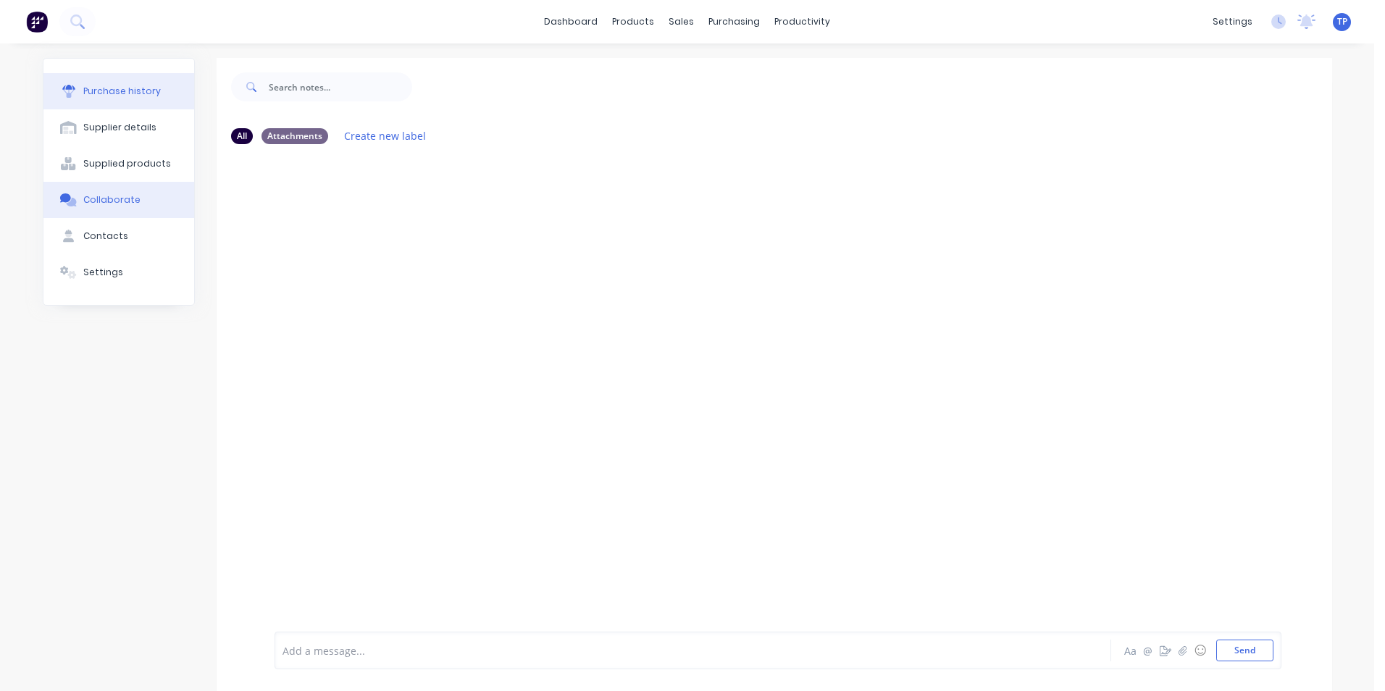
click at [136, 94] on div "Purchase history" at bounding box center [121, 91] width 77 height 13
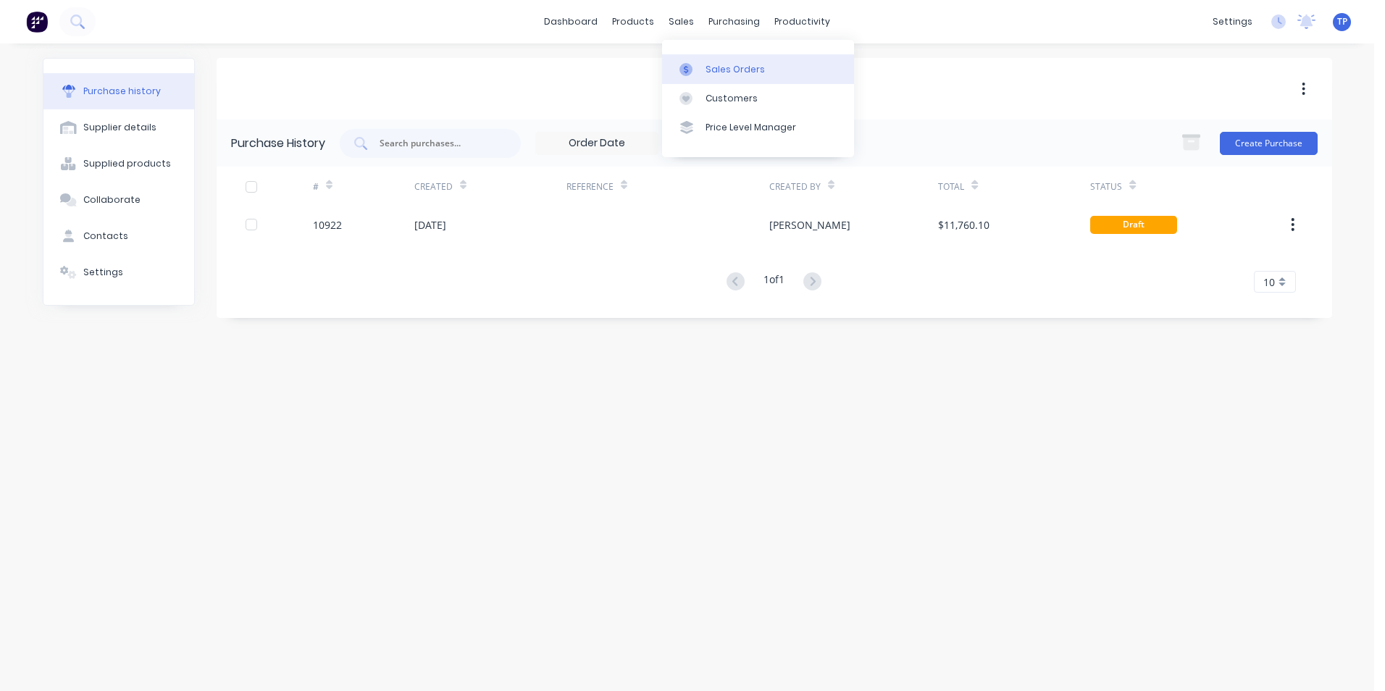
click at [719, 71] on div "Sales Orders" at bounding box center [734, 69] width 59 height 13
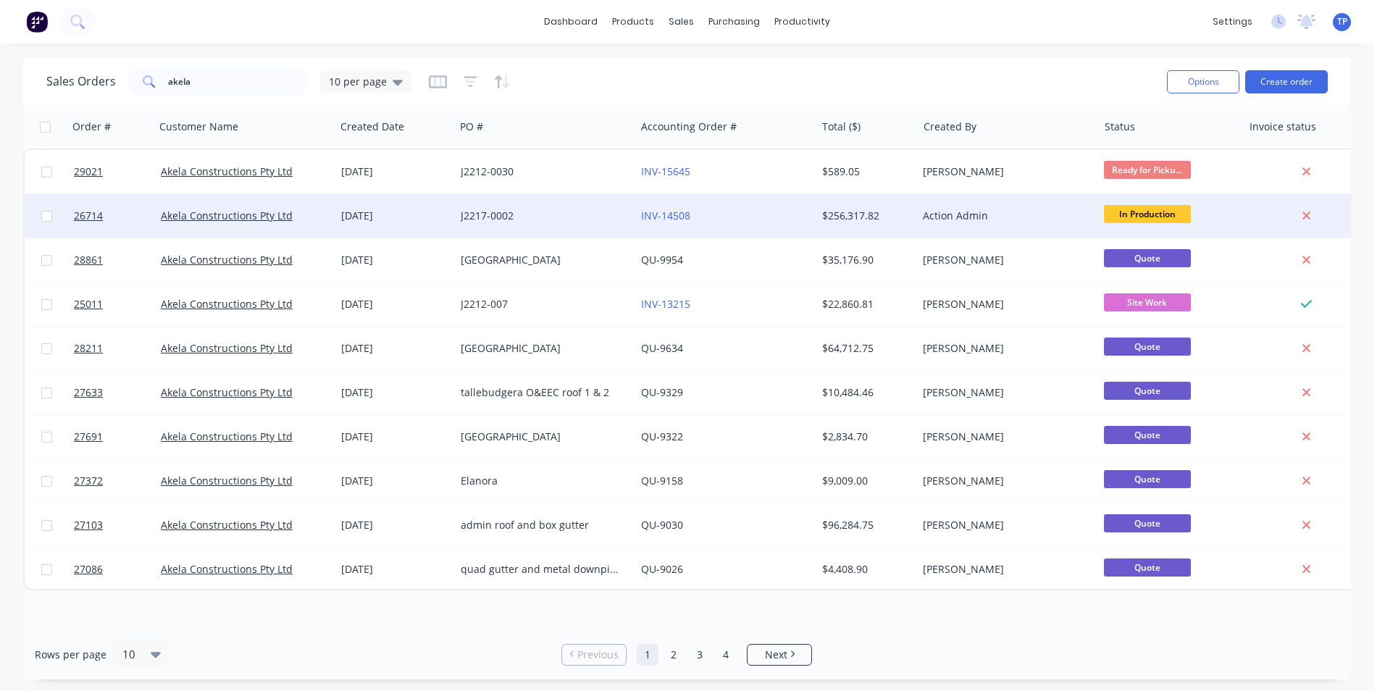
click at [596, 219] on div "J2217-0002" at bounding box center [541, 216] width 161 height 14
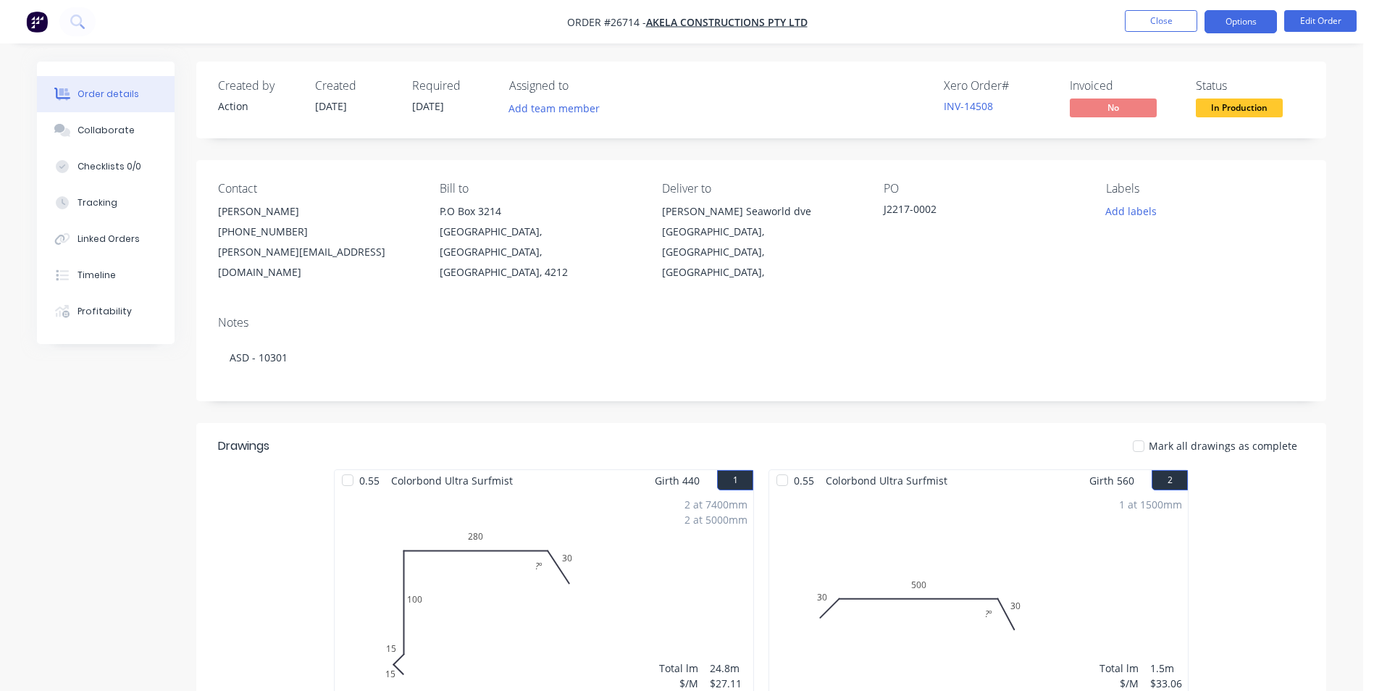
click at [1245, 19] on button "Options" at bounding box center [1240, 21] width 72 height 23
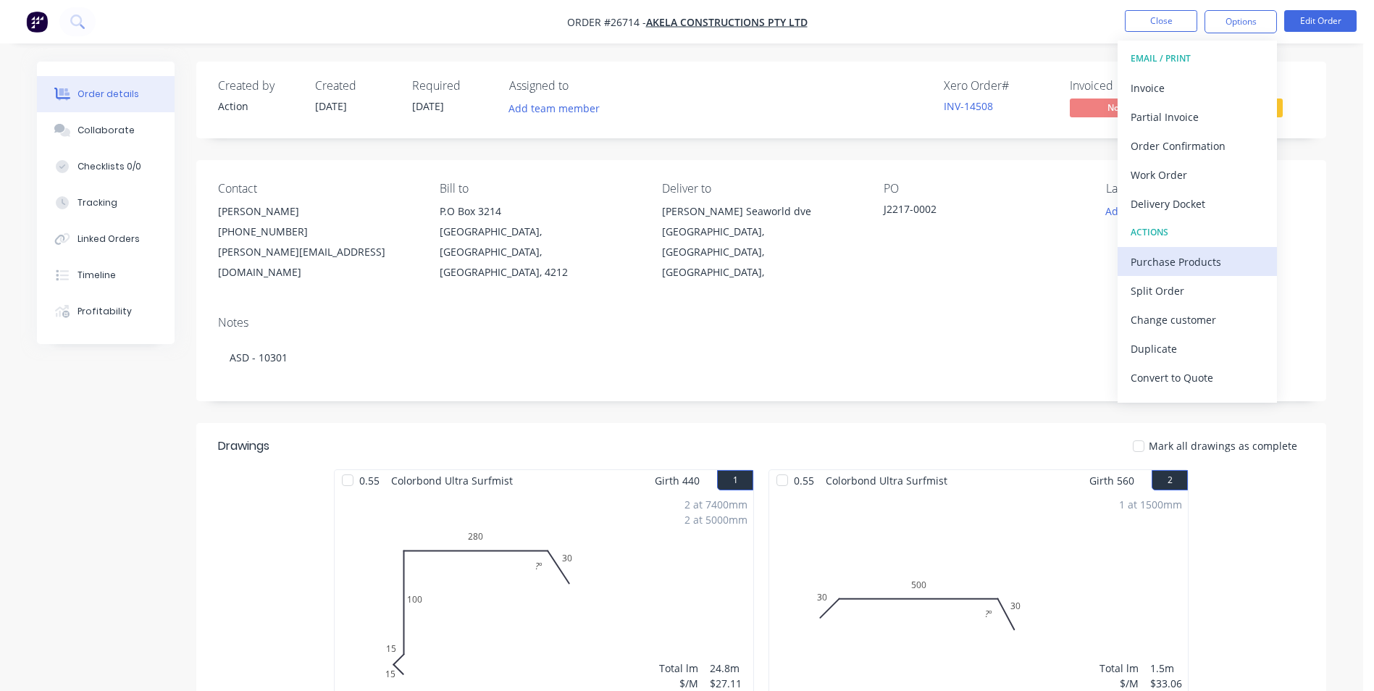
click at [1148, 262] on div "Purchase Products" at bounding box center [1196, 261] width 133 height 21
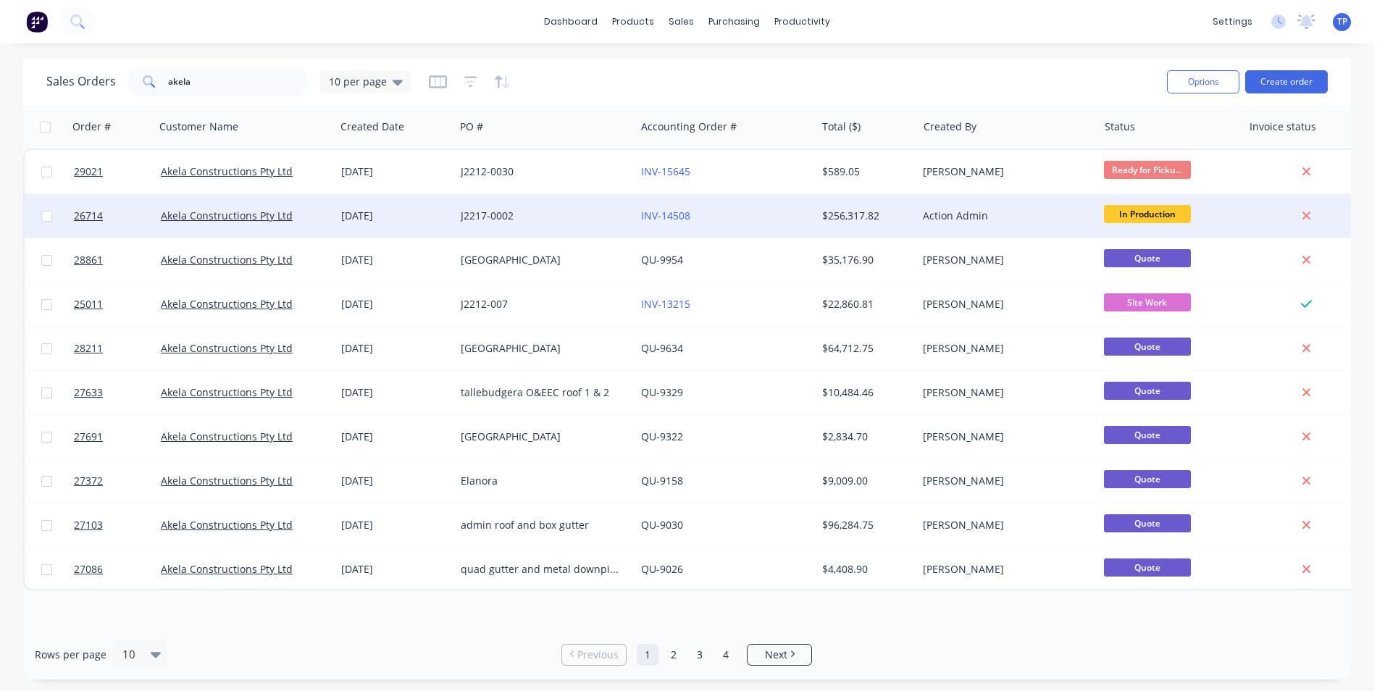
click at [801, 216] on div "INV-14508" at bounding box center [721, 216] width 161 height 14
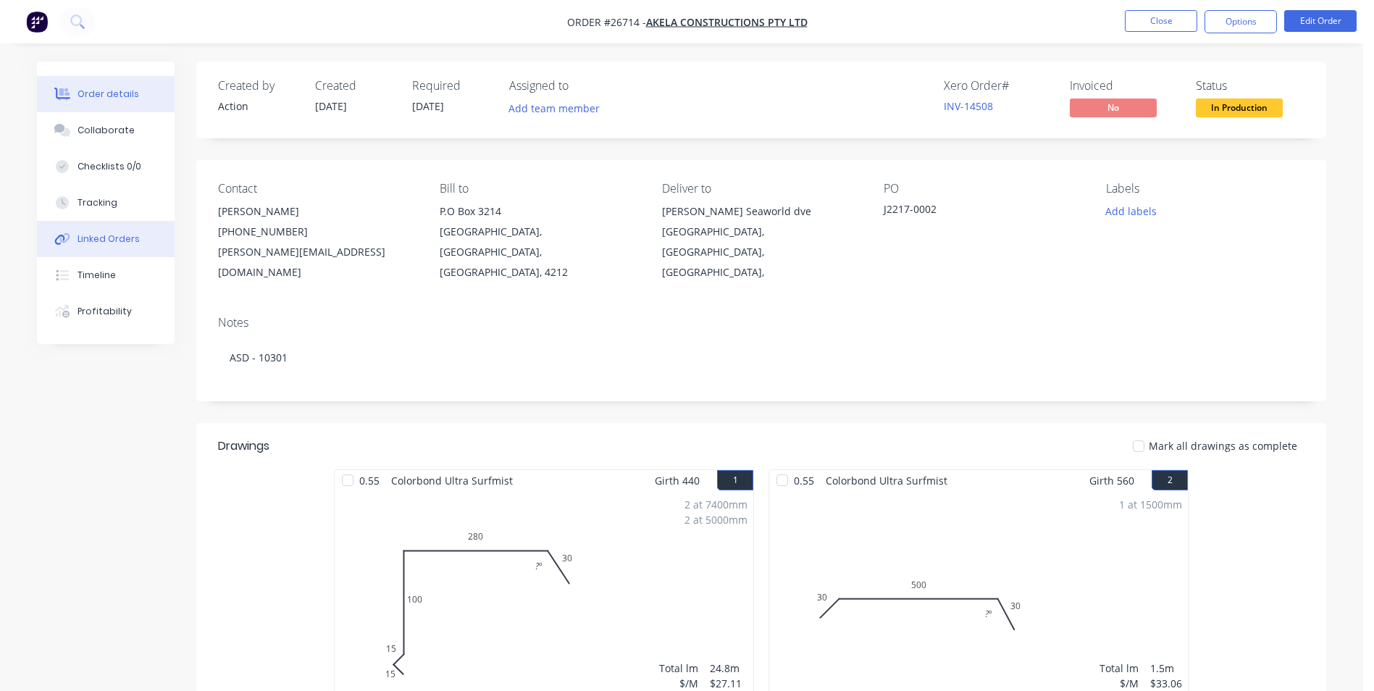
click at [113, 234] on div "Linked Orders" at bounding box center [108, 238] width 62 height 13
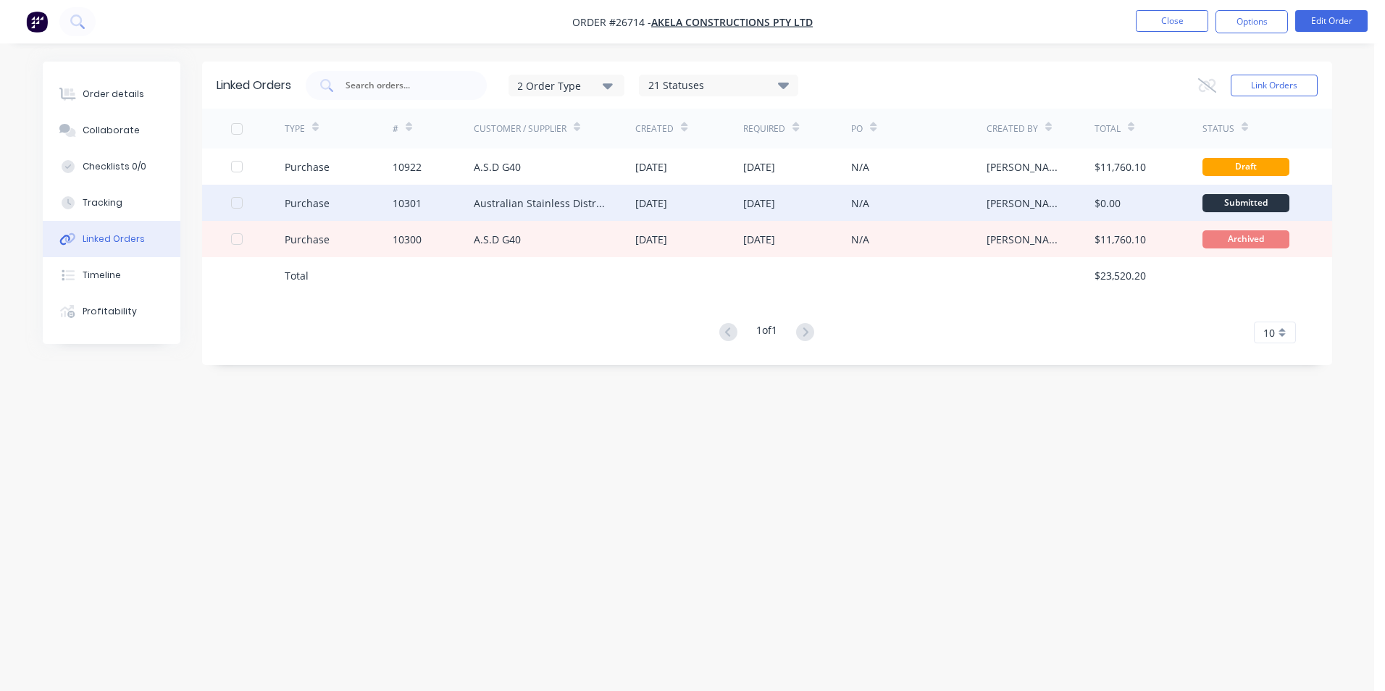
click at [571, 197] on div "Australian Stainless Distribution P/L" at bounding box center [540, 203] width 133 height 15
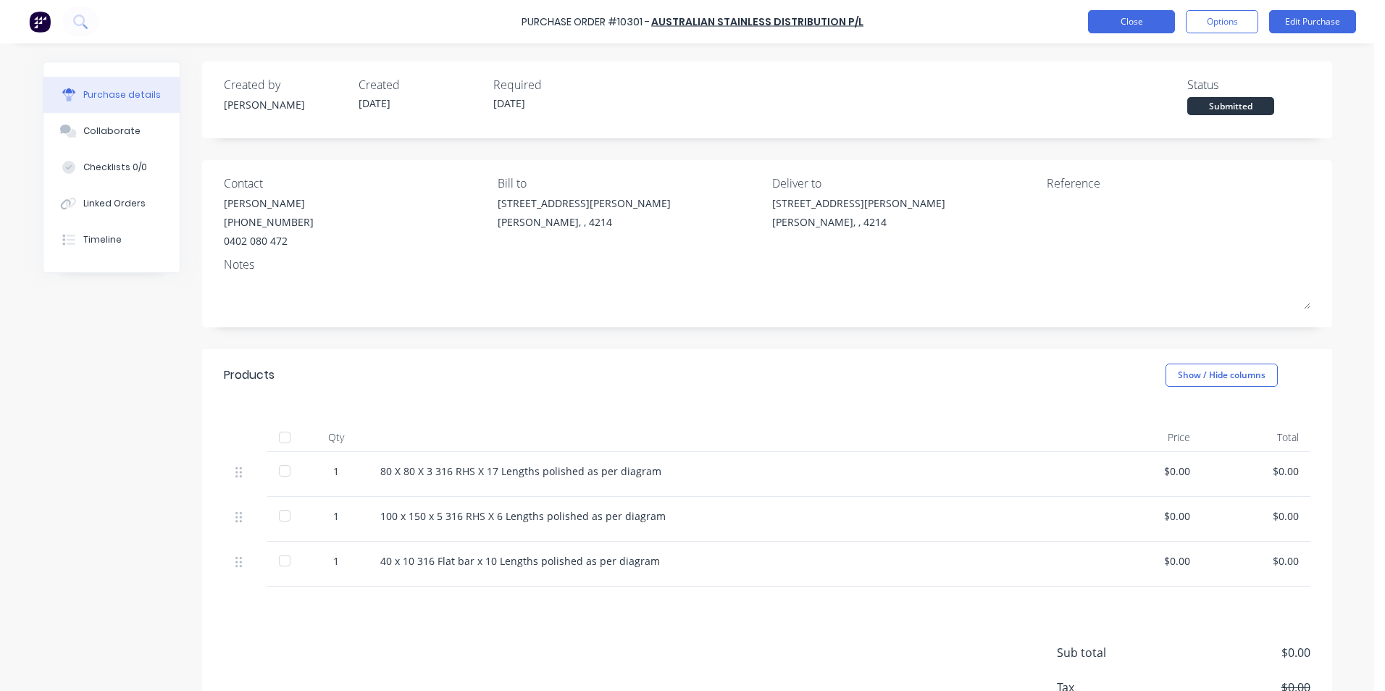
click at [1148, 20] on button "Close" at bounding box center [1131, 21] width 87 height 23
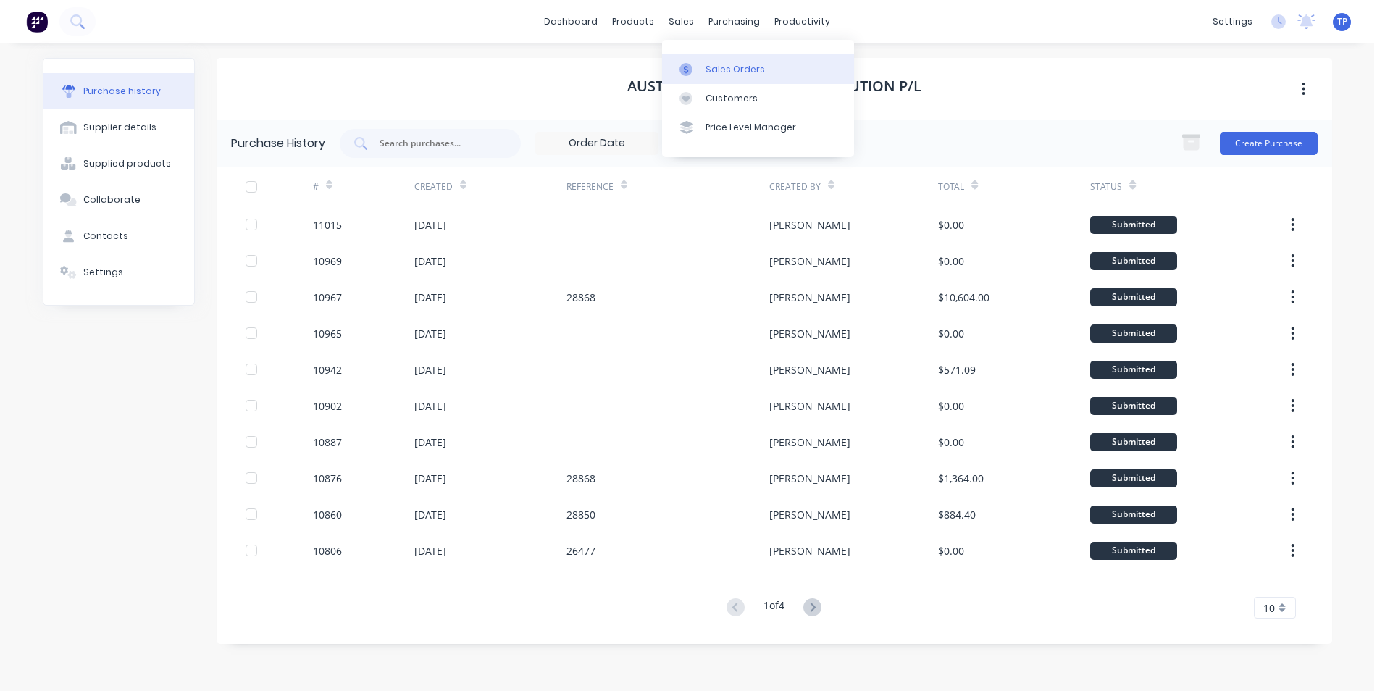
click at [719, 70] on div "Sales Orders" at bounding box center [734, 69] width 59 height 13
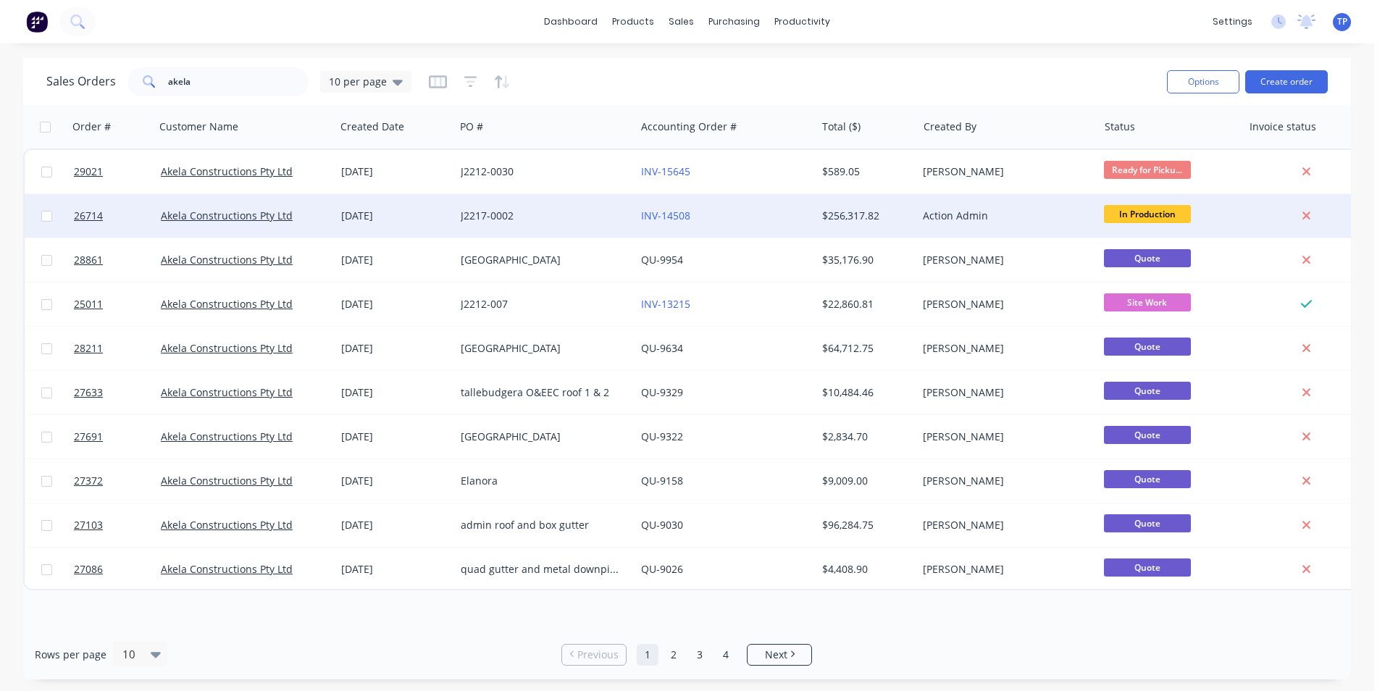
click at [776, 216] on div "INV-14508" at bounding box center [721, 216] width 161 height 14
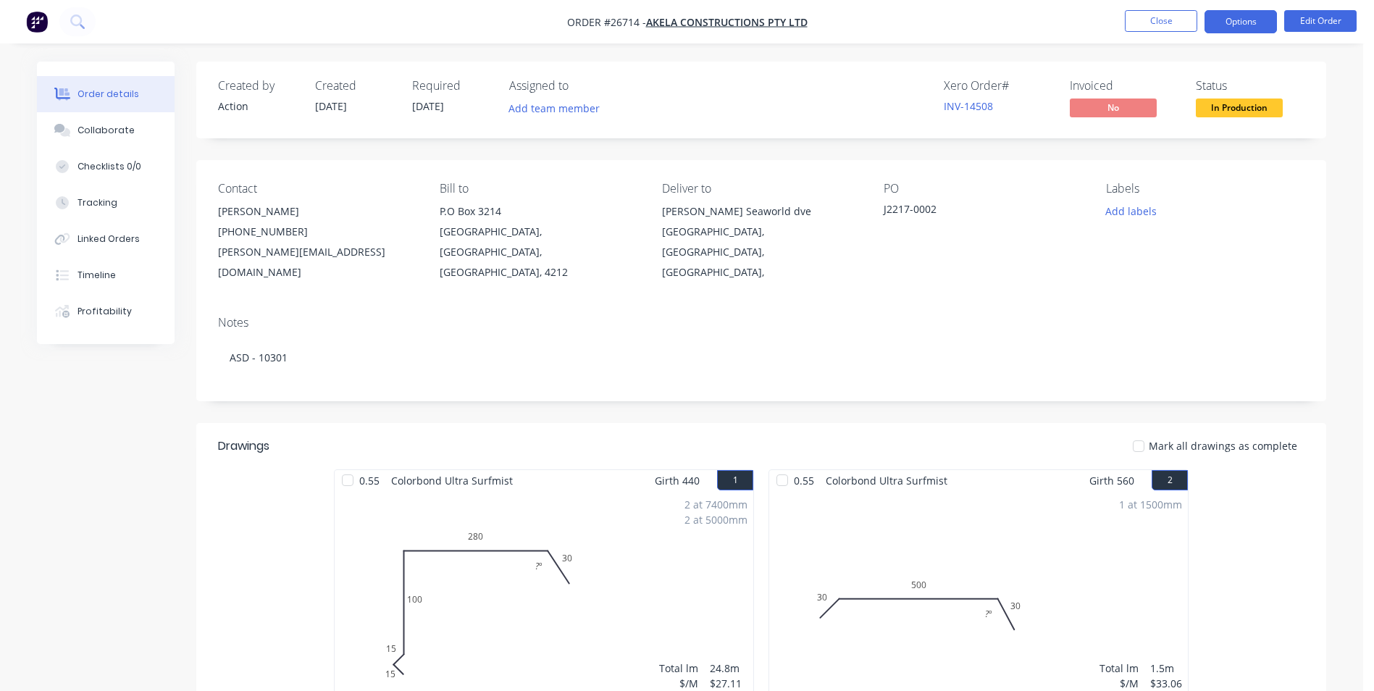
click at [1249, 19] on button "Options" at bounding box center [1240, 21] width 72 height 23
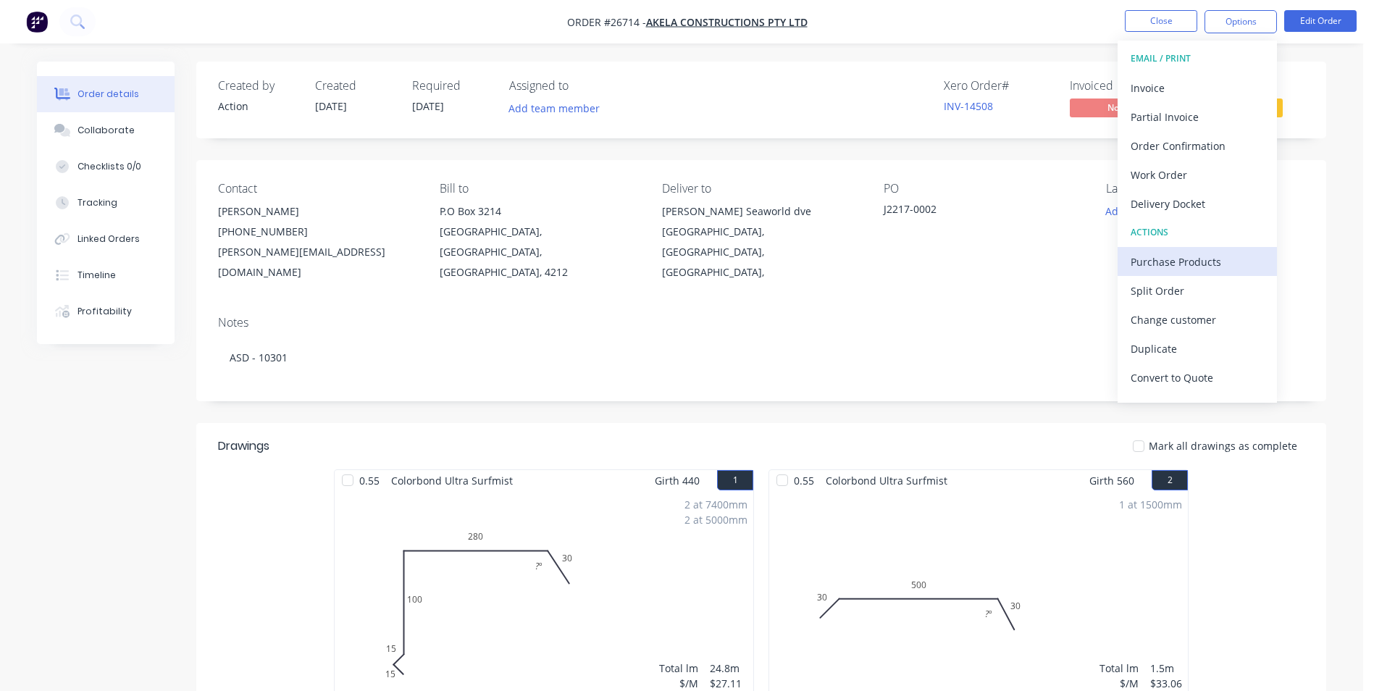
click at [1175, 261] on div "Purchase Products" at bounding box center [1196, 261] width 133 height 21
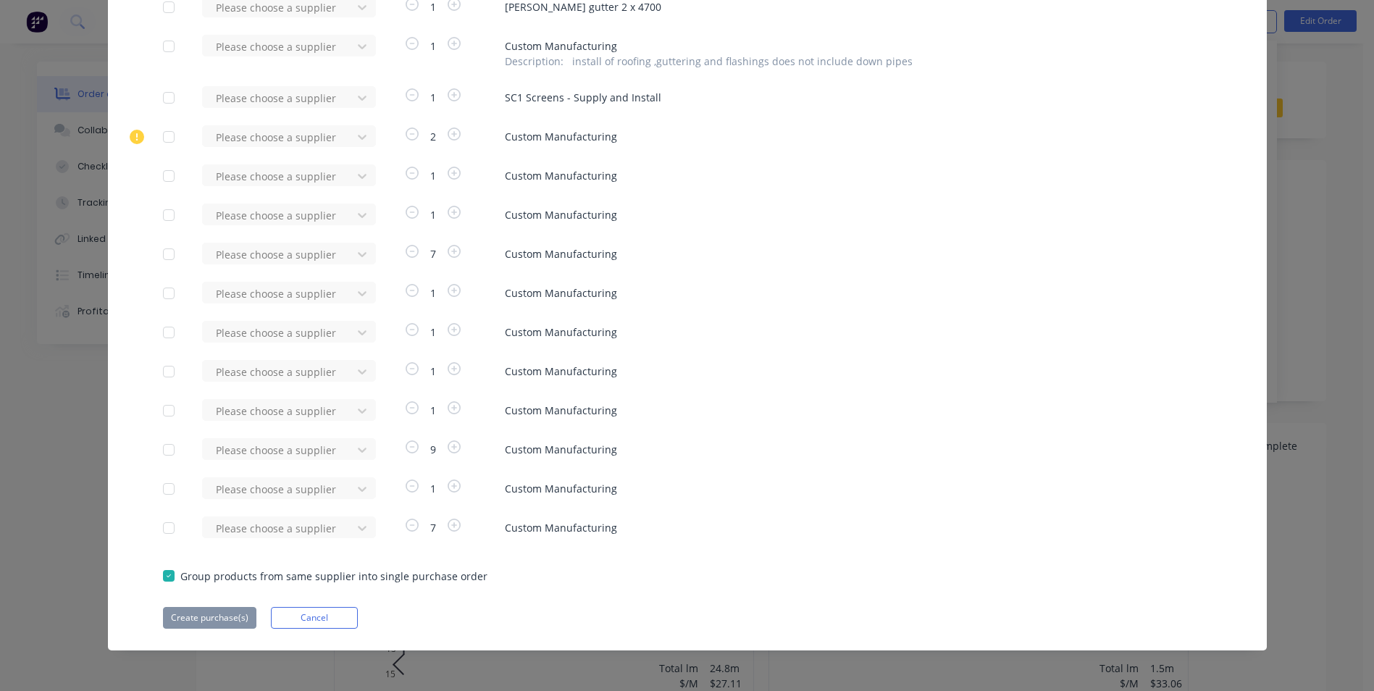
scroll to position [730, 0]
click at [165, 526] on div at bounding box center [168, 526] width 29 height 29
click at [360, 518] on div "Please choose a supplier" at bounding box center [281, 526] width 159 height 22
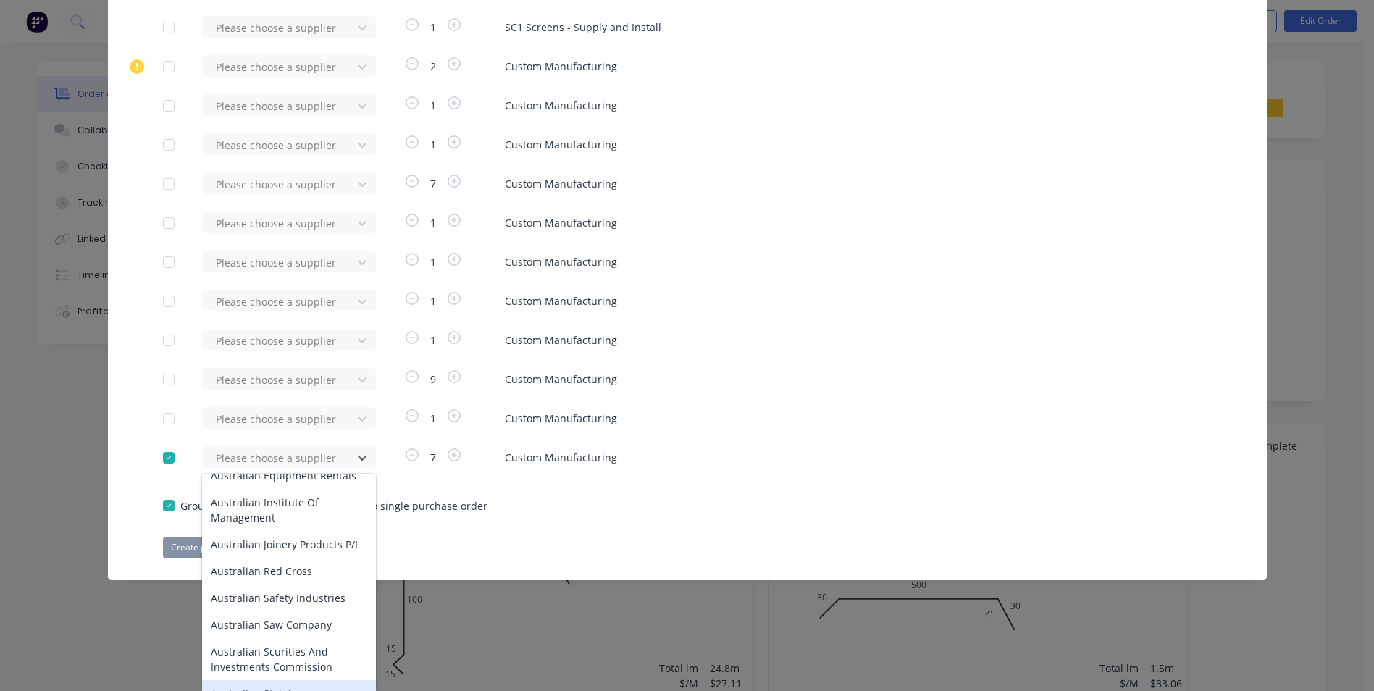
scroll to position [2172, 0]
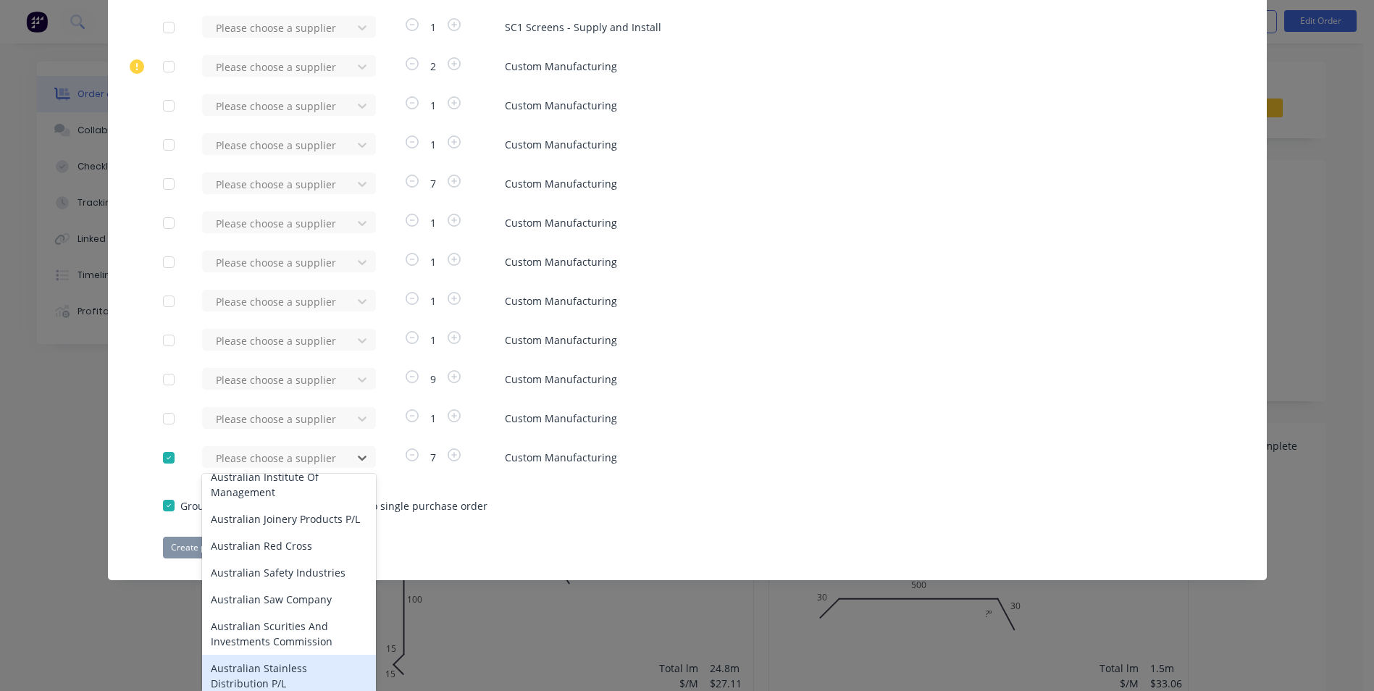
click at [272, 655] on div "Australian Stainless Distribution P/L" at bounding box center [289, 676] width 174 height 42
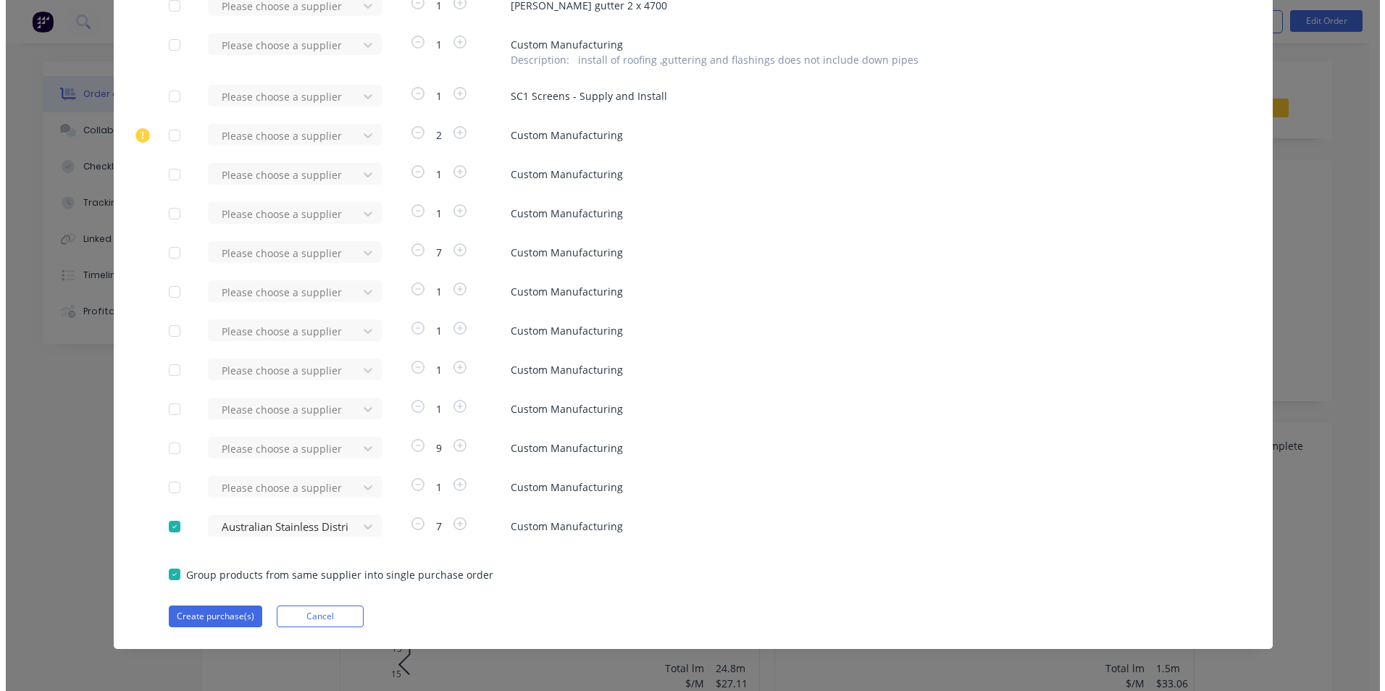
scroll to position [730, 0]
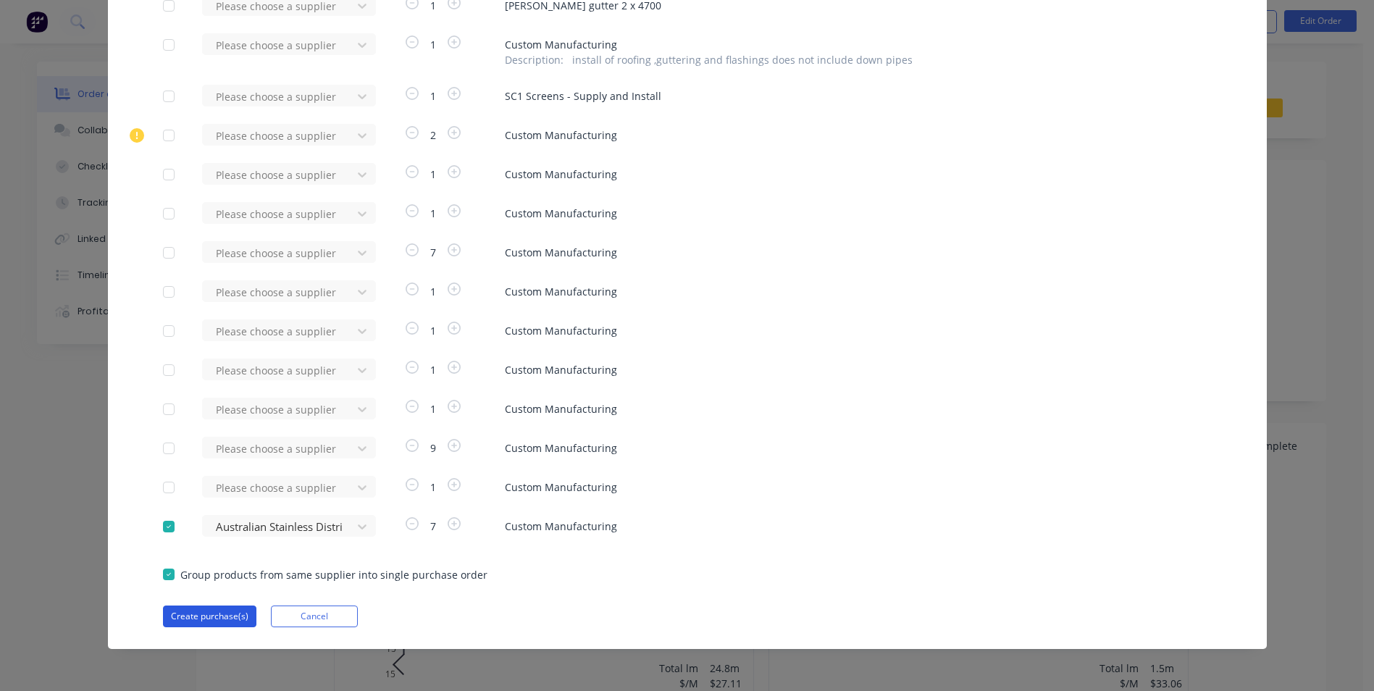
click at [192, 614] on button "Create purchase(s)" at bounding box center [209, 616] width 93 height 22
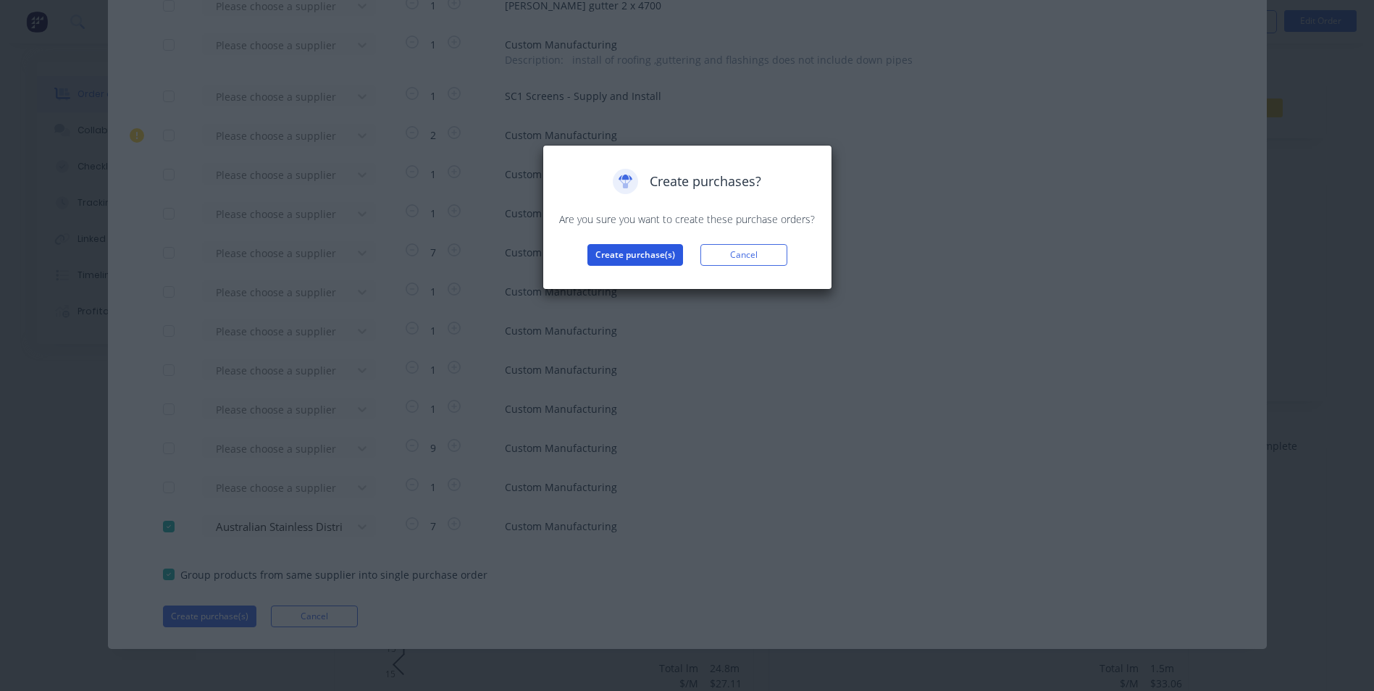
click at [624, 247] on button "Create purchase(s)" at bounding box center [635, 255] width 96 height 22
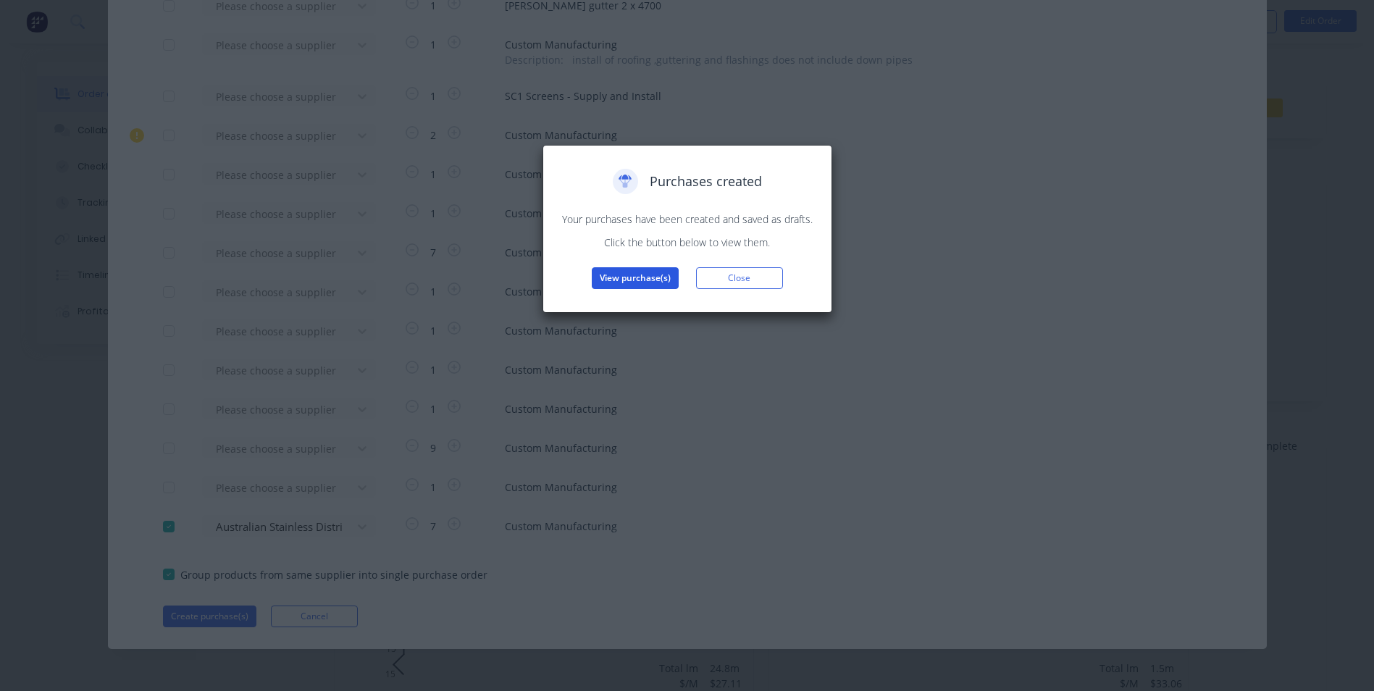
click at [646, 278] on button "View purchase(s)" at bounding box center [635, 278] width 87 height 22
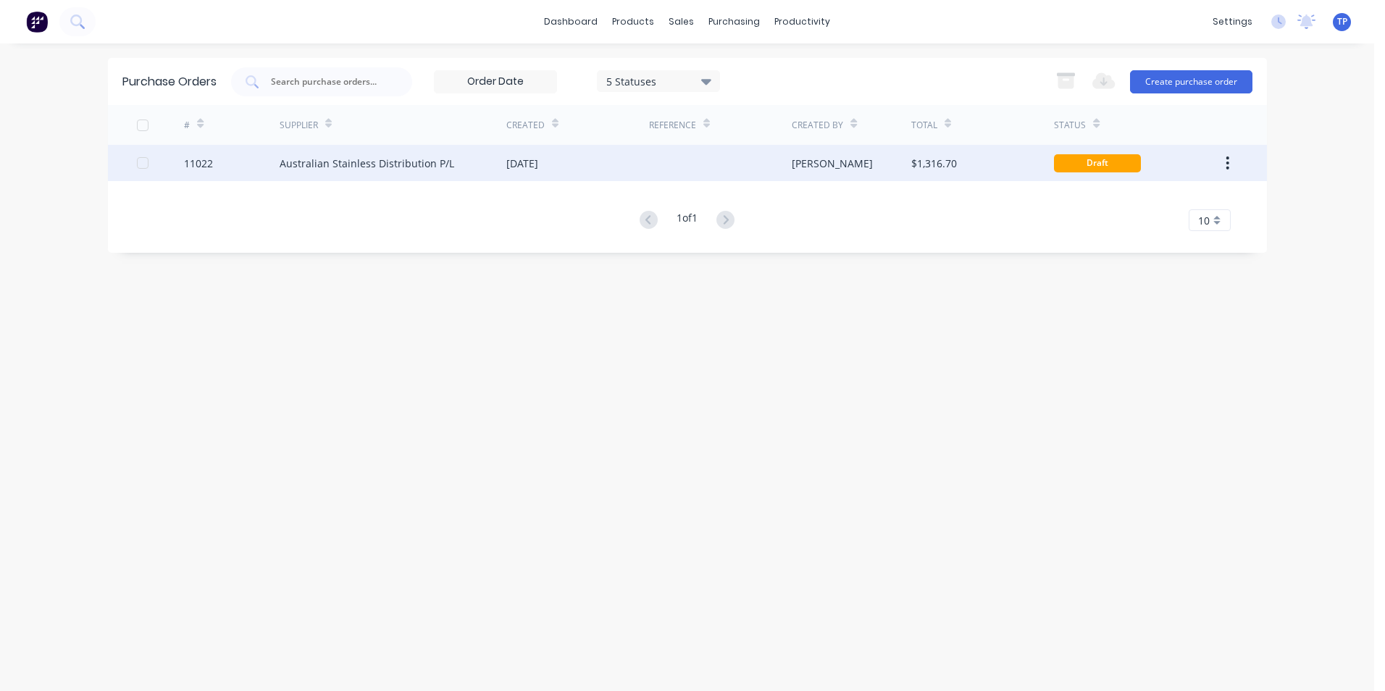
click at [617, 154] on div "[DATE]" at bounding box center [577, 163] width 143 height 36
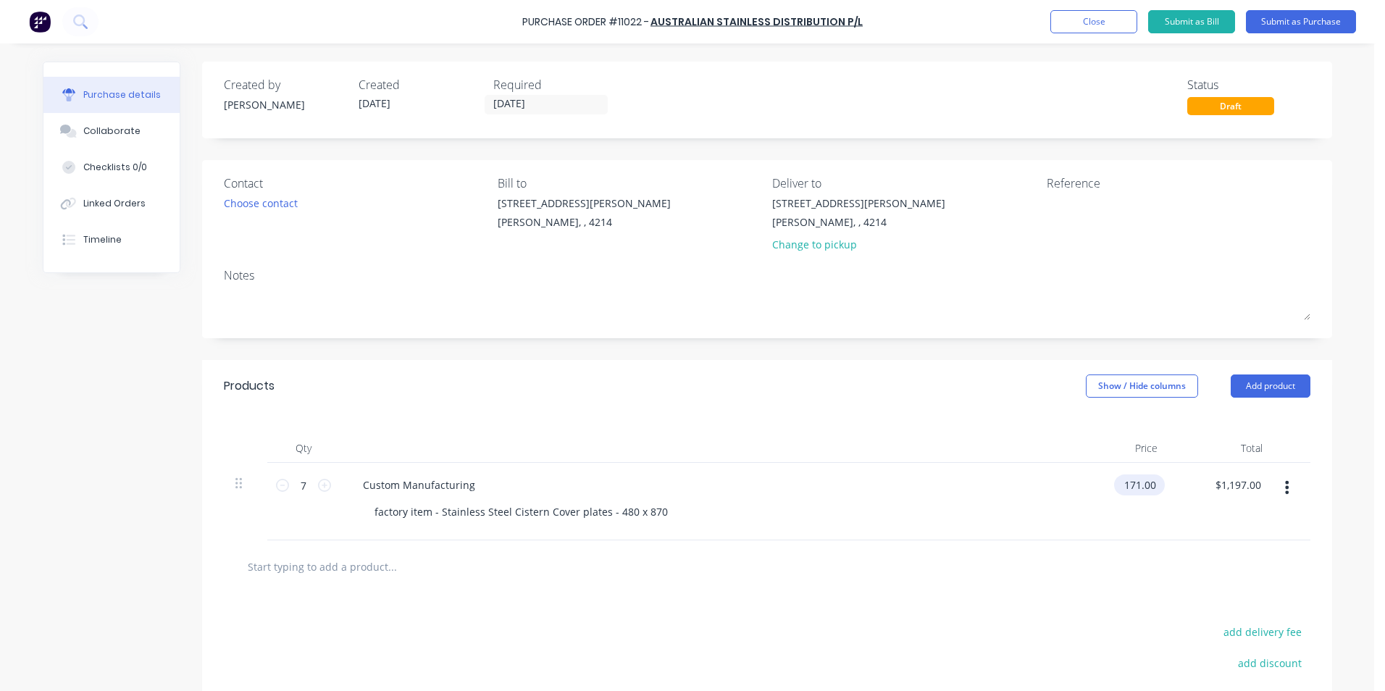
click at [1152, 487] on input "171.00" at bounding box center [1136, 484] width 45 height 21
type input "1"
type input "$171.00"
click at [660, 513] on div "factory item - Stainless Steel Cistern Cover plates - 480 x 870" at bounding box center [521, 511] width 316 height 21
click at [532, 511] on div "factory item - Stainless Steel 8mm [PHONE_NUMBER]" at bounding box center [503, 511] width 281 height 21
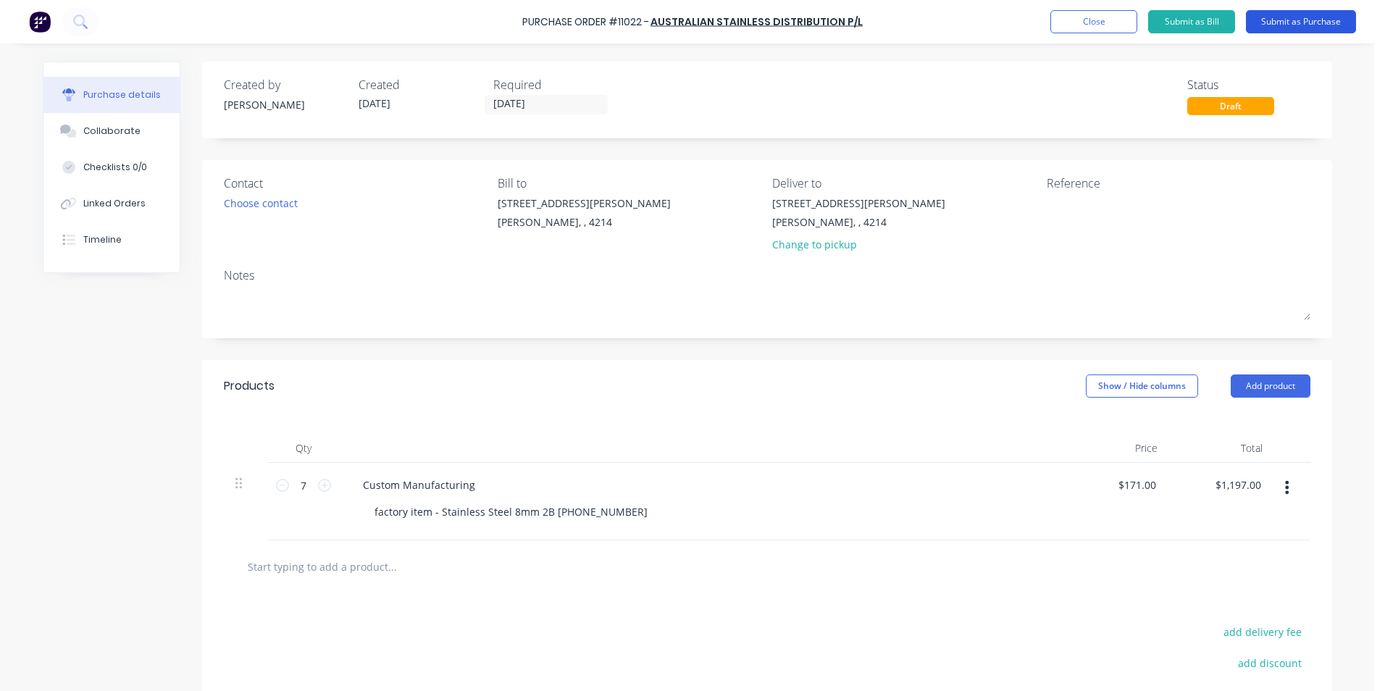
click at [1295, 25] on button "Submit as Purchase" at bounding box center [1300, 21] width 110 height 23
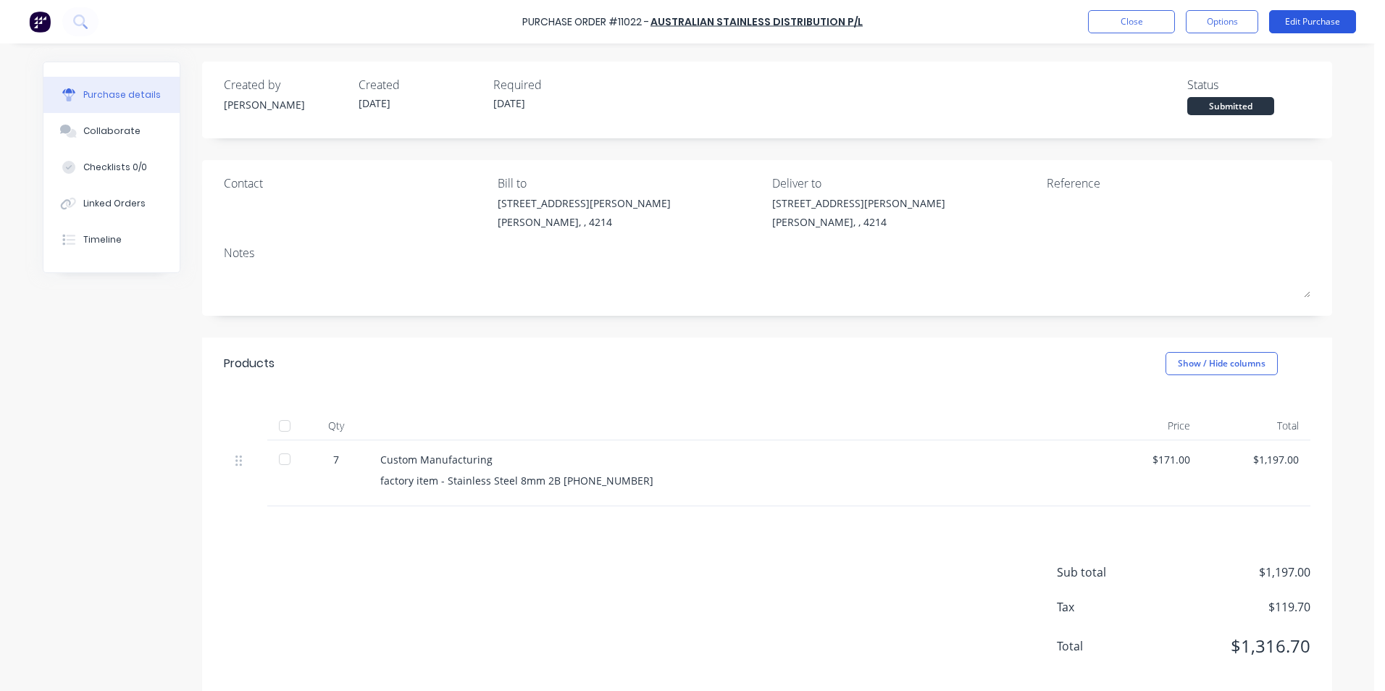
click at [1291, 20] on button "Edit Purchase" at bounding box center [1312, 21] width 87 height 23
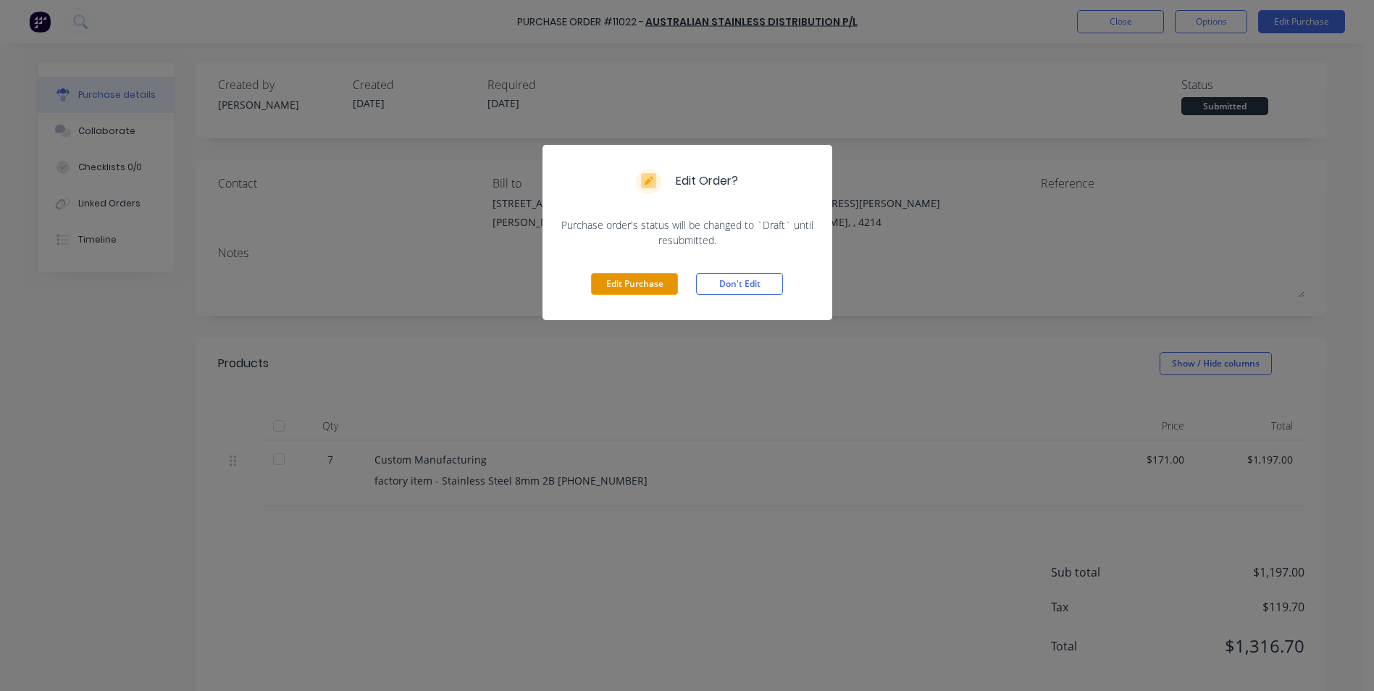
click at [608, 287] on button "Edit Purchase" at bounding box center [634, 284] width 87 height 22
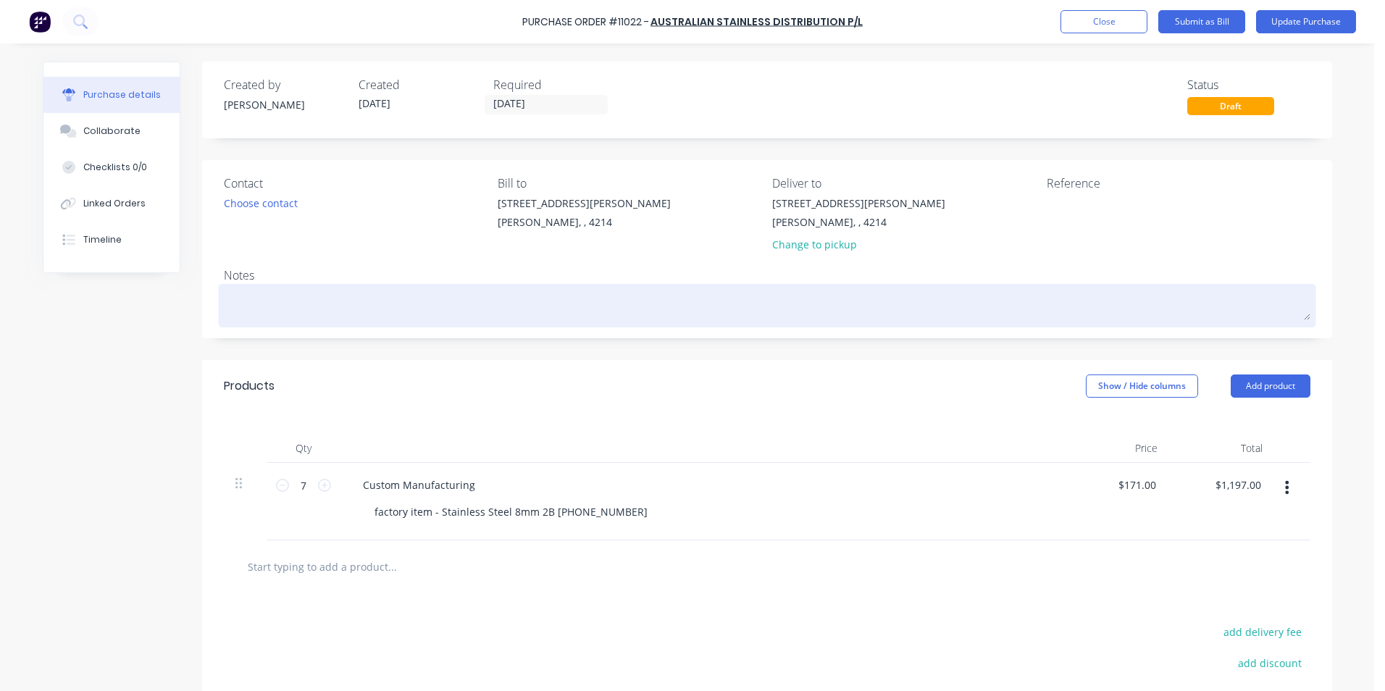
click at [298, 310] on textarea at bounding box center [767, 303] width 1086 height 33
type textarea "x"
type textarea "A"
type textarea "x"
type textarea "Ak"
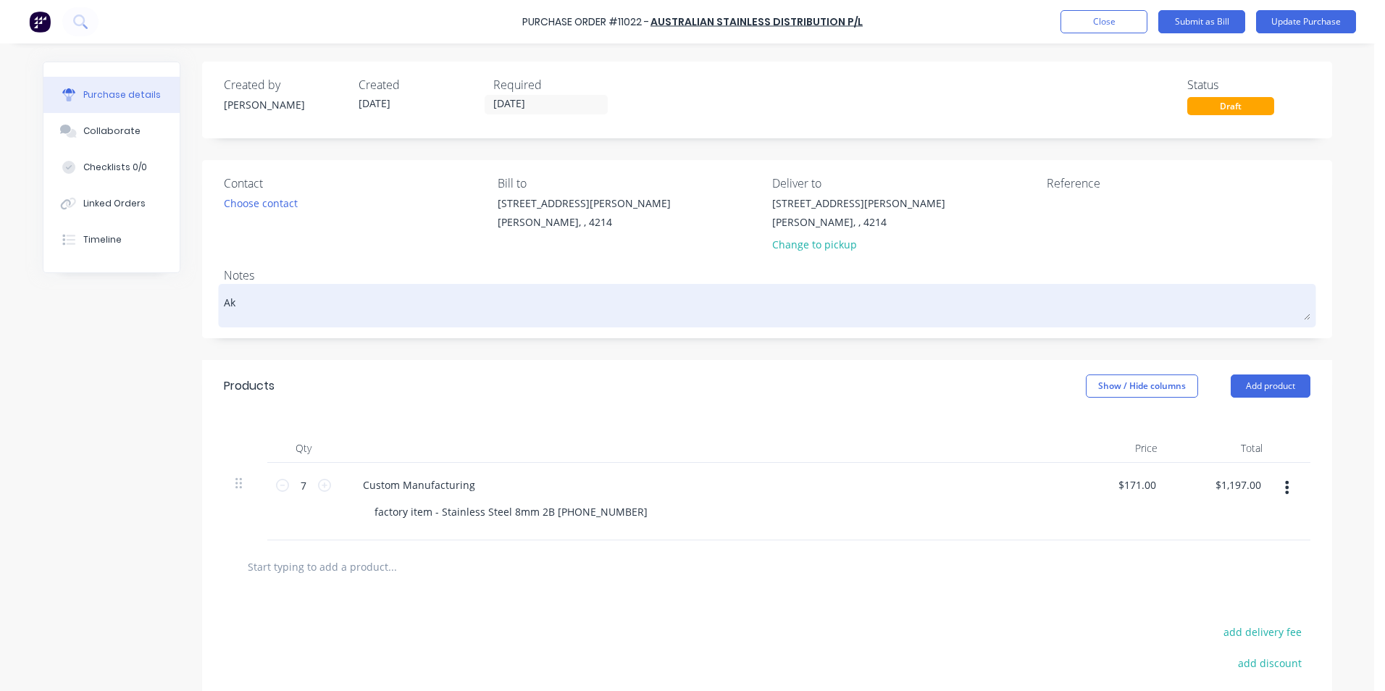
type textarea "x"
type textarea "Ake"
type textarea "x"
type textarea "[PERSON_NAME]"
type textarea "x"
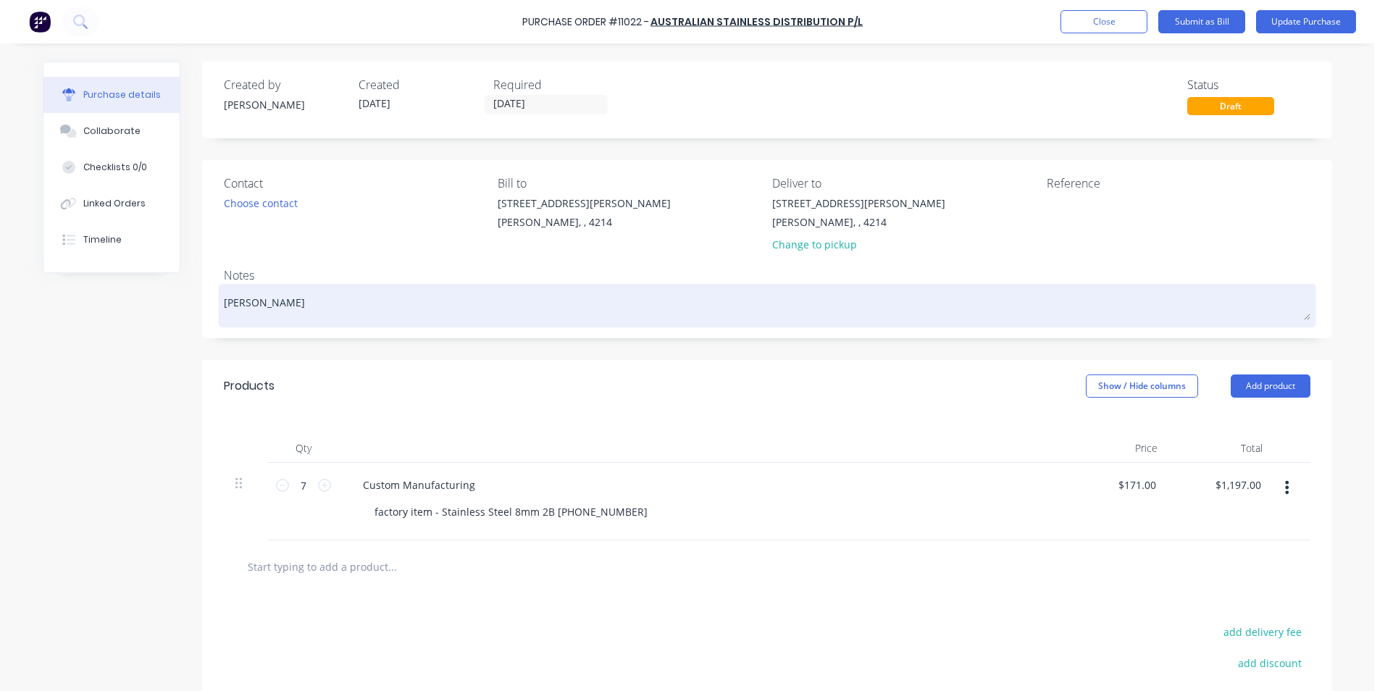
type textarea "Akela"
type textarea "x"
type textarea "Akela"
type textarea "x"
type textarea "Akela #"
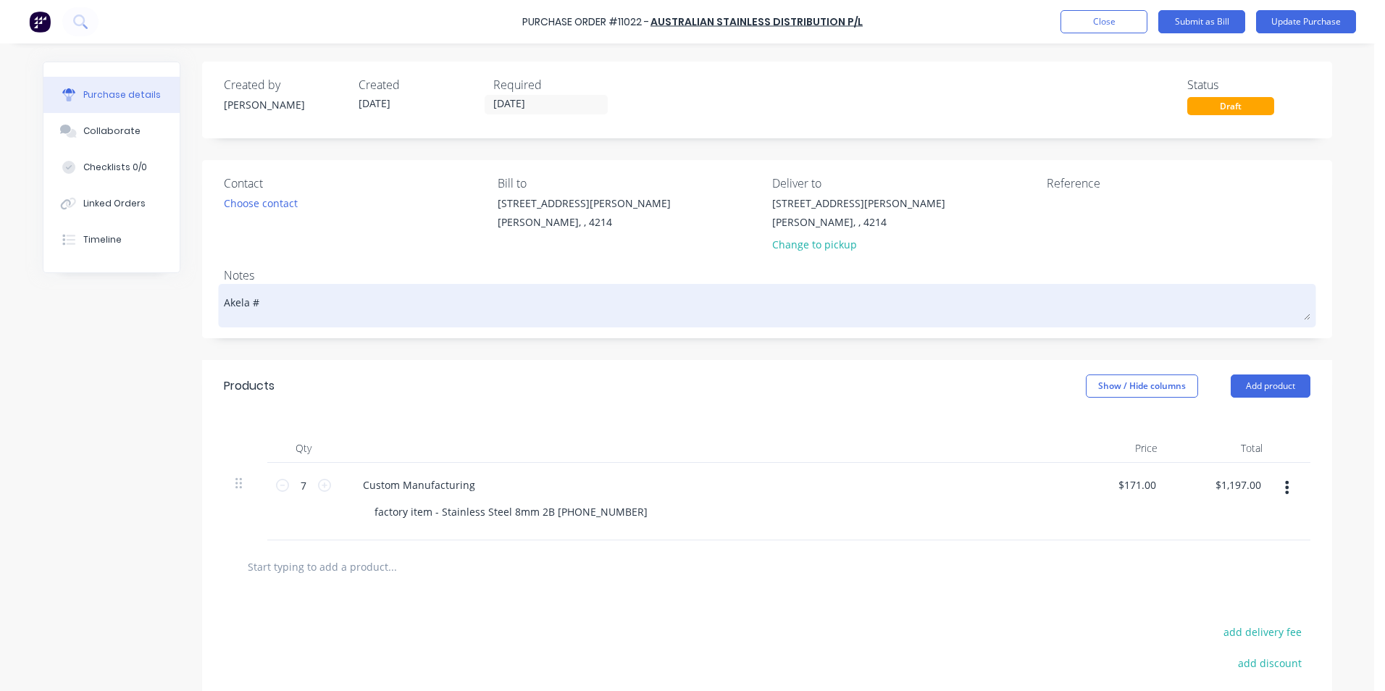
type textarea "x"
type textarea "Akela #2"
type textarea "x"
type textarea "Akela #26"
type textarea "x"
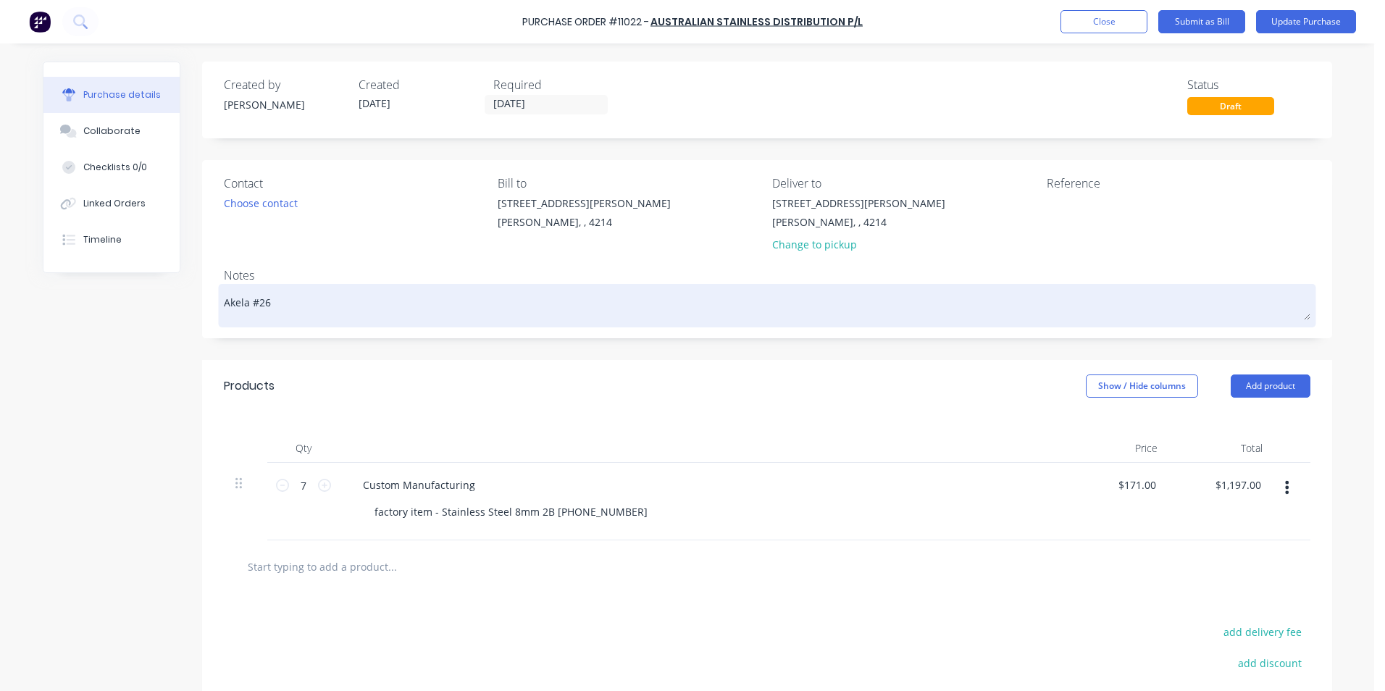
type textarea "Akela #267"
type textarea "x"
type textarea "Akela #2671"
type textarea "x"
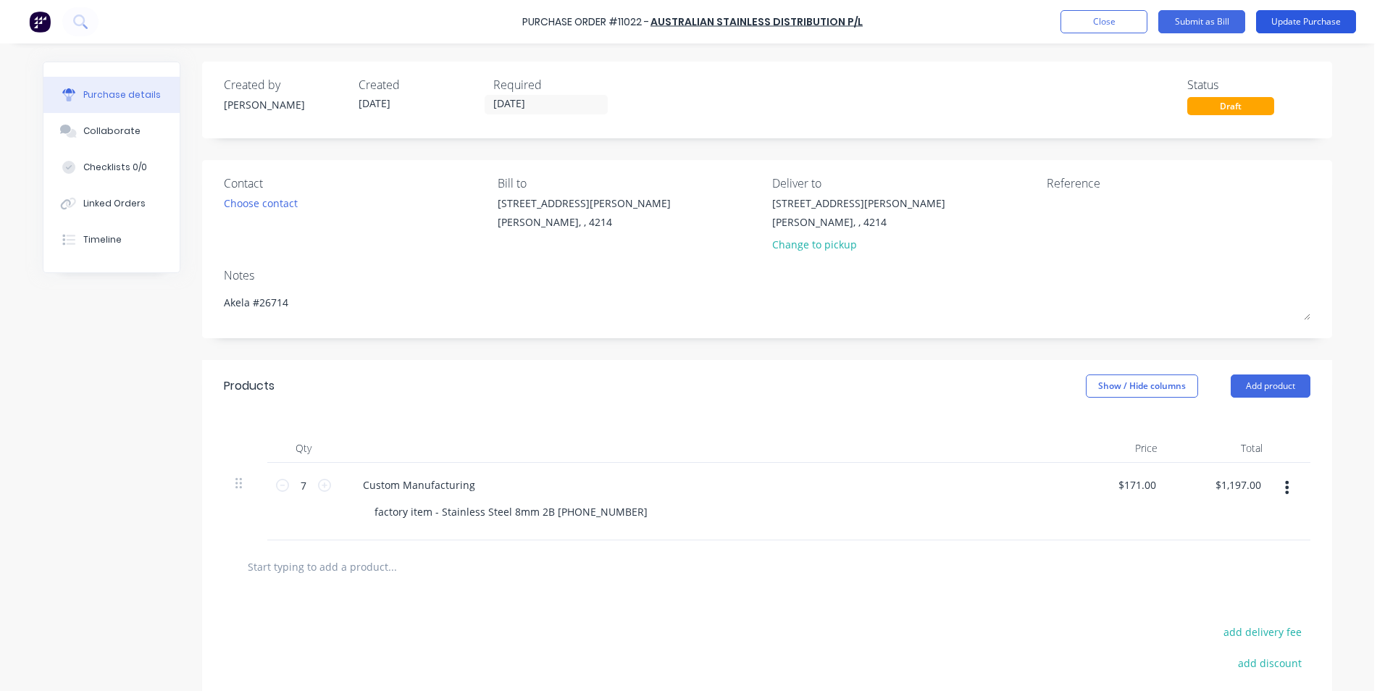
type textarea "Akela #26714"
type textarea "x"
type textarea "Akela #26714"
click at [1274, 20] on button "Update Purchase" at bounding box center [1306, 21] width 100 height 23
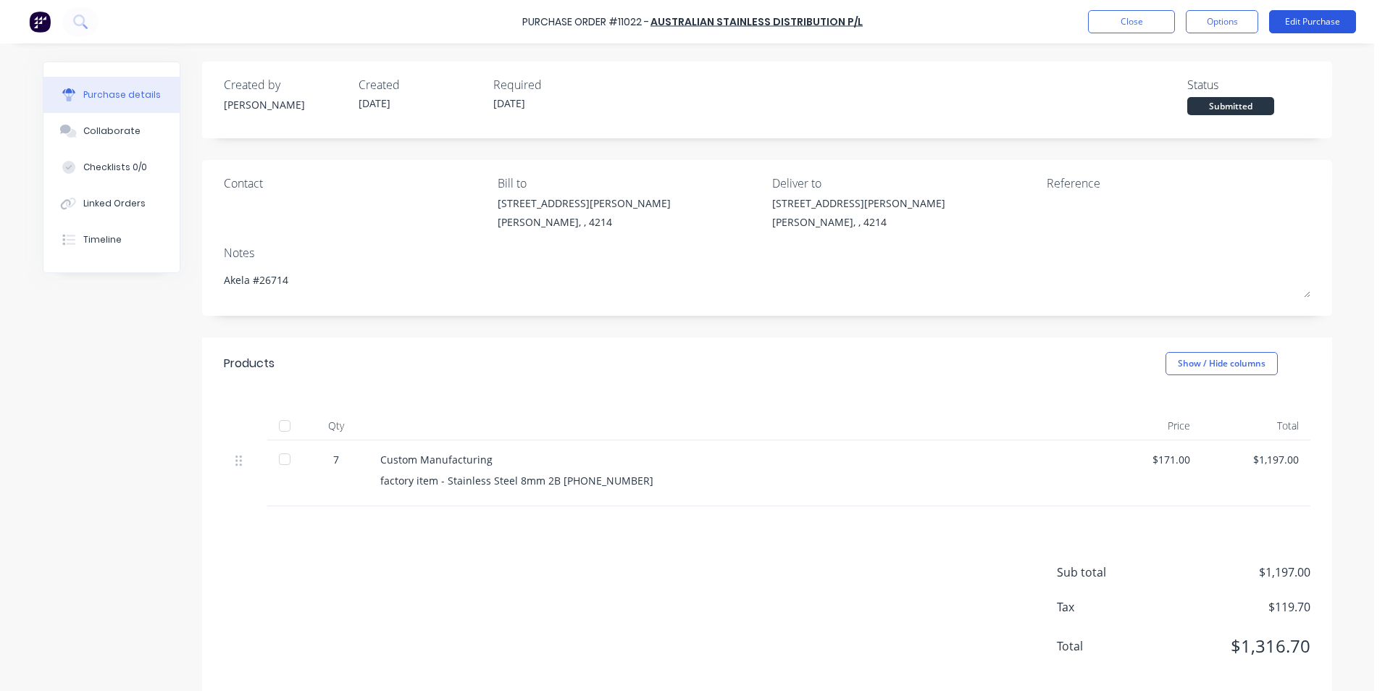
click at [1307, 29] on button "Edit Purchase" at bounding box center [1312, 21] width 87 height 23
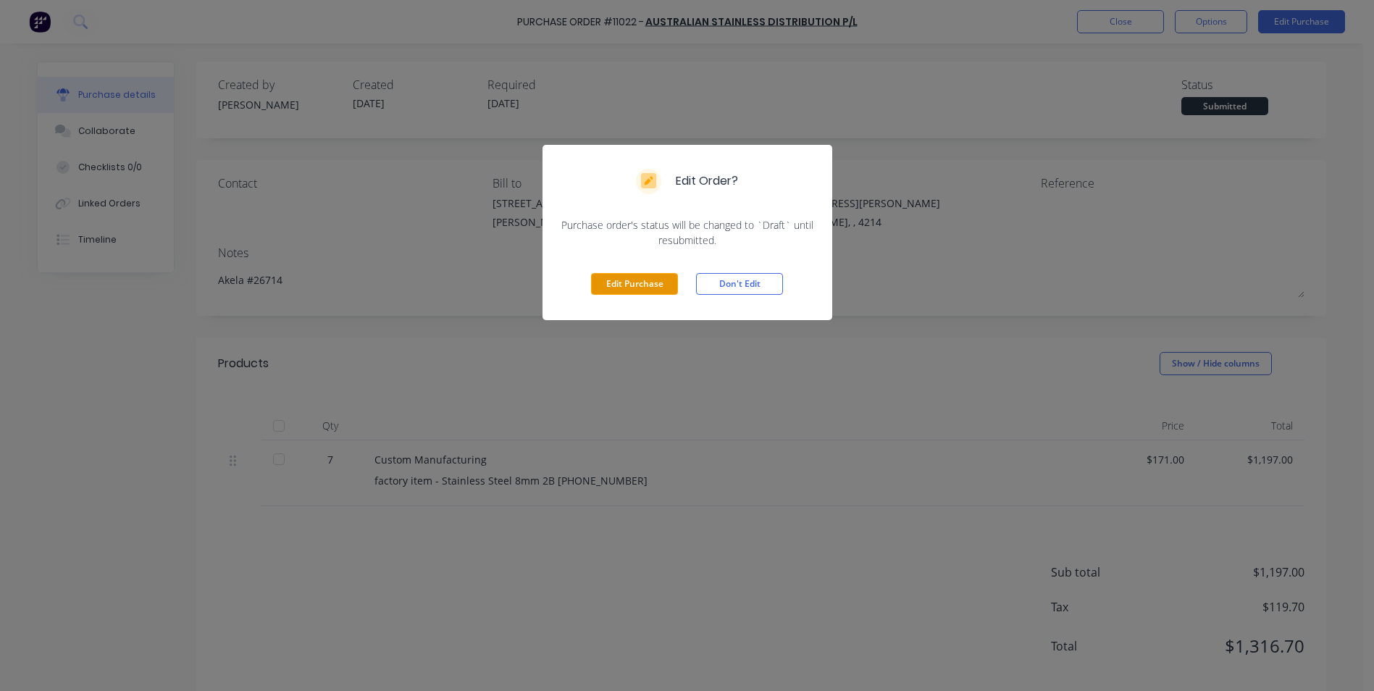
click at [663, 277] on button "Edit Purchase" at bounding box center [634, 284] width 87 height 22
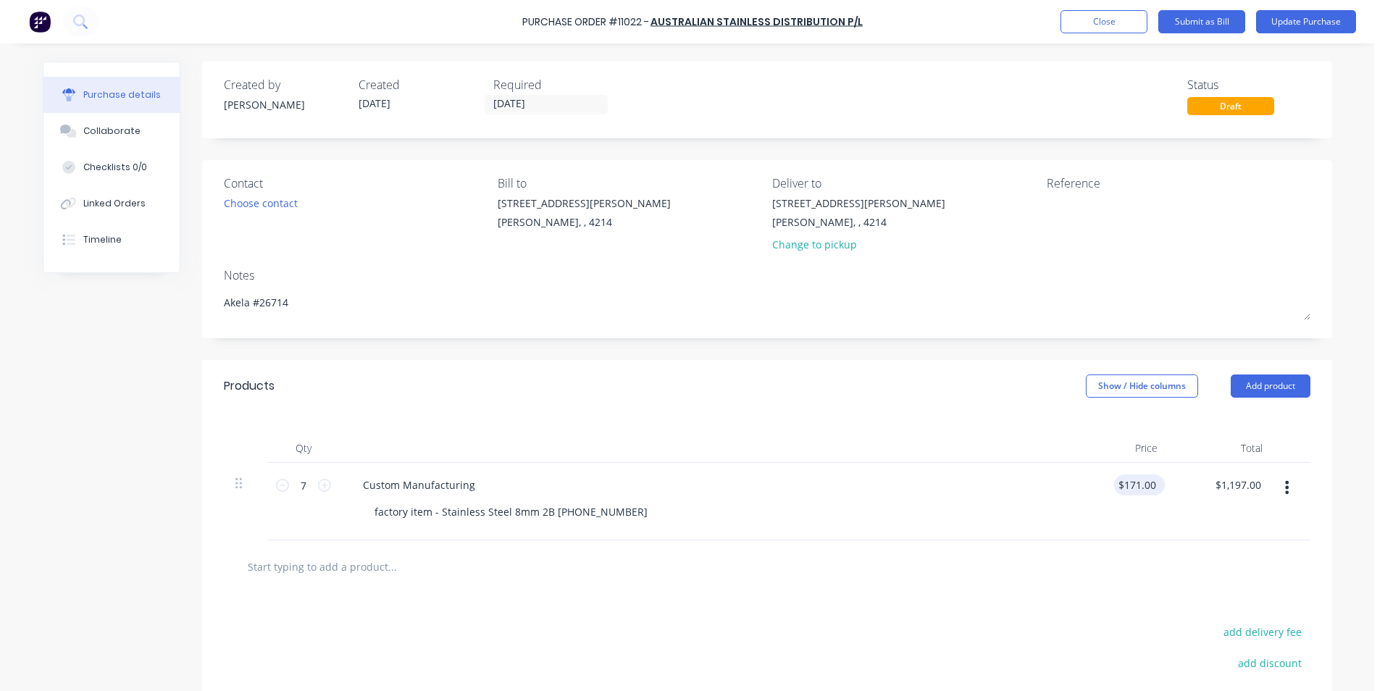
type textarea "x"
click at [1151, 483] on input "171.00" at bounding box center [1136, 484] width 45 height 21
type input "1"
type input "0"
type textarea "x"
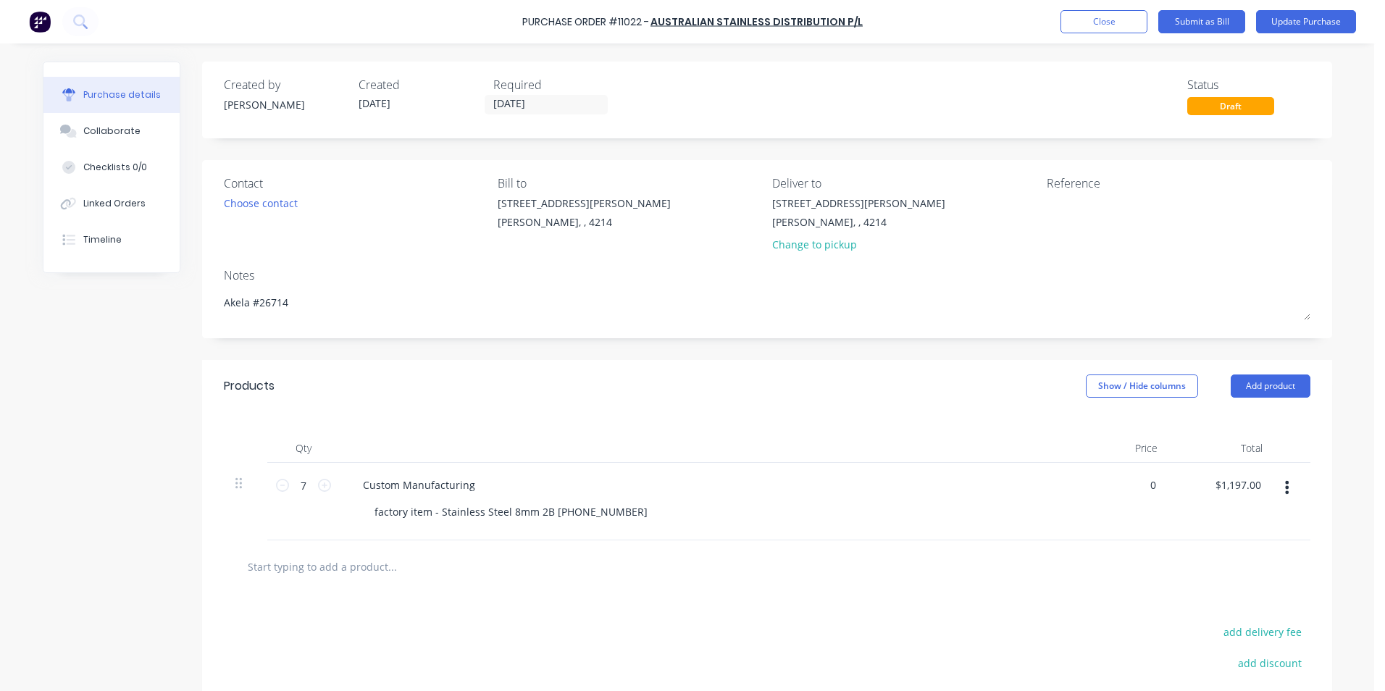
type input "$0.00"
click at [1113, 569] on div at bounding box center [766, 566] width 1063 height 29
click at [1280, 19] on button "Update Purchase" at bounding box center [1306, 21] width 100 height 23
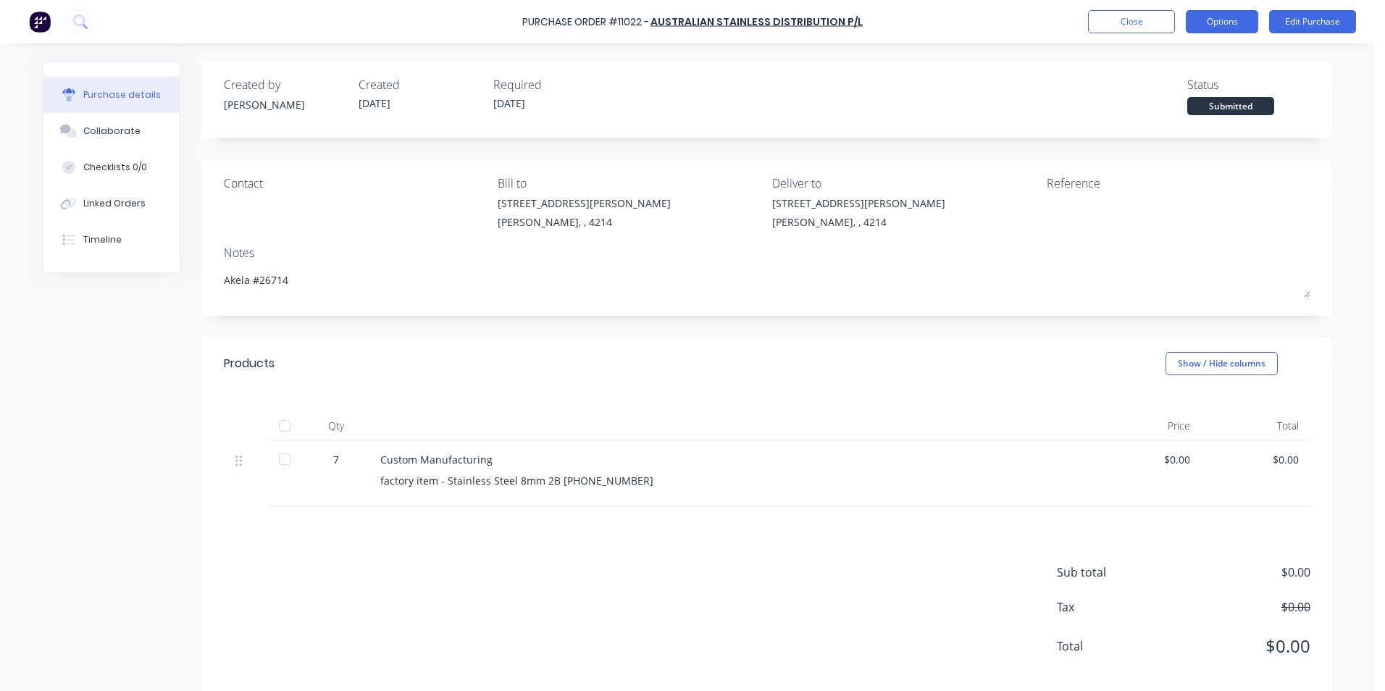
click at [1207, 21] on button "Options" at bounding box center [1221, 21] width 72 height 23
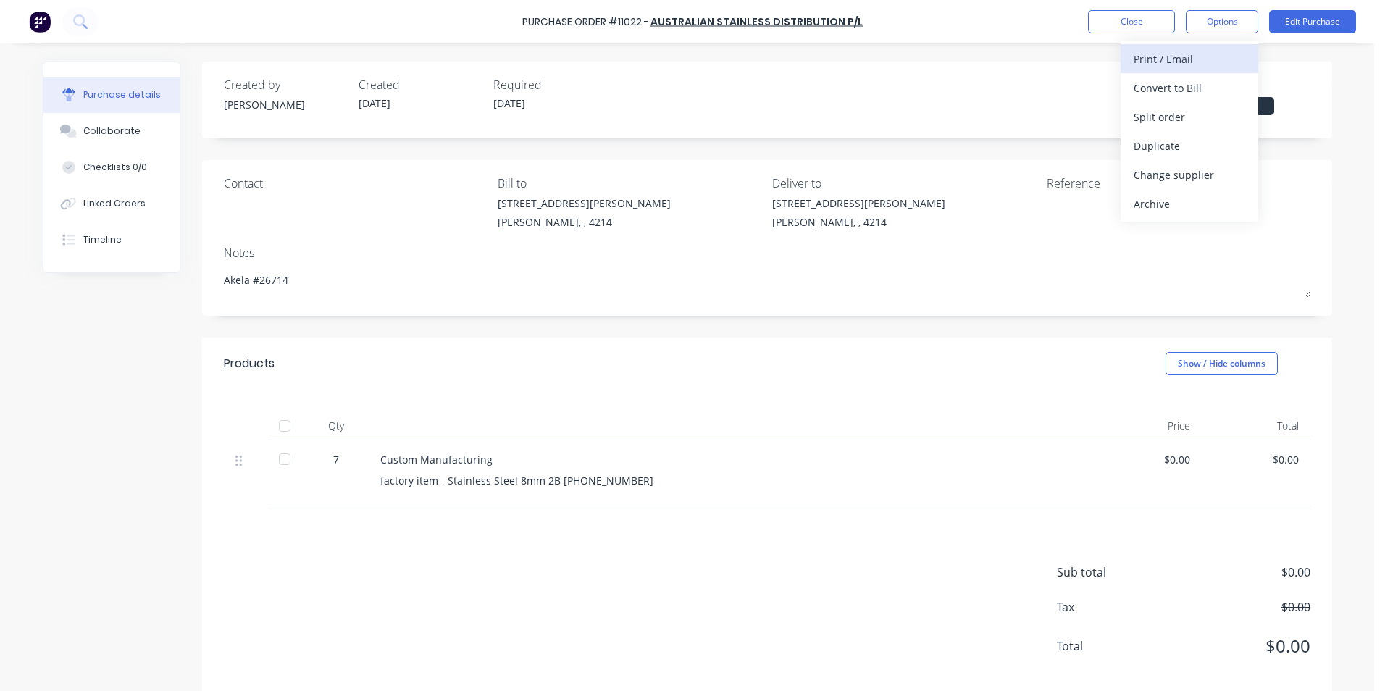
click at [1175, 56] on div "Print / Email" at bounding box center [1189, 59] width 112 height 21
click at [1159, 115] on div "Without pricing" at bounding box center [1189, 116] width 112 height 21
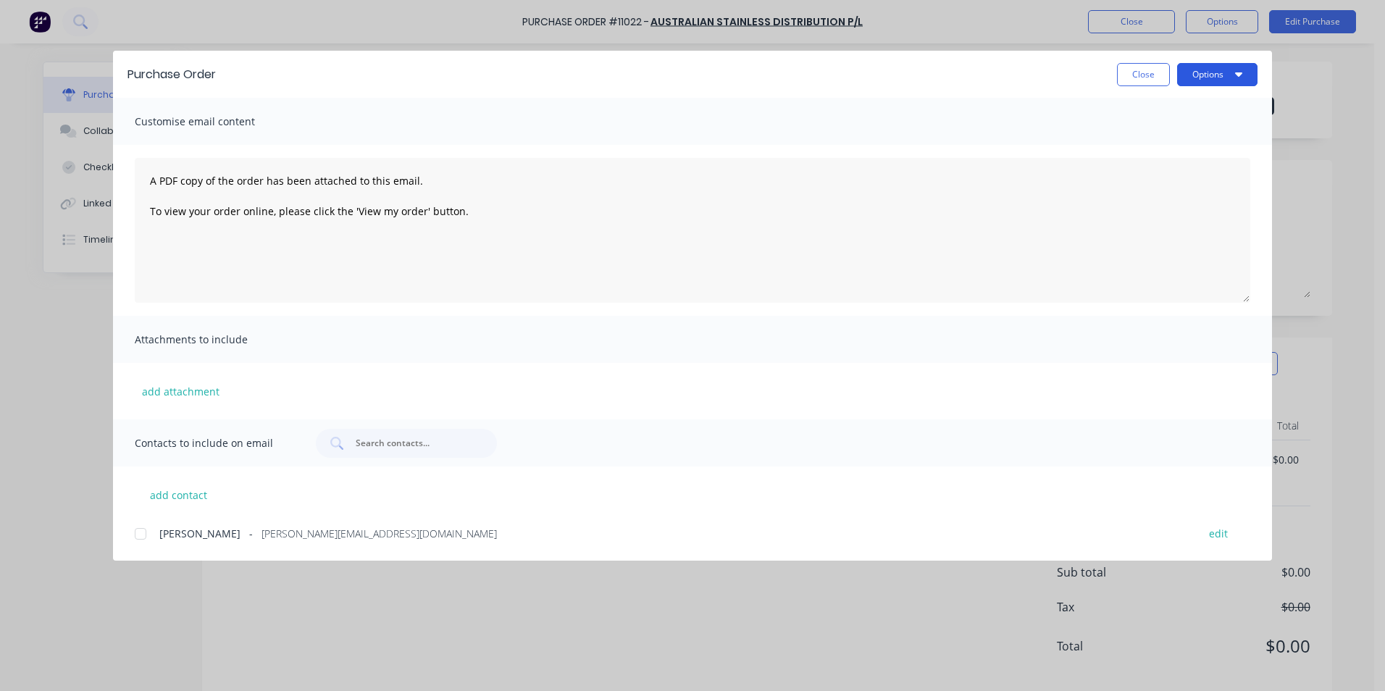
click at [1192, 72] on button "Options" at bounding box center [1217, 74] width 80 height 23
click at [1159, 140] on div "Print" at bounding box center [1189, 140] width 112 height 21
click at [1124, 71] on button "Close" at bounding box center [1143, 74] width 53 height 23
type textarea "x"
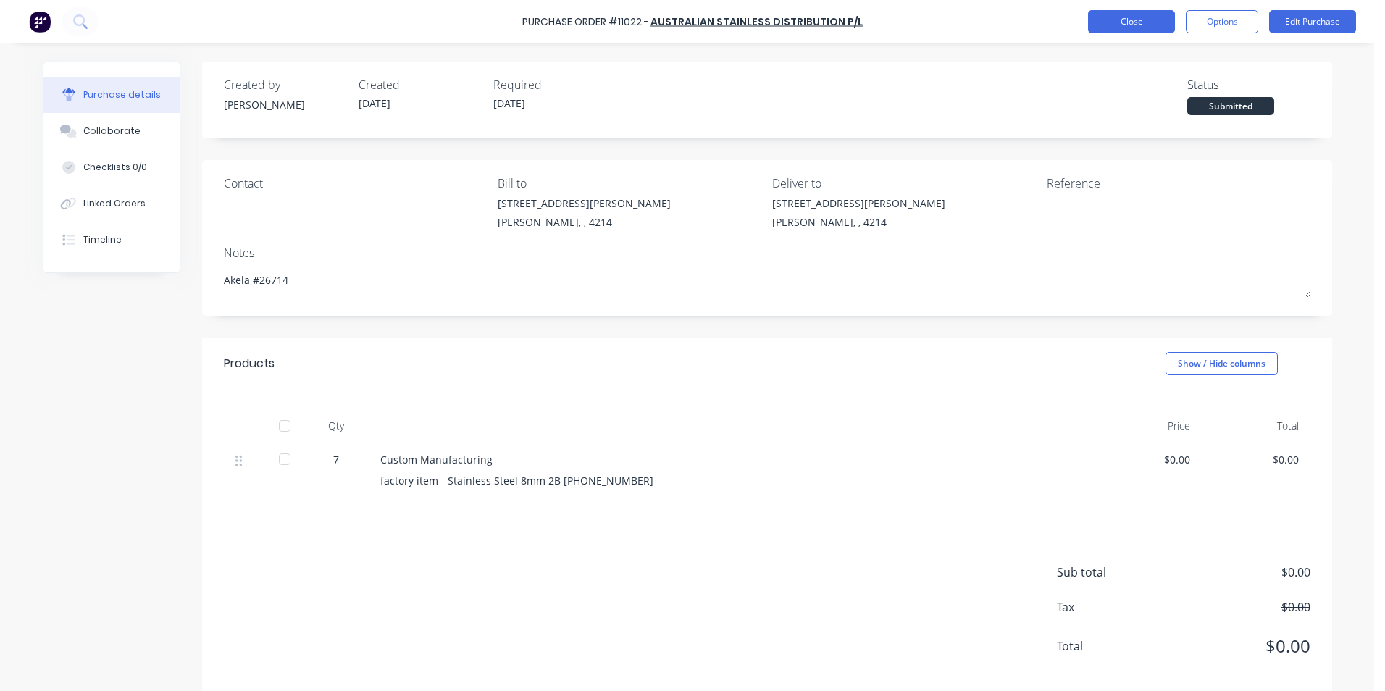
click at [1099, 20] on button "Close" at bounding box center [1131, 21] width 87 height 23
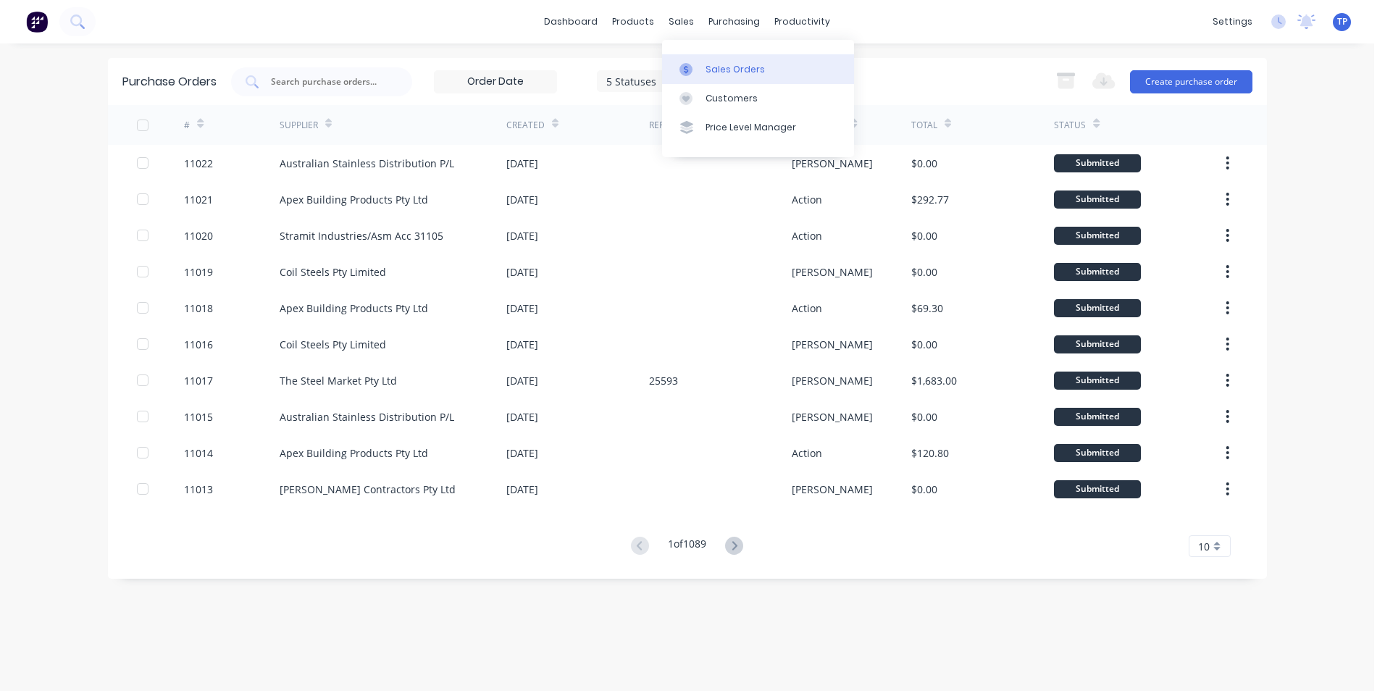
click at [755, 67] on div "Sales Orders" at bounding box center [734, 69] width 59 height 13
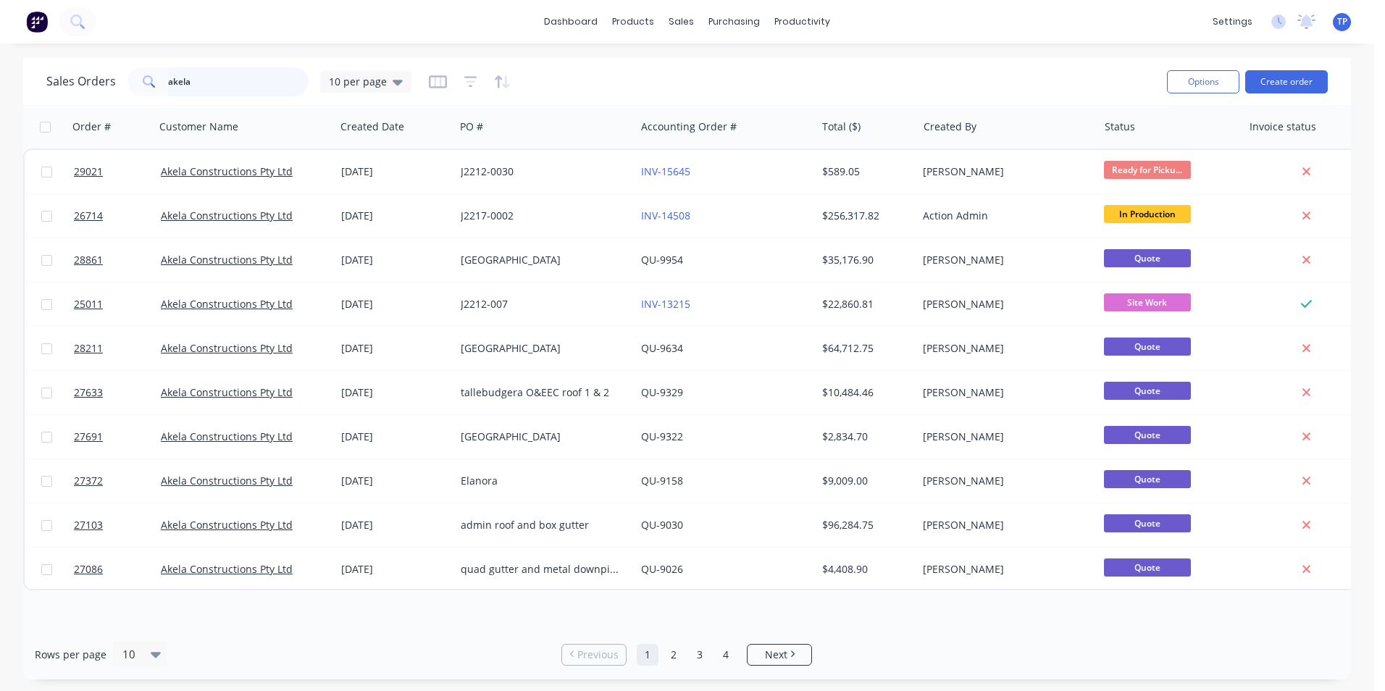
click at [235, 83] on input "akela" at bounding box center [238, 81] width 141 height 29
type input "a"
